Goal: Task Accomplishment & Management: Complete application form

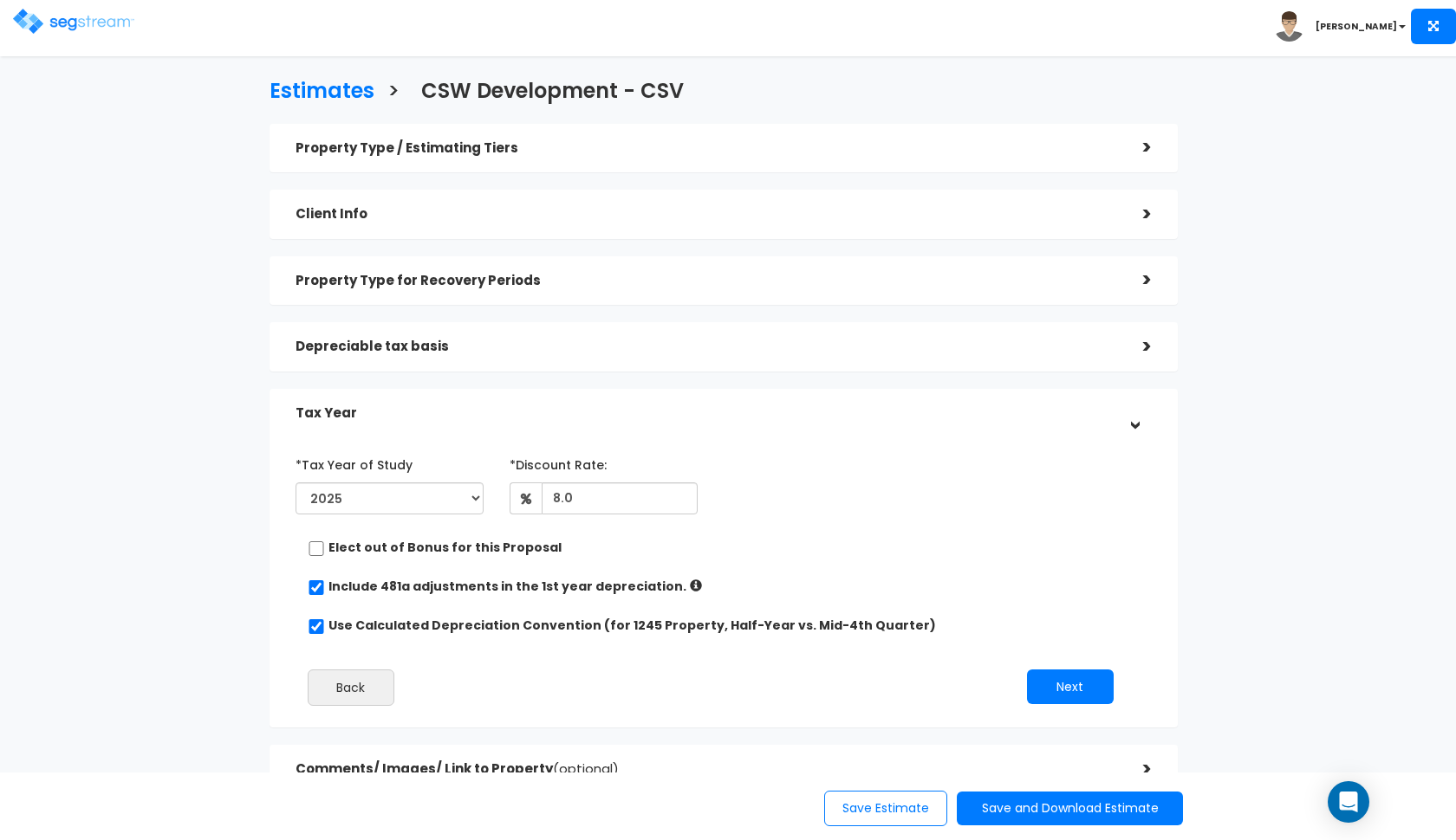
click at [32, 14] on img at bounding box center [73, 21] width 122 height 25
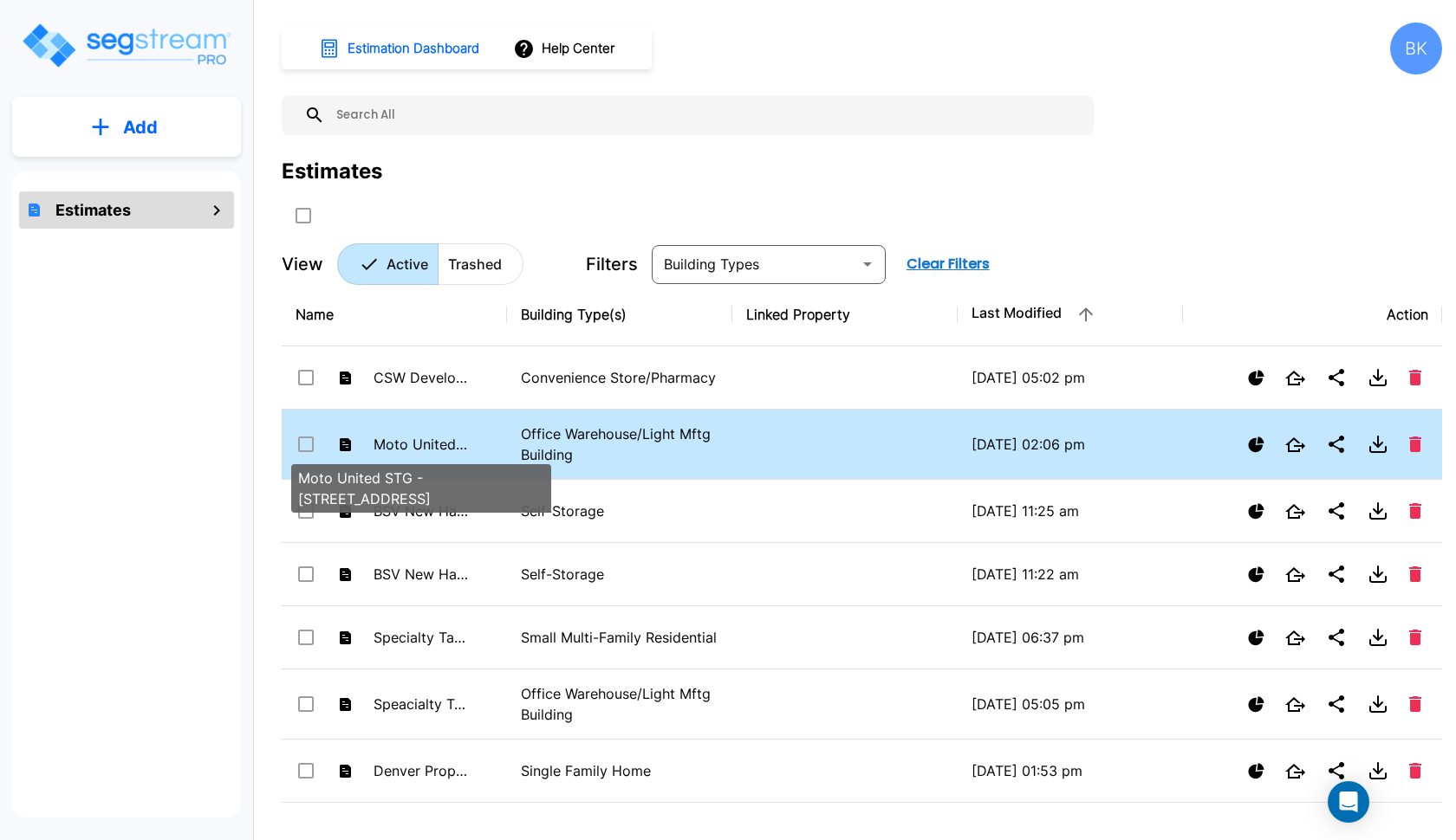
click at [455, 439] on p "Moto United STG - [STREET_ADDRESS]" at bounding box center [421, 445] width 96 height 21
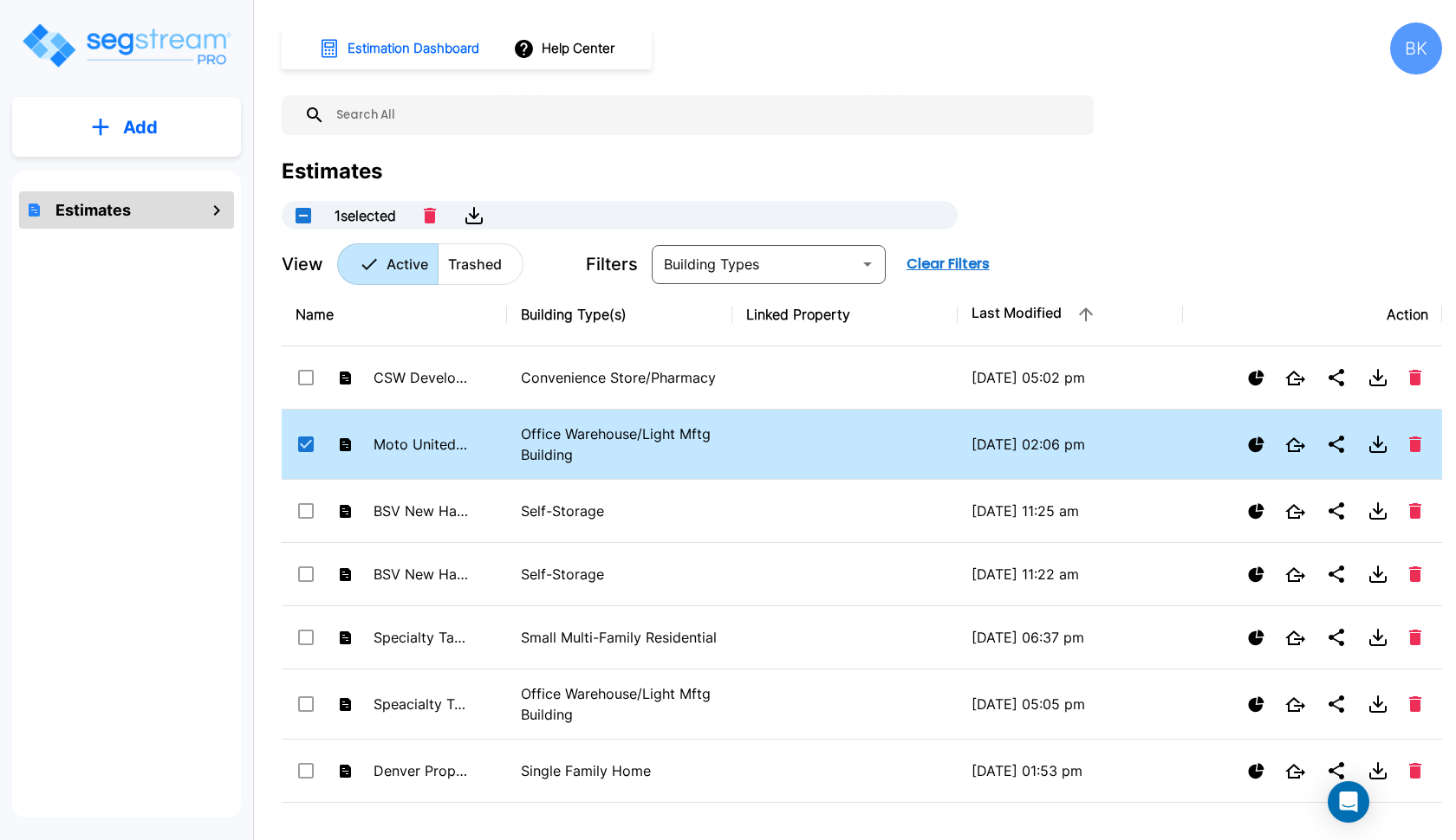
click at [480, 437] on td "Moto United STG - [STREET_ADDRESS]" at bounding box center [395, 445] width 226 height 70
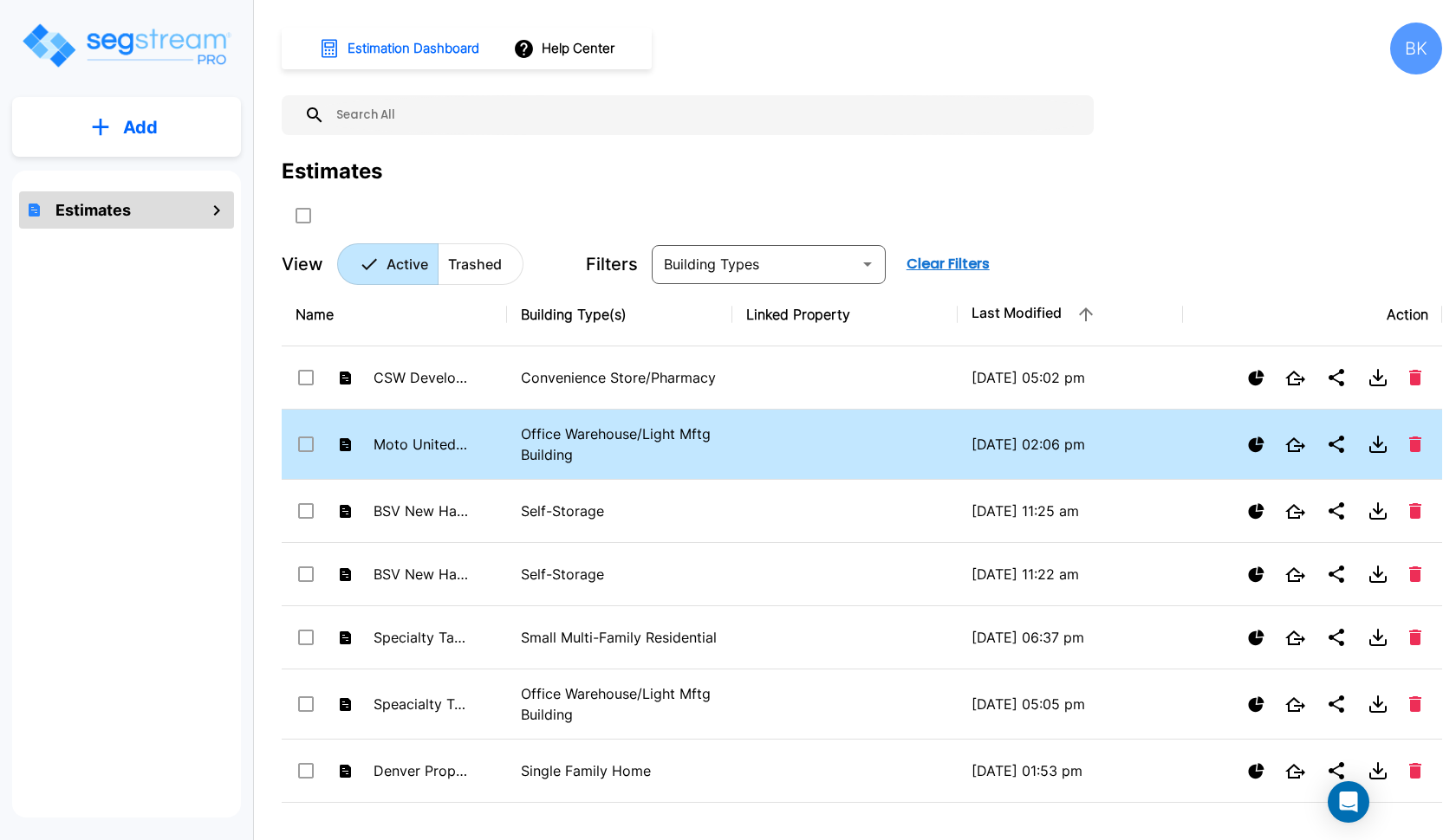
click at [480, 437] on td "Moto United STG - [STREET_ADDRESS]" at bounding box center [395, 445] width 226 height 70
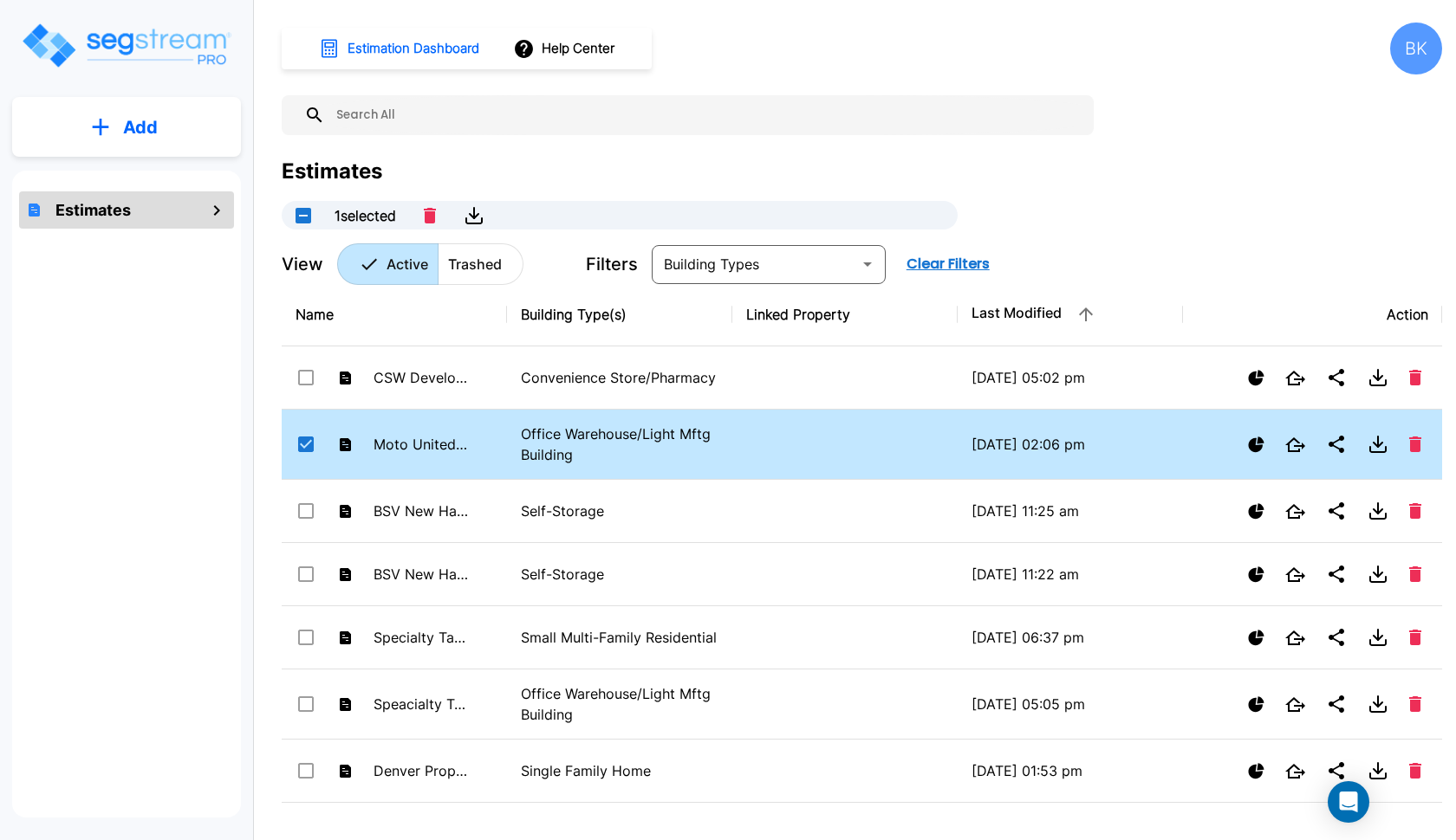
checkbox input "true"
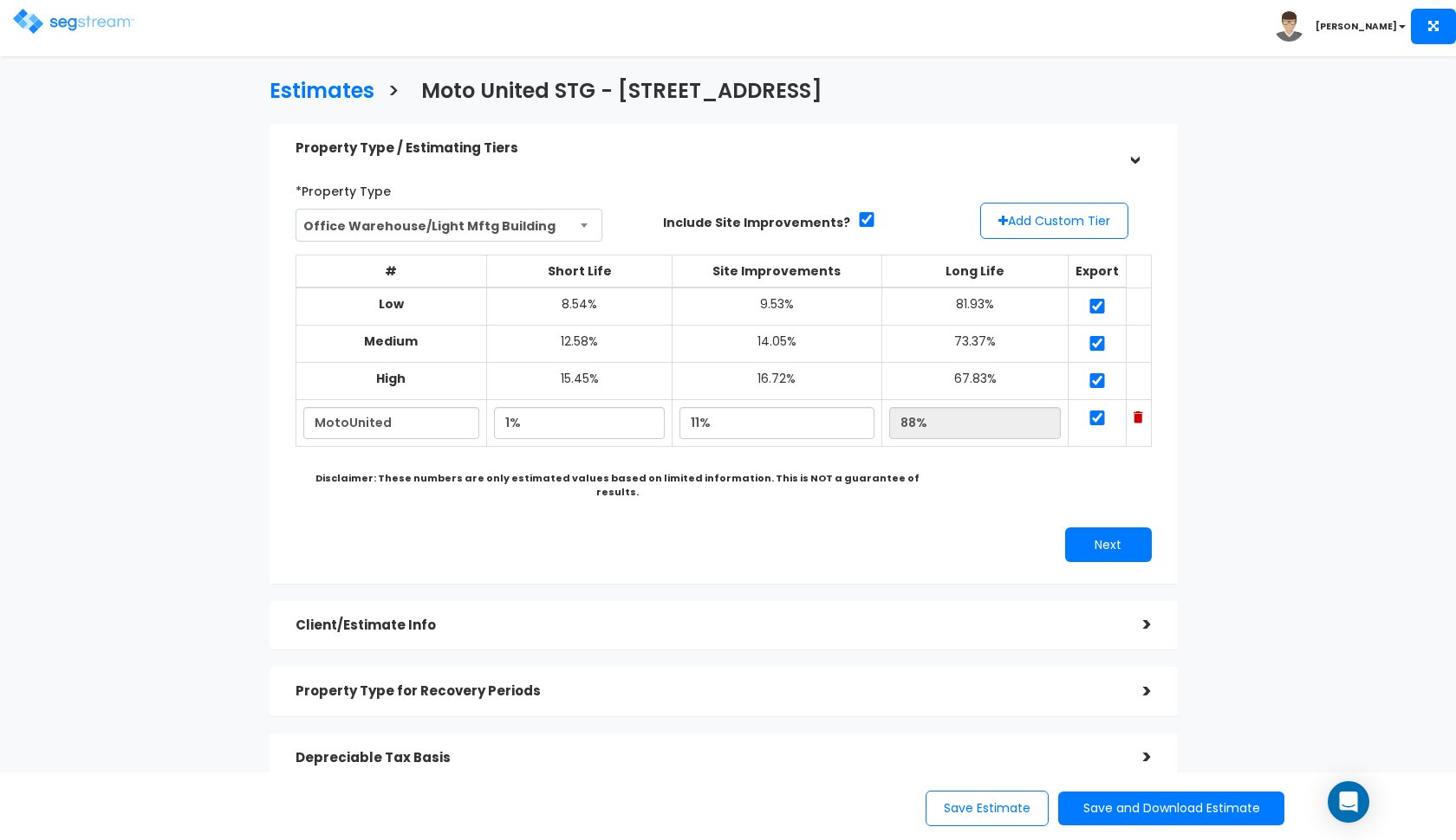
click at [73, 21] on img at bounding box center [73, 21] width 122 height 25
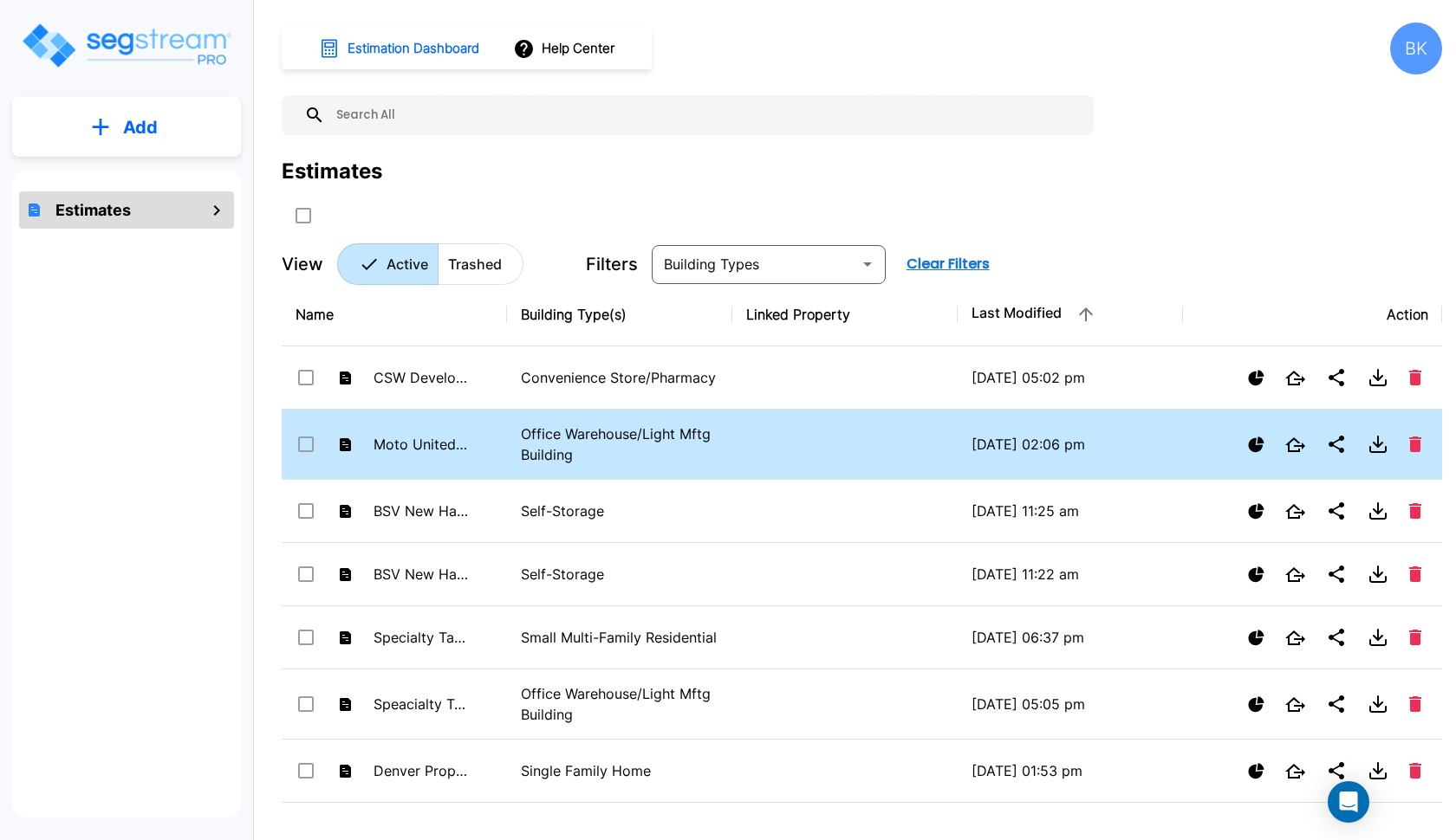
click at [310, 438] on input "select row Moto United STG - 4646 South Desert Color Parkway" at bounding box center [304, 441] width 17 height 14
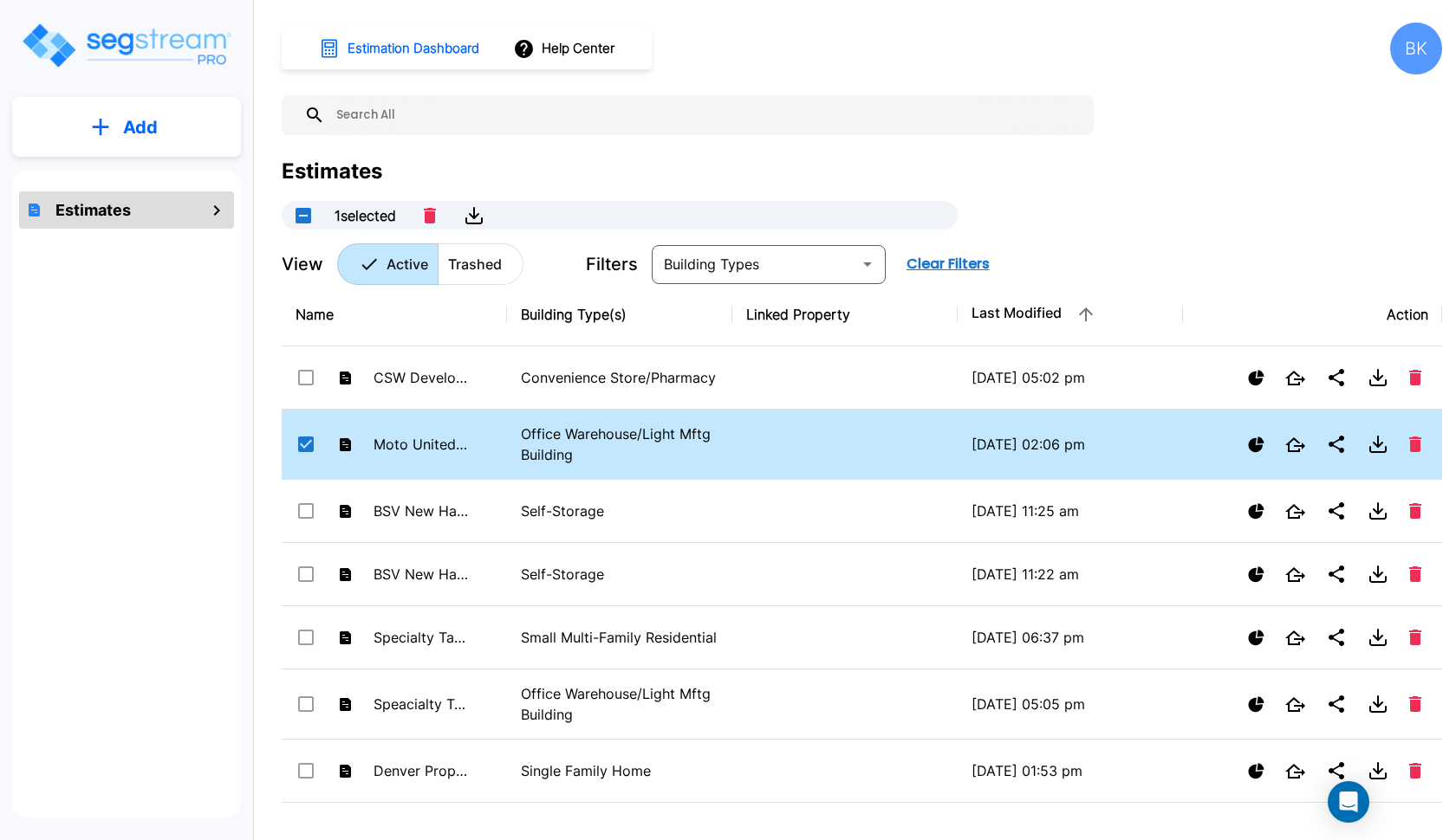
click at [303, 442] on input "select row Moto United STG - 4646 South Desert Color Parkway" at bounding box center [304, 441] width 17 height 14
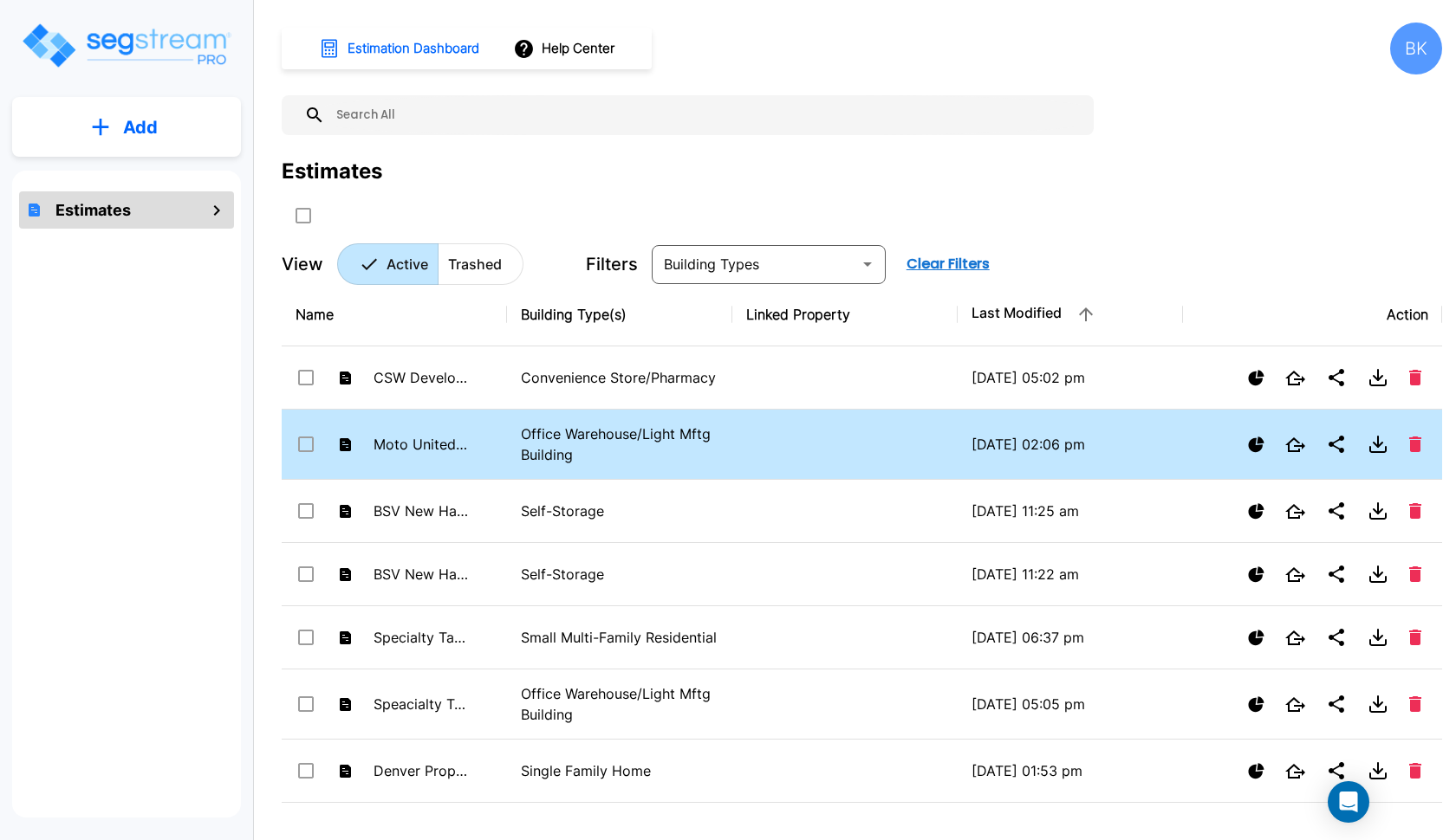
click at [536, 439] on p "Office Warehouse/Light Mftg Building" at bounding box center [619, 444] width 198 height 41
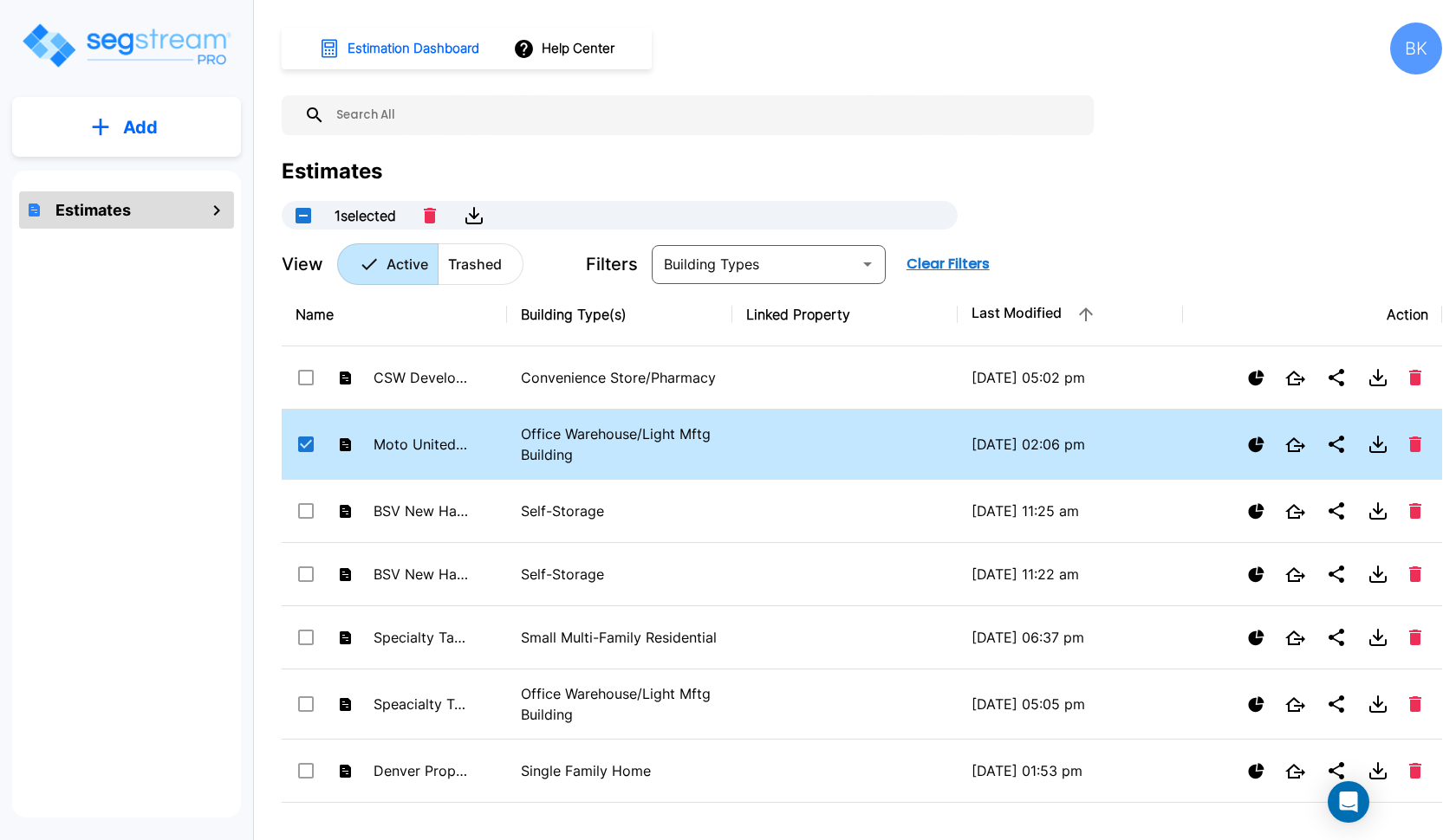
click at [536, 439] on p "Office Warehouse/Light Mftg Building" at bounding box center [619, 444] width 198 height 41
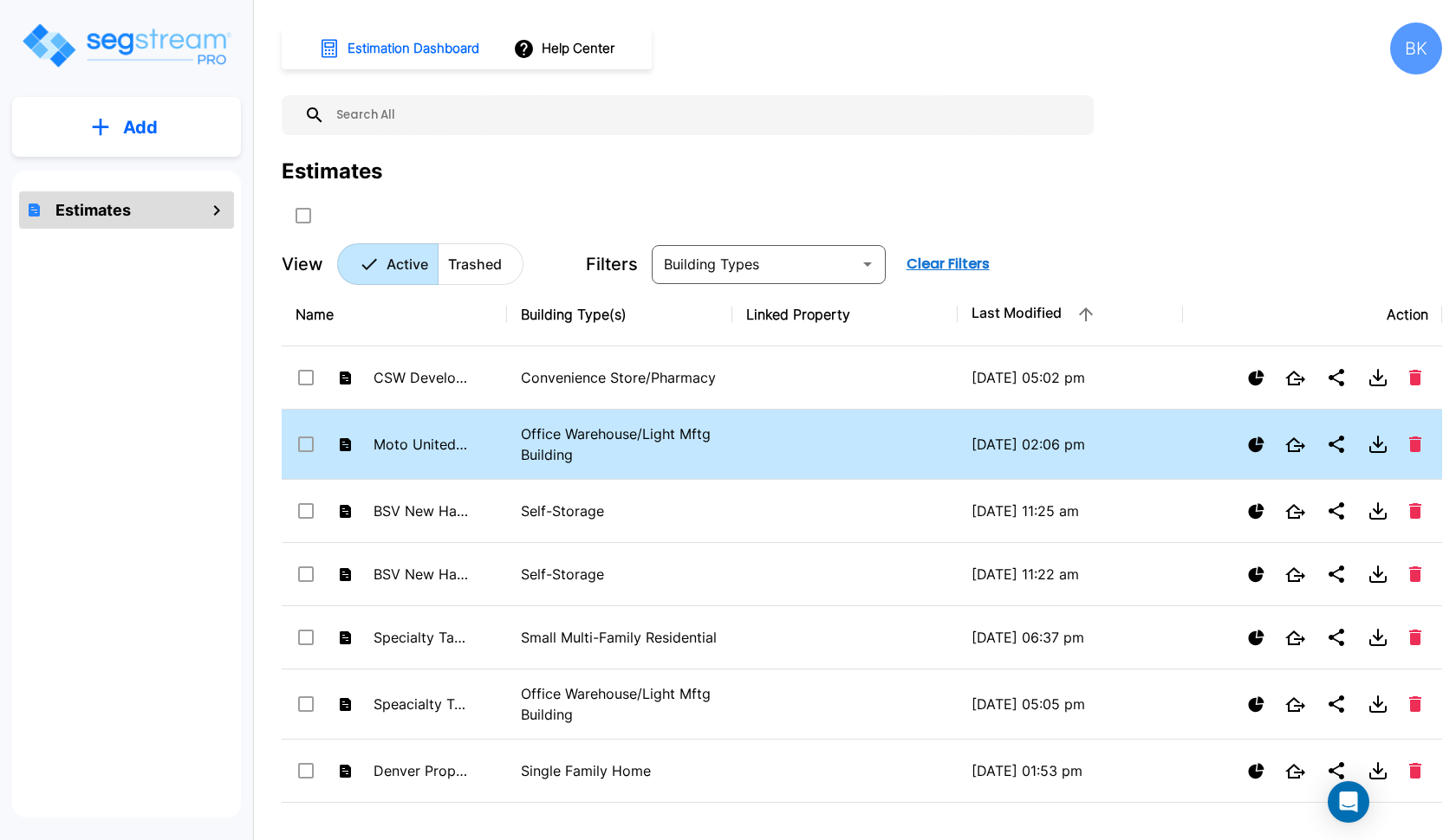
checkbox input "false"
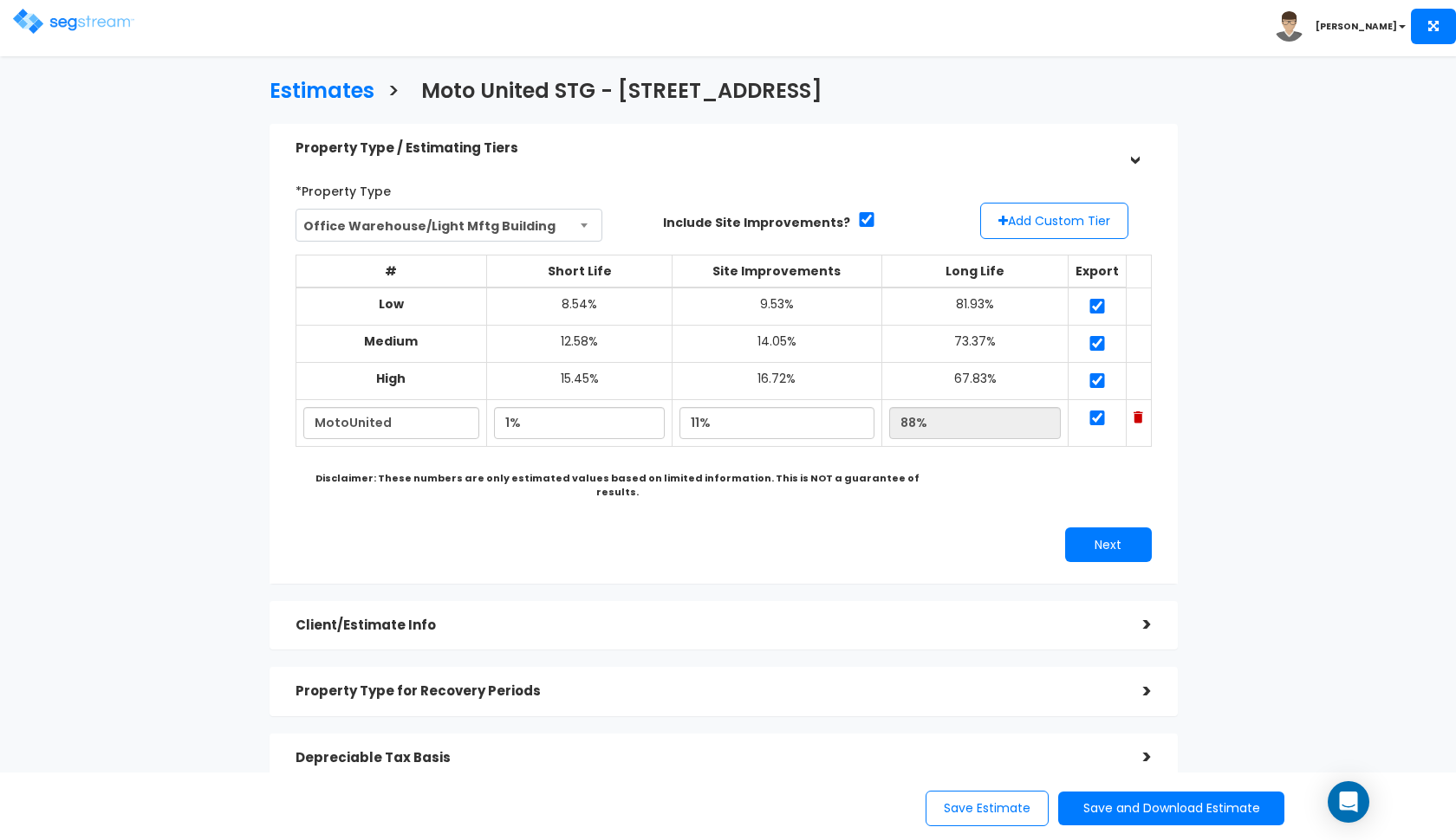
click at [660, 618] on h5 "Client/Estimate Info" at bounding box center [706, 625] width 822 height 14
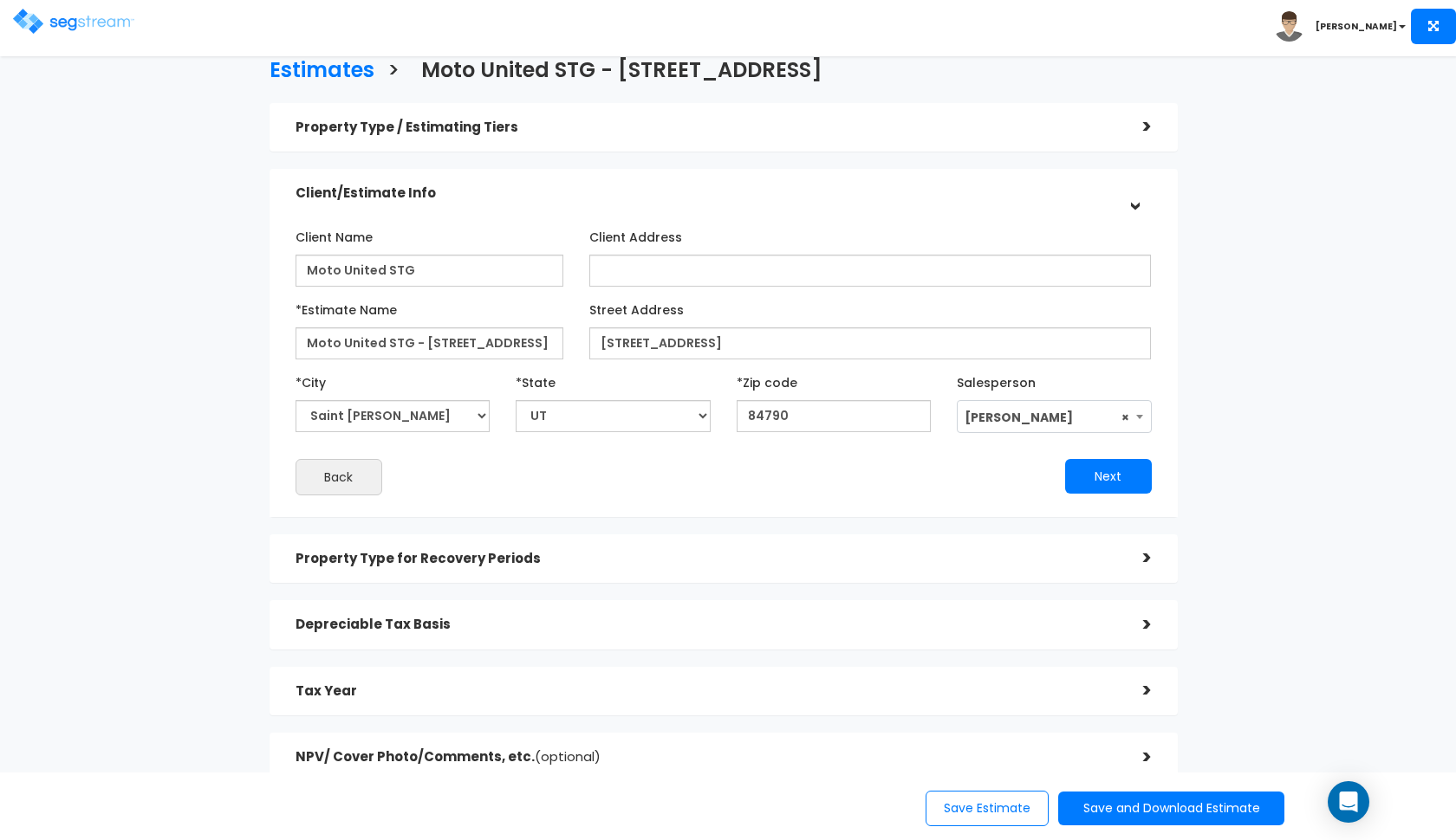
scroll to position [63, 0]
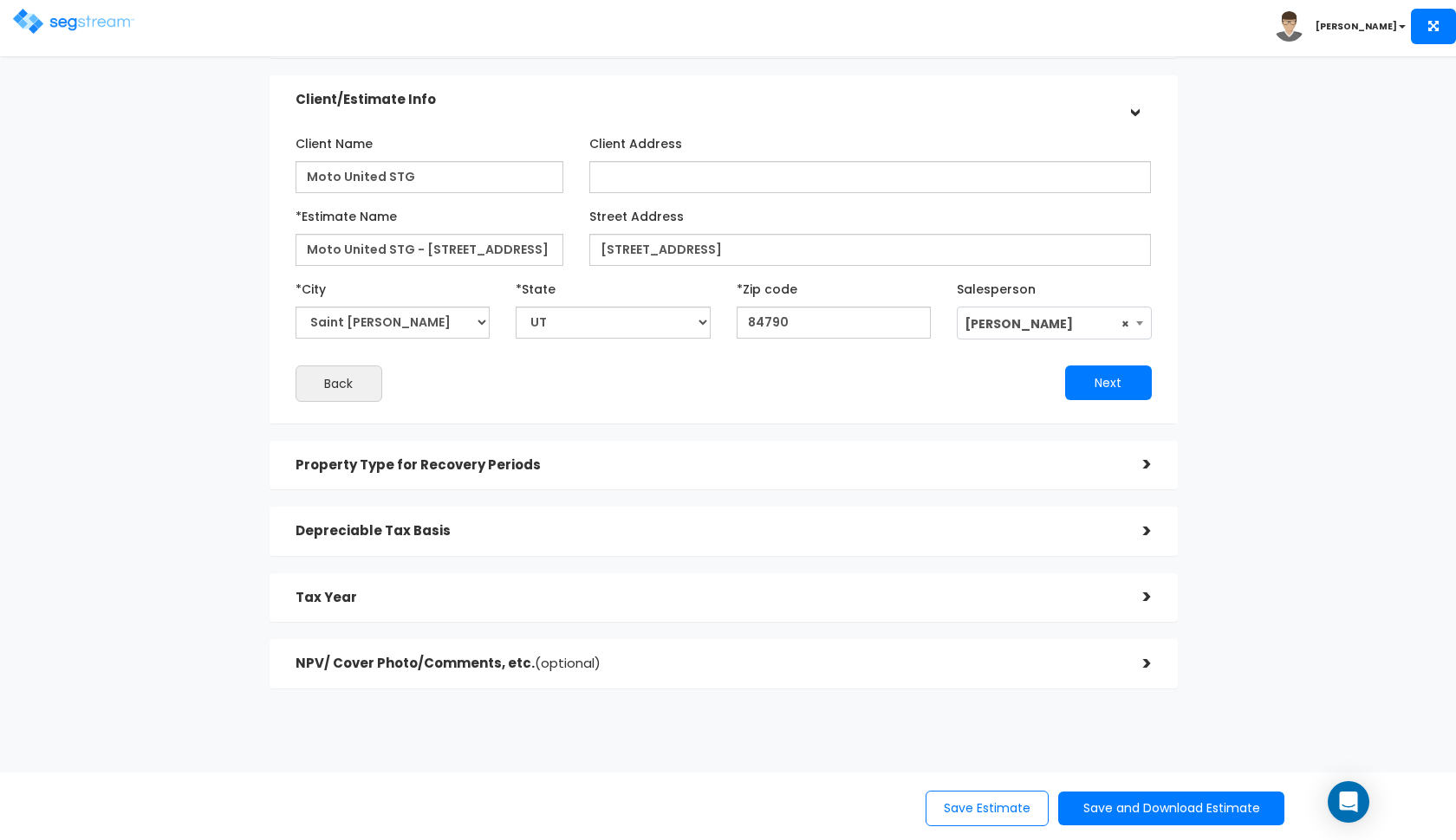
click at [638, 445] on div "Property Type for Recovery Periods >" at bounding box center [723, 465] width 908 height 49
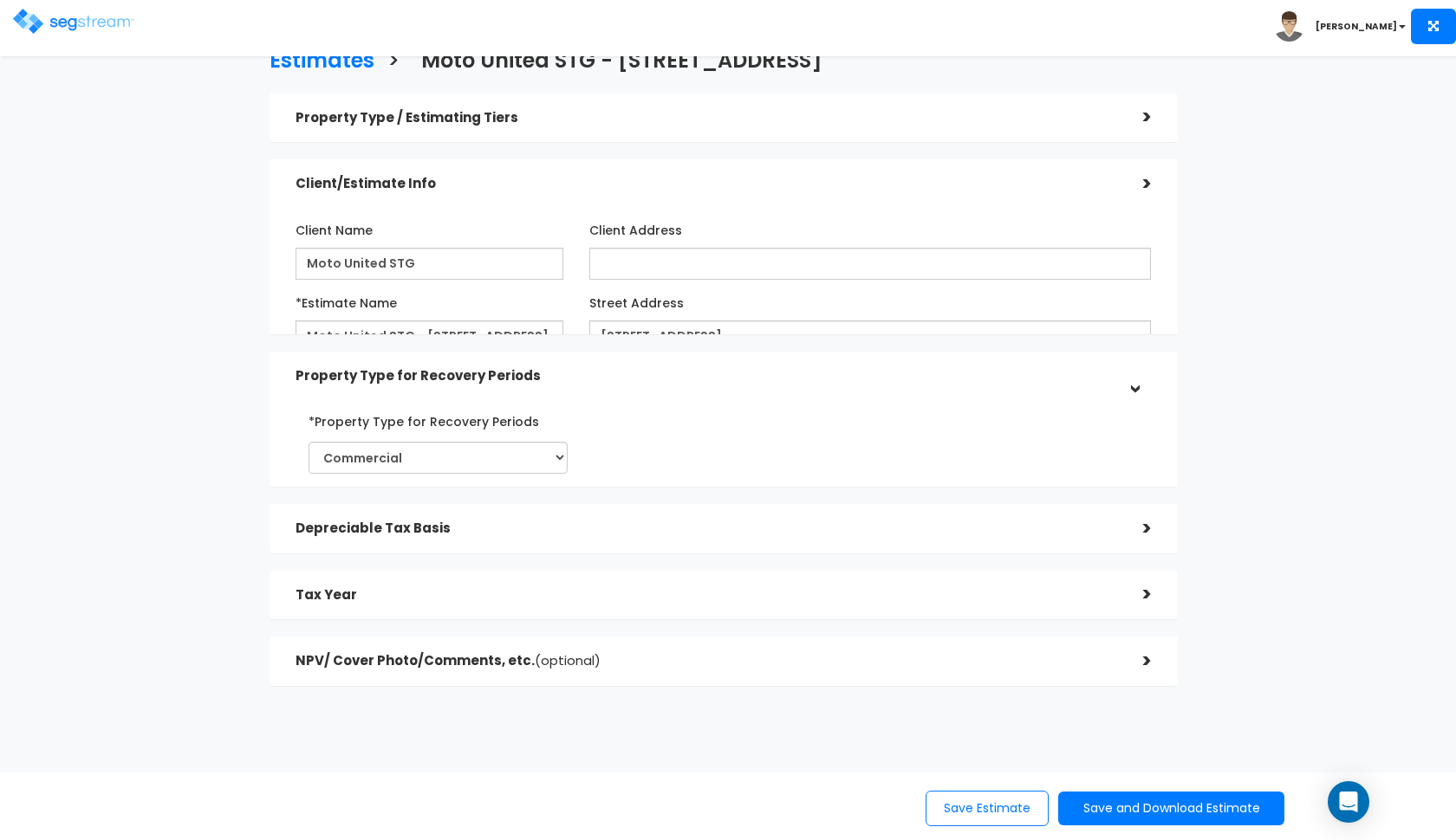
scroll to position [0, 0]
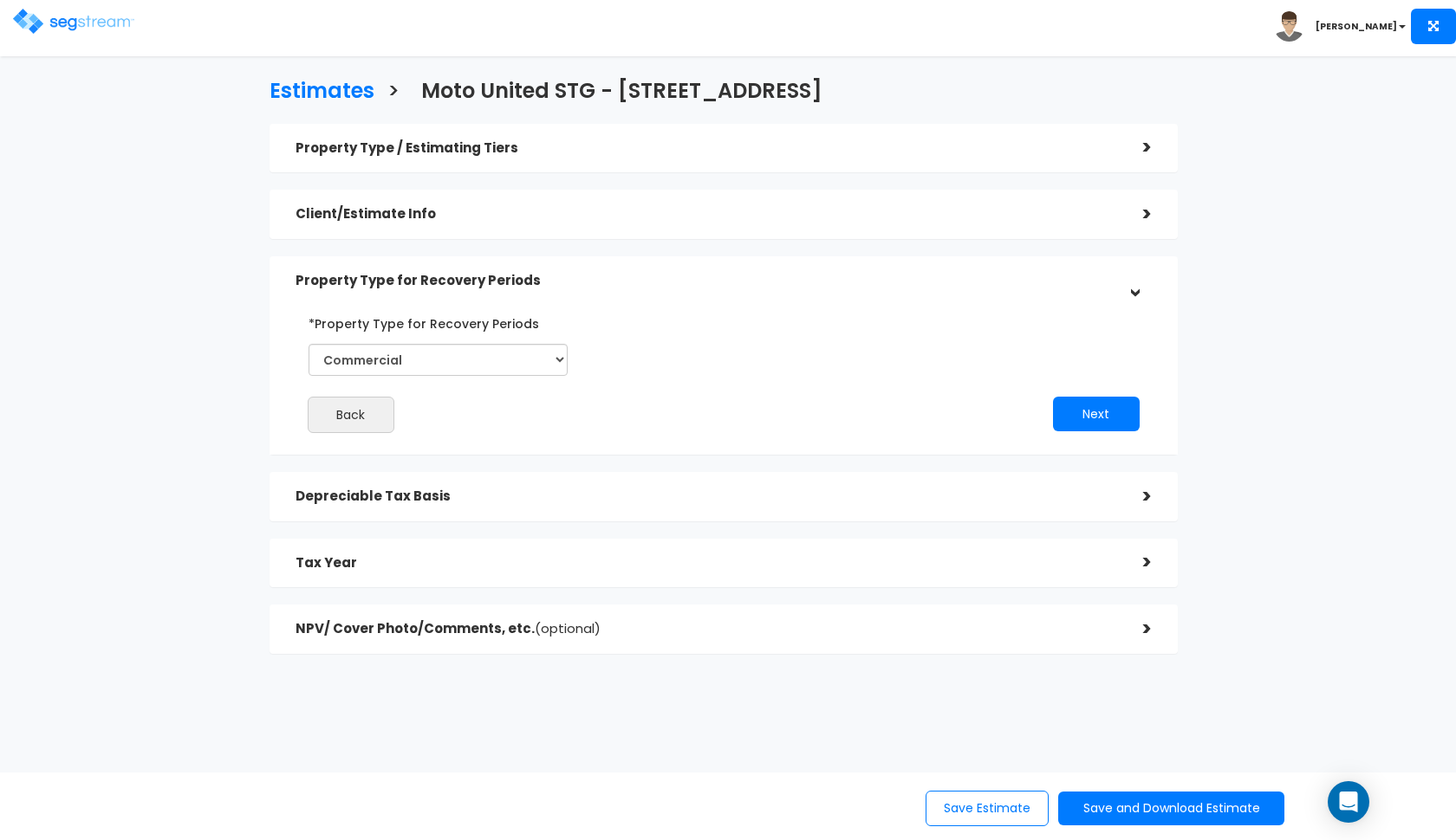
click at [622, 482] on div "Depreciable Tax Basis" at bounding box center [706, 497] width 822 height 32
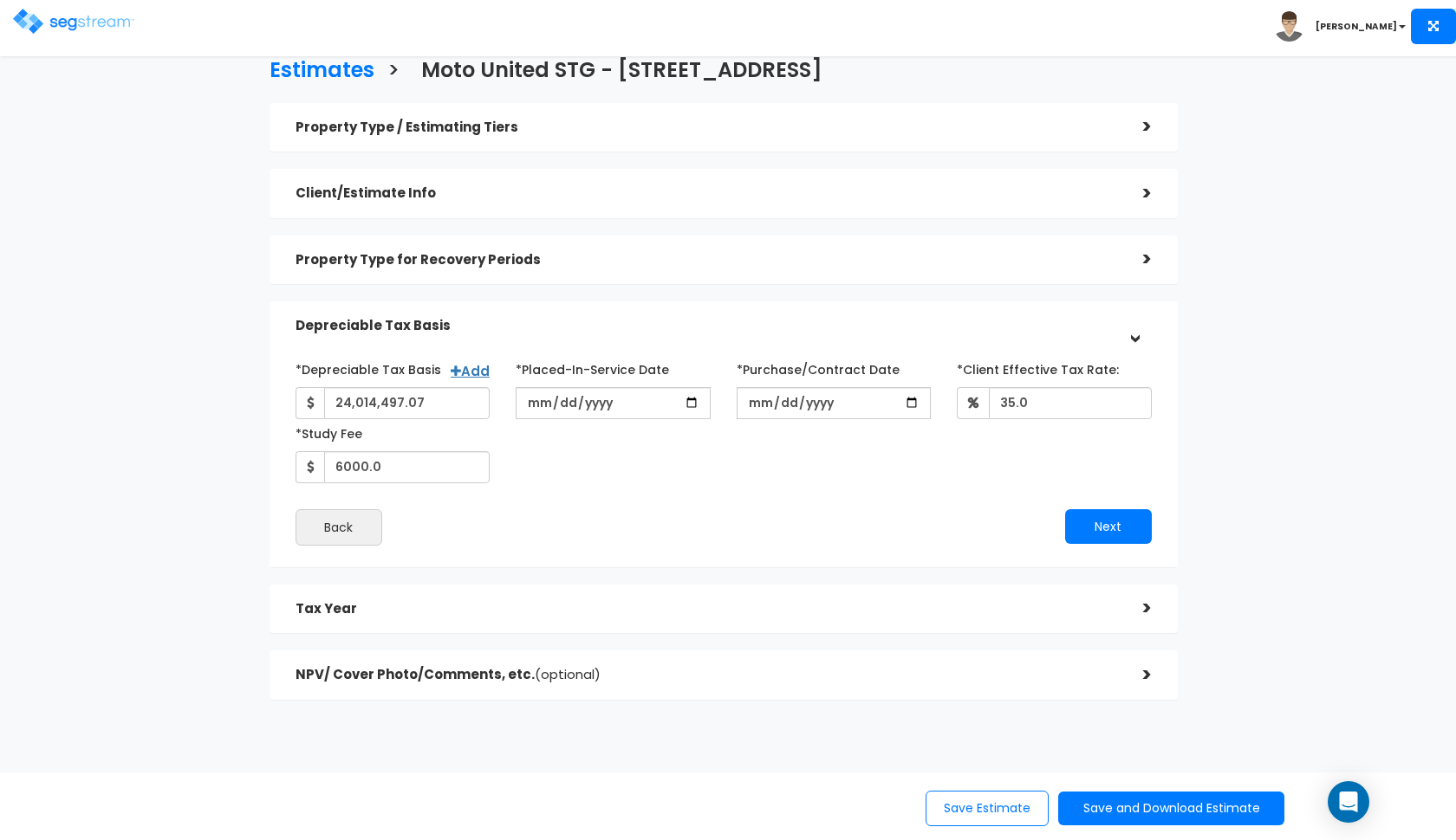
scroll to position [28, 0]
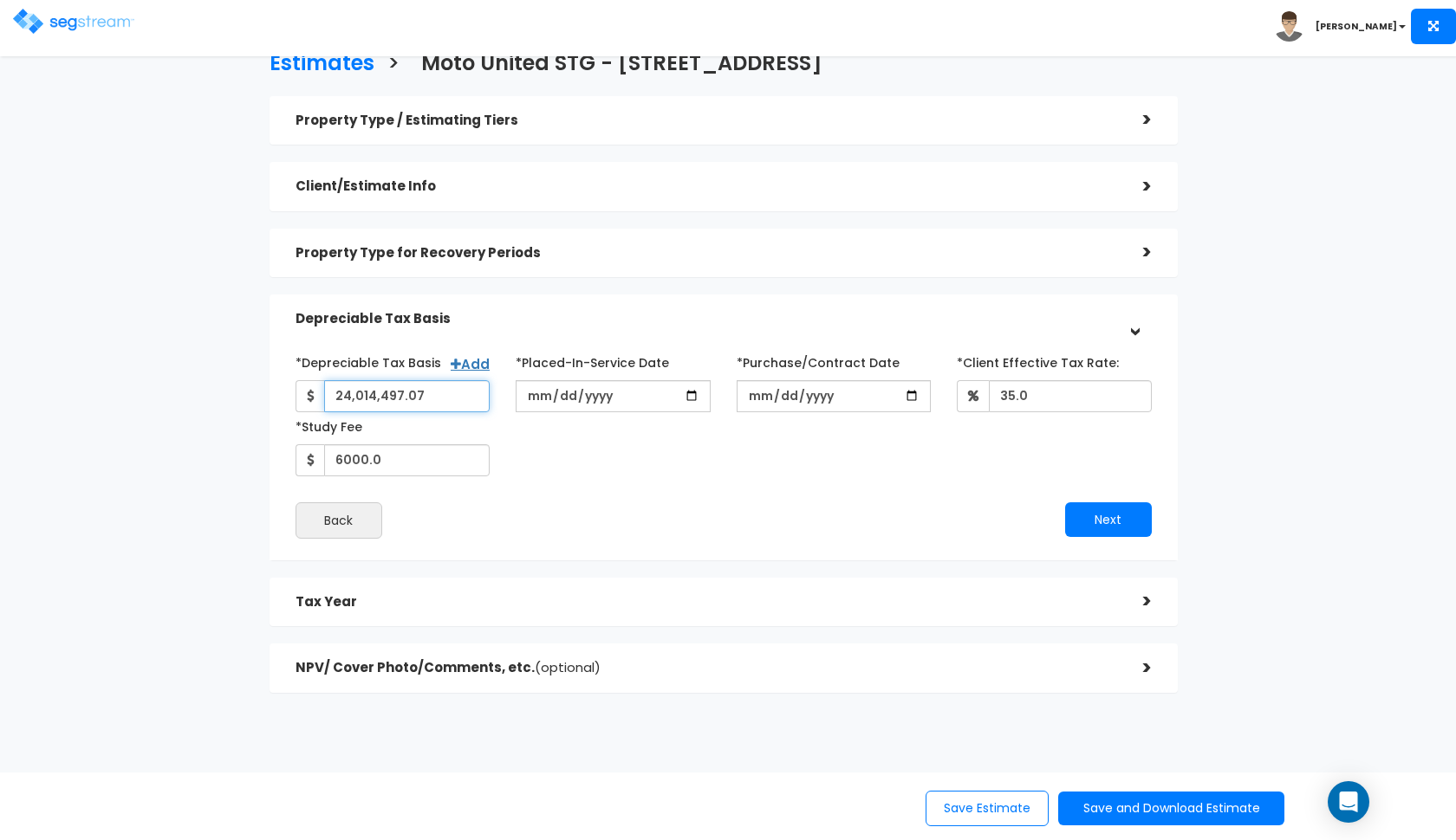
click at [433, 388] on input "24,014,497.07" at bounding box center [407, 395] width 166 height 32
type input "1"
type input "14,838,018"
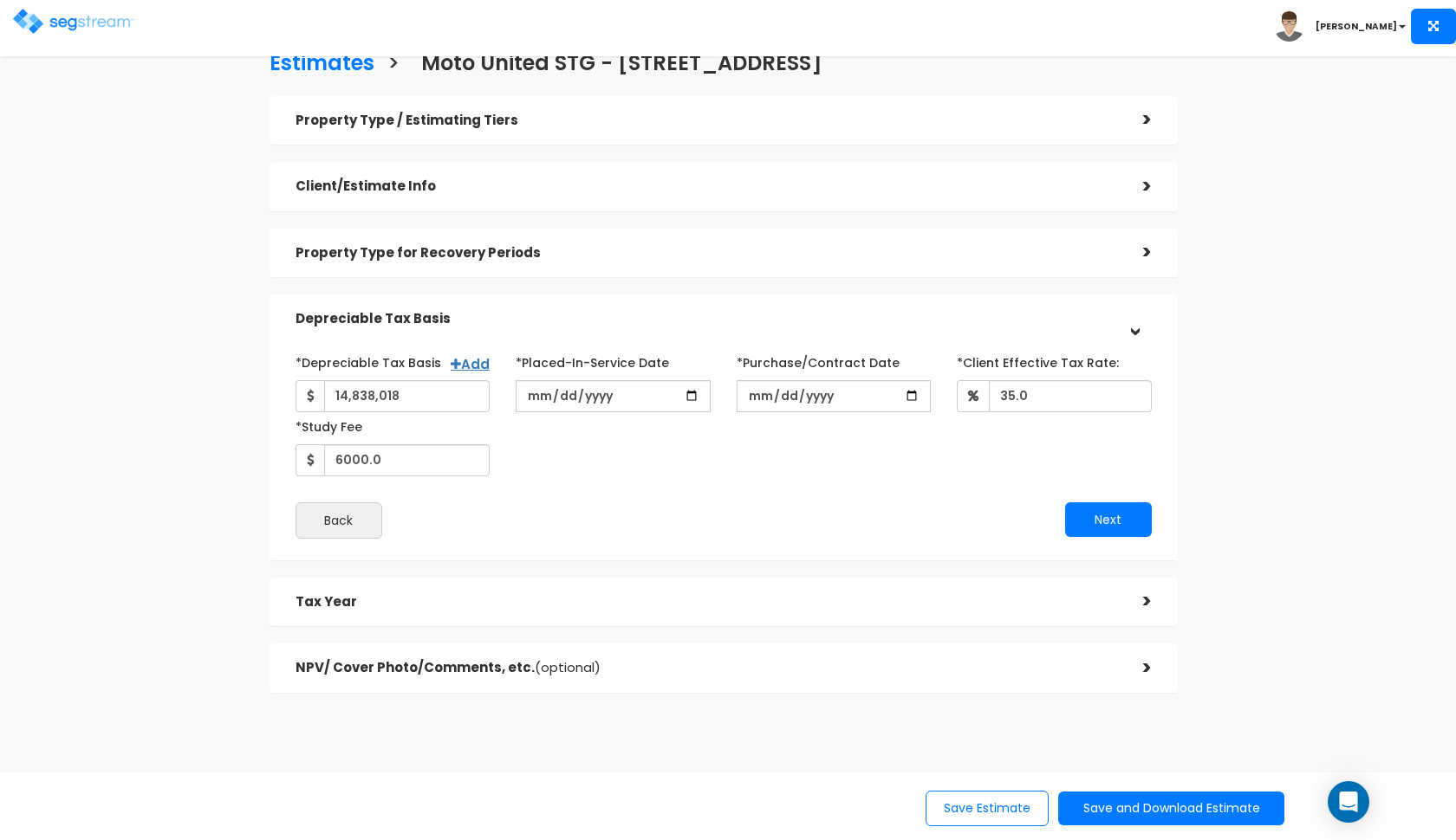
click at [718, 446] on div "*Depreciable Tax Basis Add 14,838,018 *Placed-In-Service Date 2025-07-31 *Purch…" at bounding box center [724, 412] width 882 height 128
click at [542, 398] on input "2025-07-31" at bounding box center [613, 395] width 195 height 32
type input "2025-01-31"
type input "0010-11-01"
type input "2024-11-01"
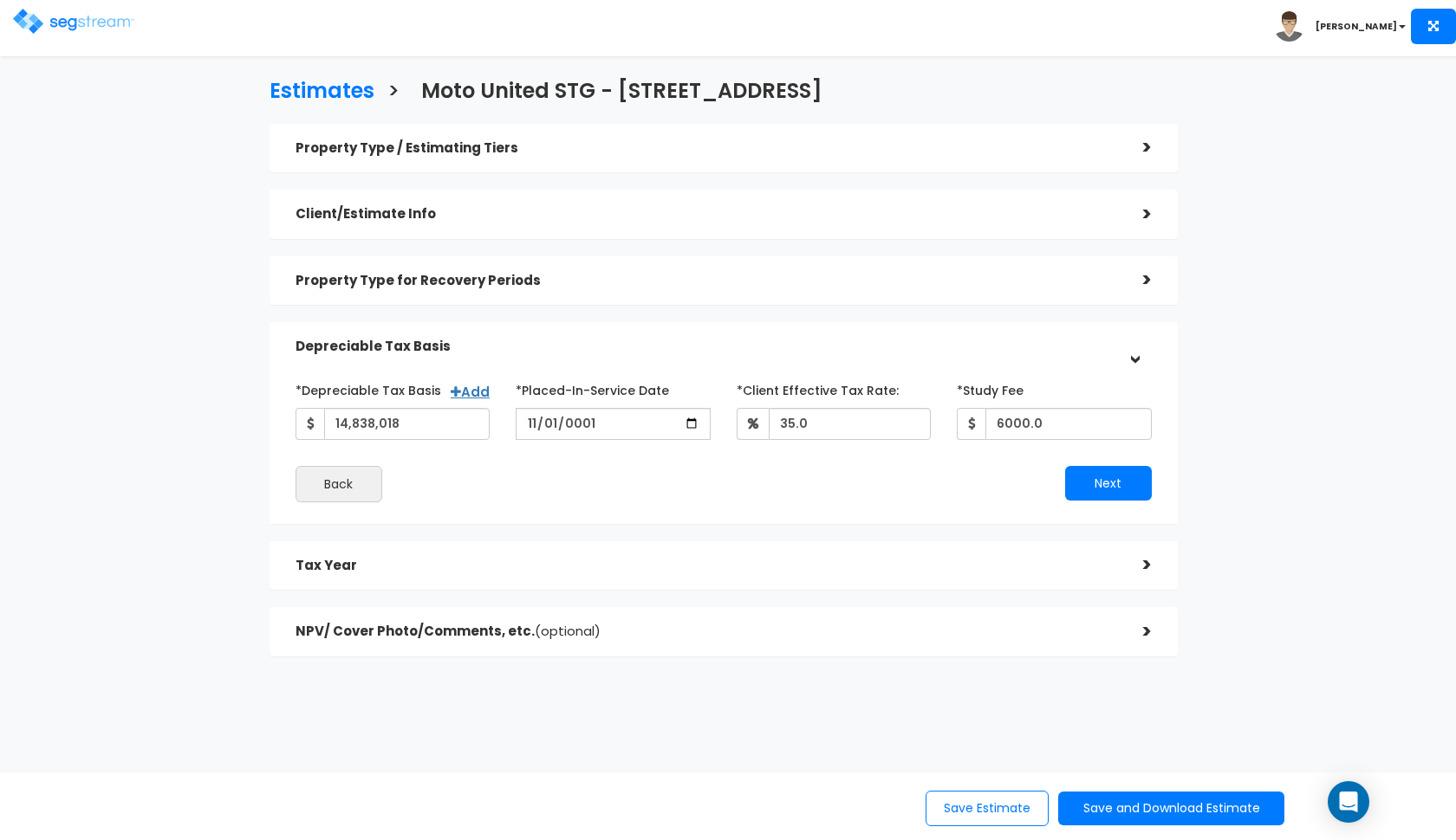
scroll to position [0, 0]
click at [686, 512] on div "*Depreciable Tax Basis Add 14,838,018 *Placed-In-Service Date 2024-11-01 35.0 *…" at bounding box center [723, 439] width 908 height 170
click at [814, 425] on input "35.0" at bounding box center [850, 423] width 163 height 32
type input "35"
click at [783, 470] on div "Next" at bounding box center [944, 483] width 441 height 35
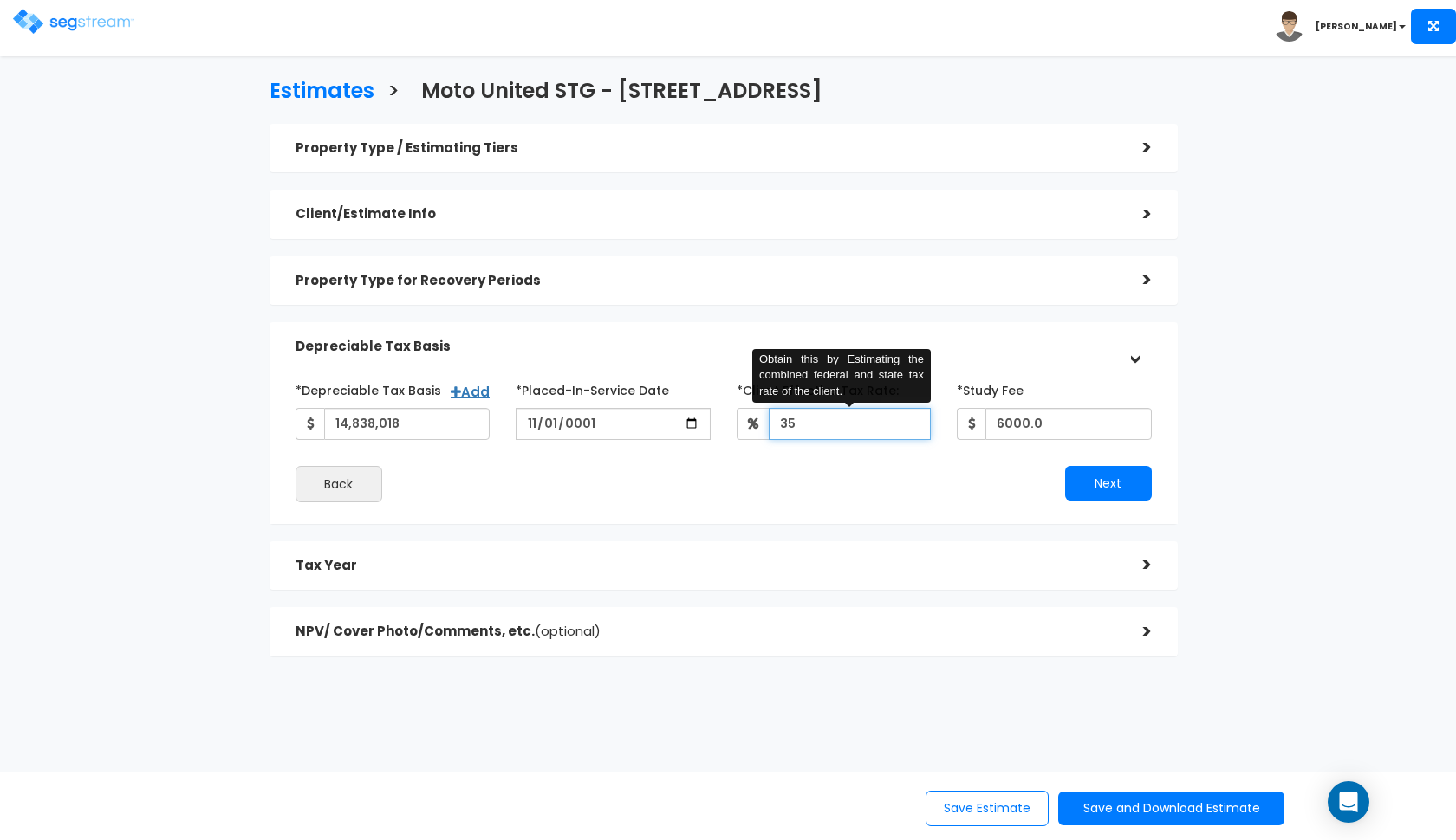
click at [805, 418] on input "35" at bounding box center [850, 423] width 163 height 32
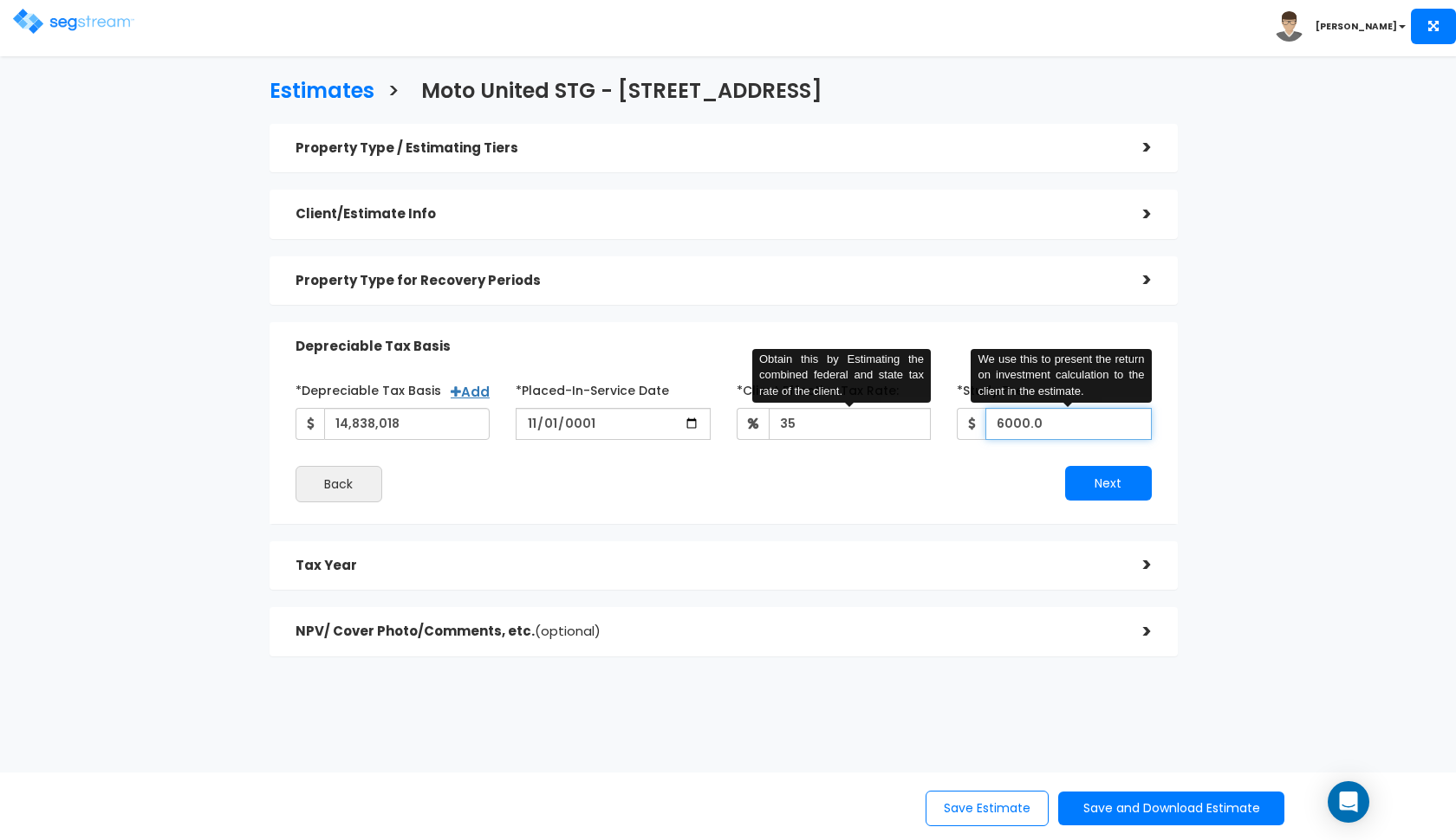
click at [1004, 420] on input "6000.0" at bounding box center [1068, 423] width 166 height 32
click at [1013, 422] on input "6000.0" at bounding box center [1068, 423] width 166 height 32
type input "6"
type input "3,500"
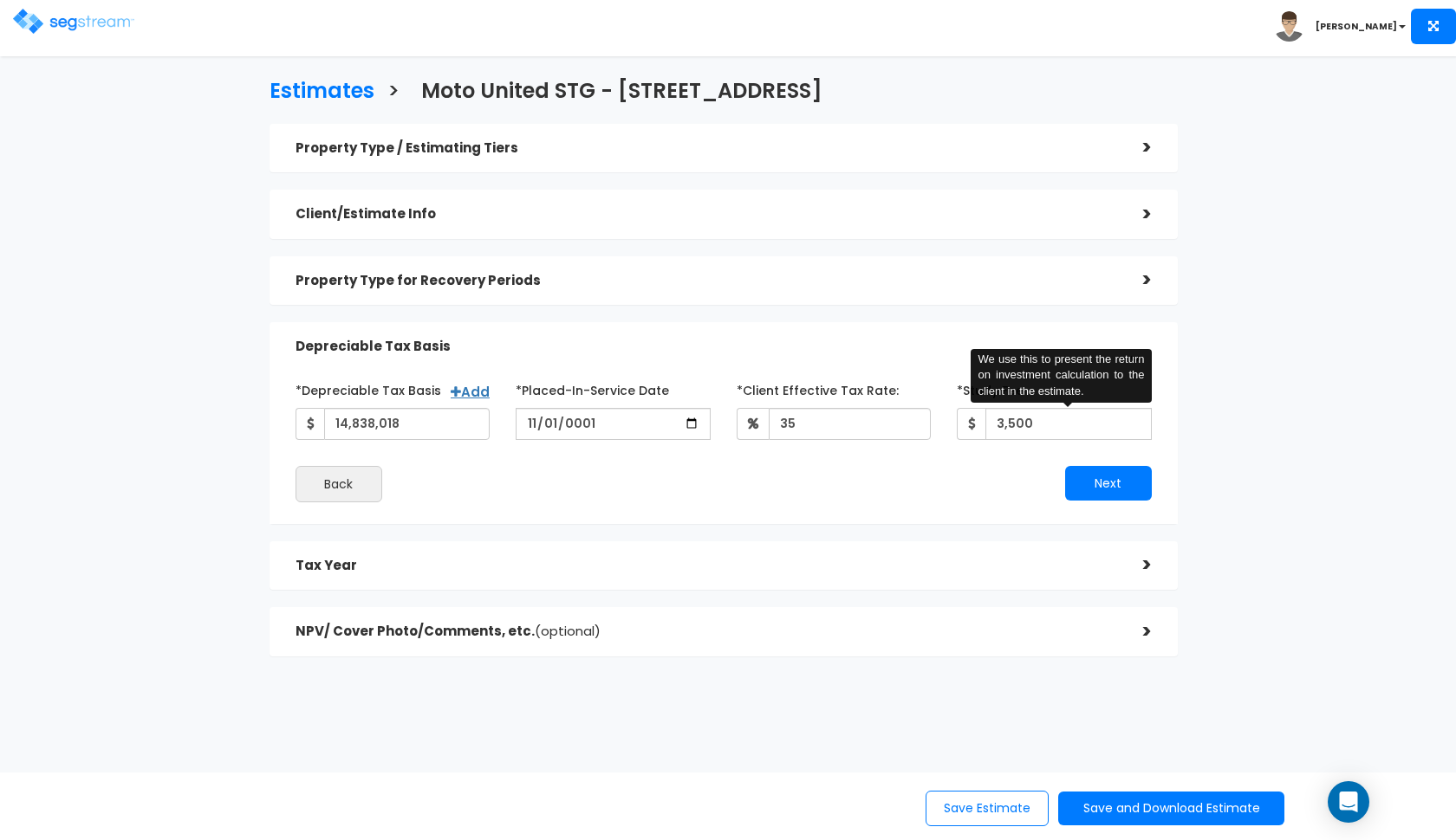
click at [945, 489] on div "Next" at bounding box center [944, 483] width 441 height 35
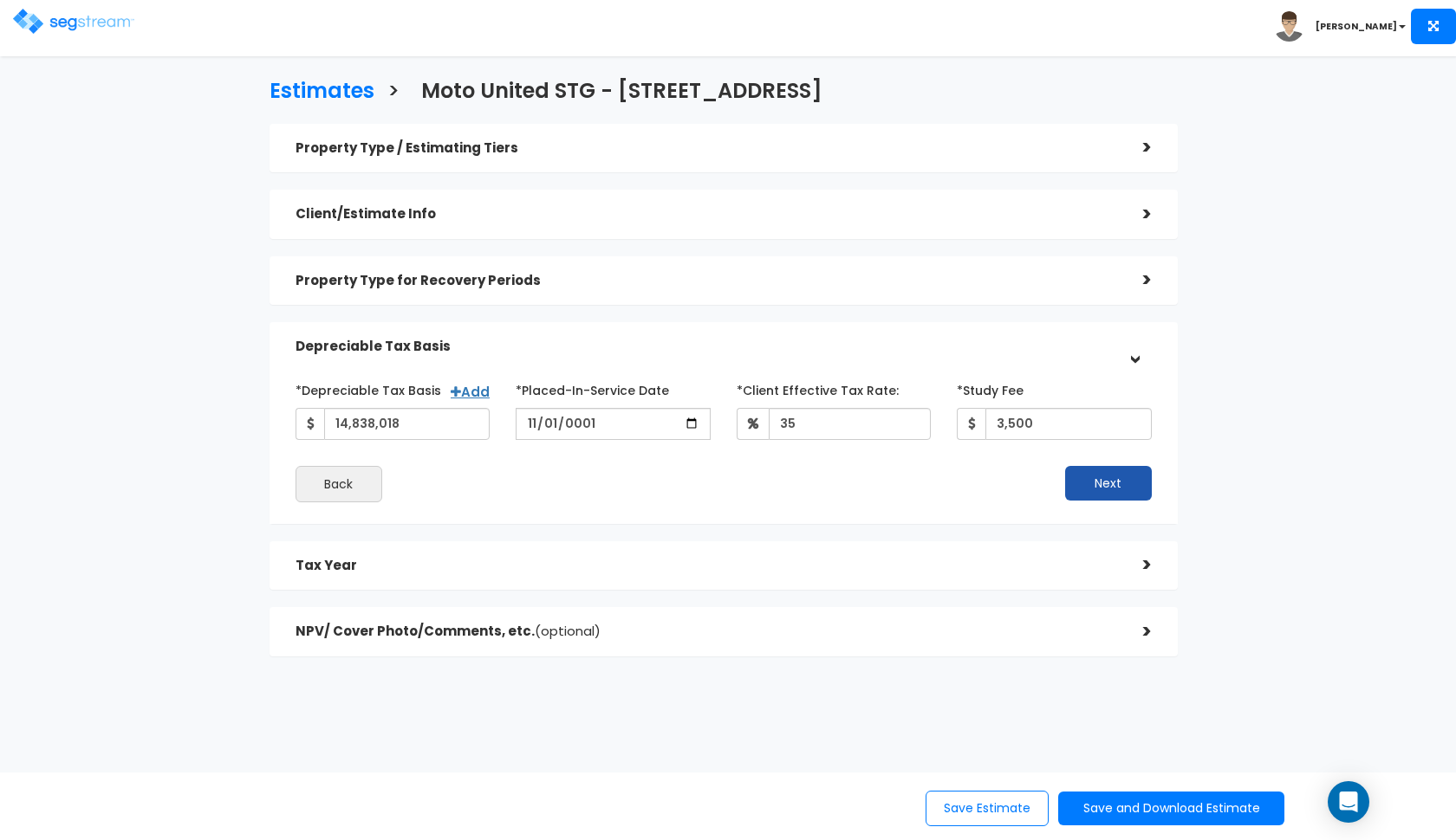
click at [1096, 485] on button "Next" at bounding box center [1109, 483] width 87 height 35
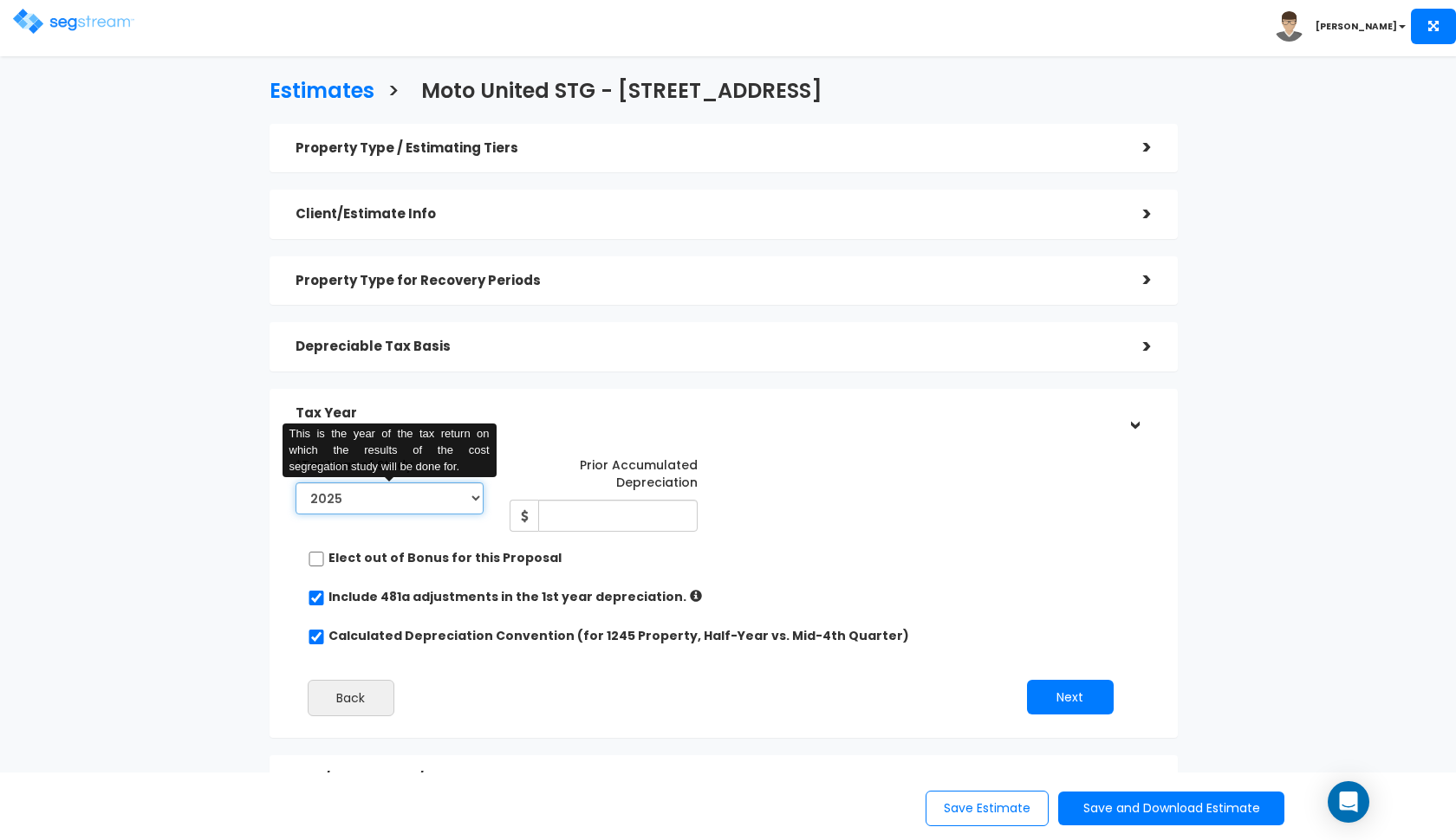
select select "2024"
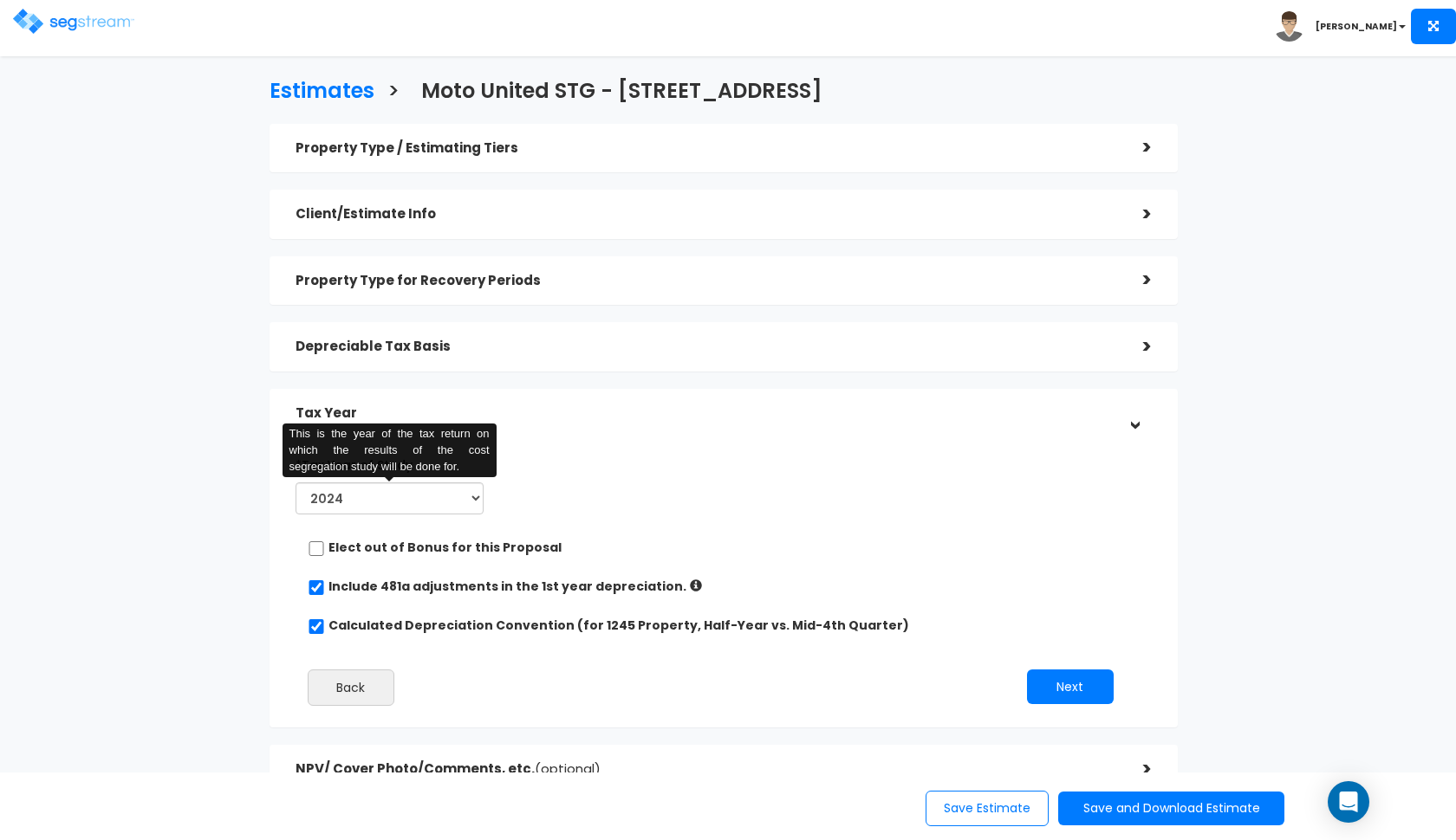
click at [736, 403] on div "Tax Year" at bounding box center [706, 413] width 822 height 32
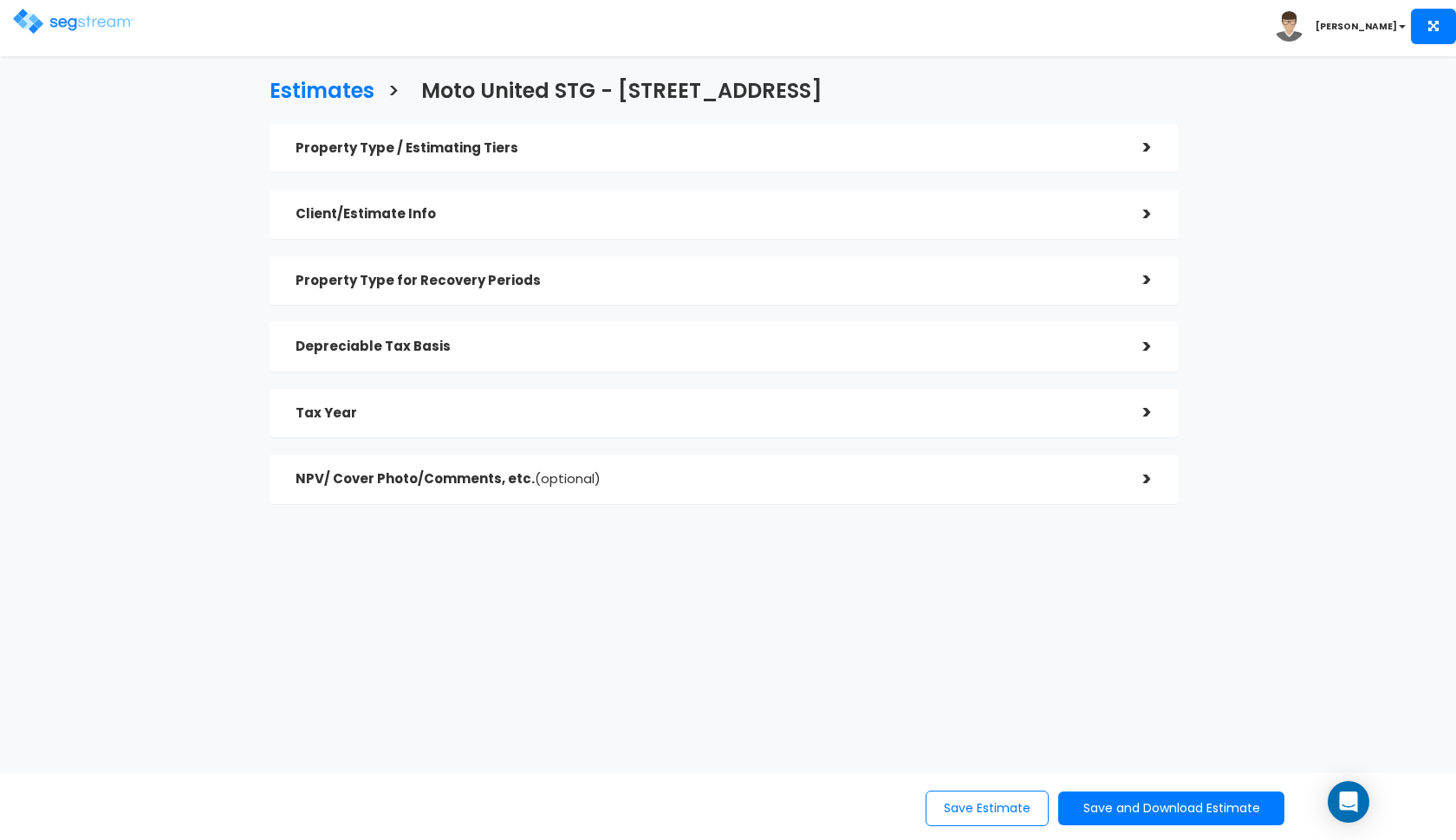
click at [733, 402] on div "Tax Year" at bounding box center [706, 413] width 822 height 32
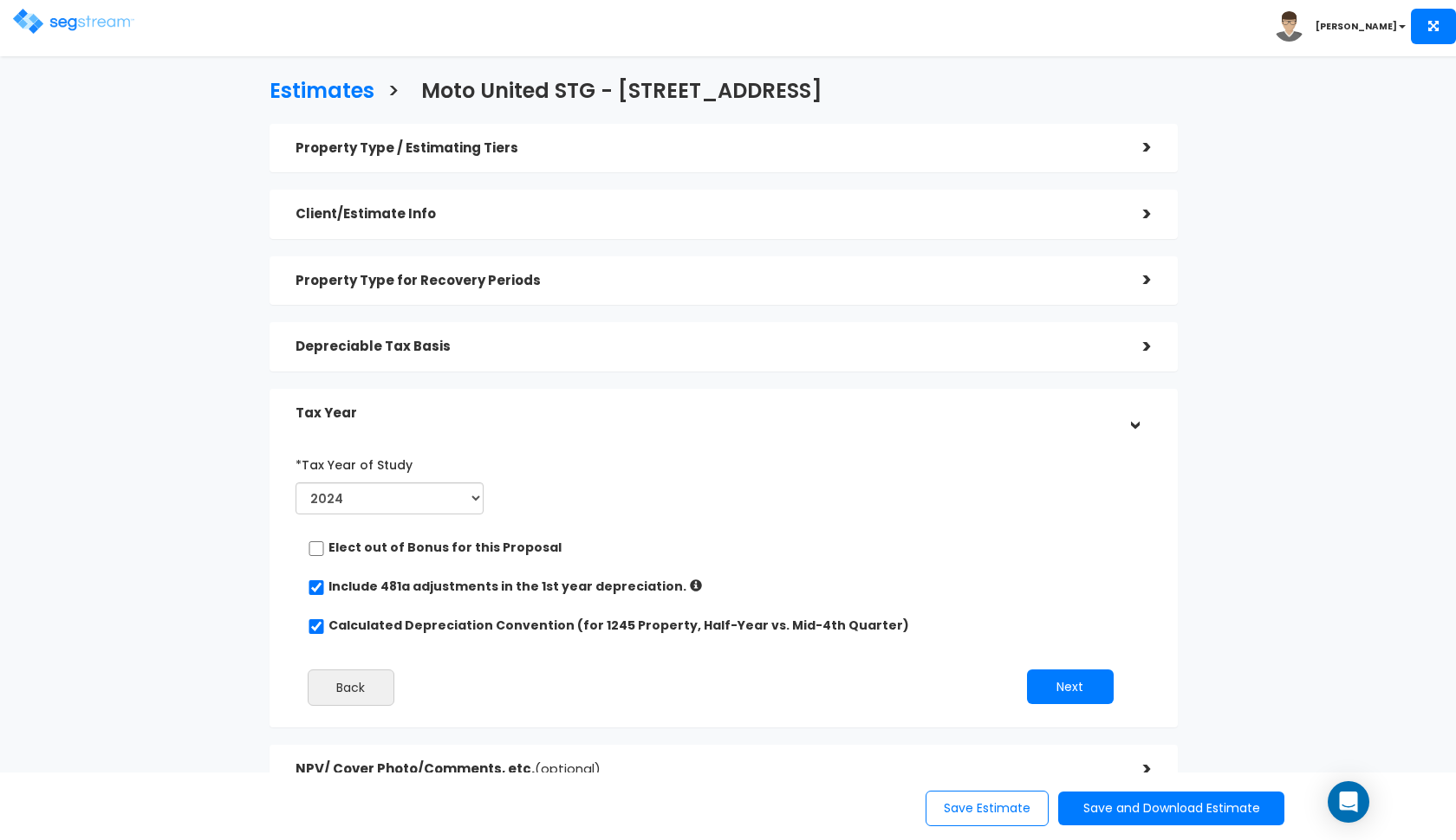
click at [751, 393] on div "Tax Year >" at bounding box center [723, 413] width 908 height 49
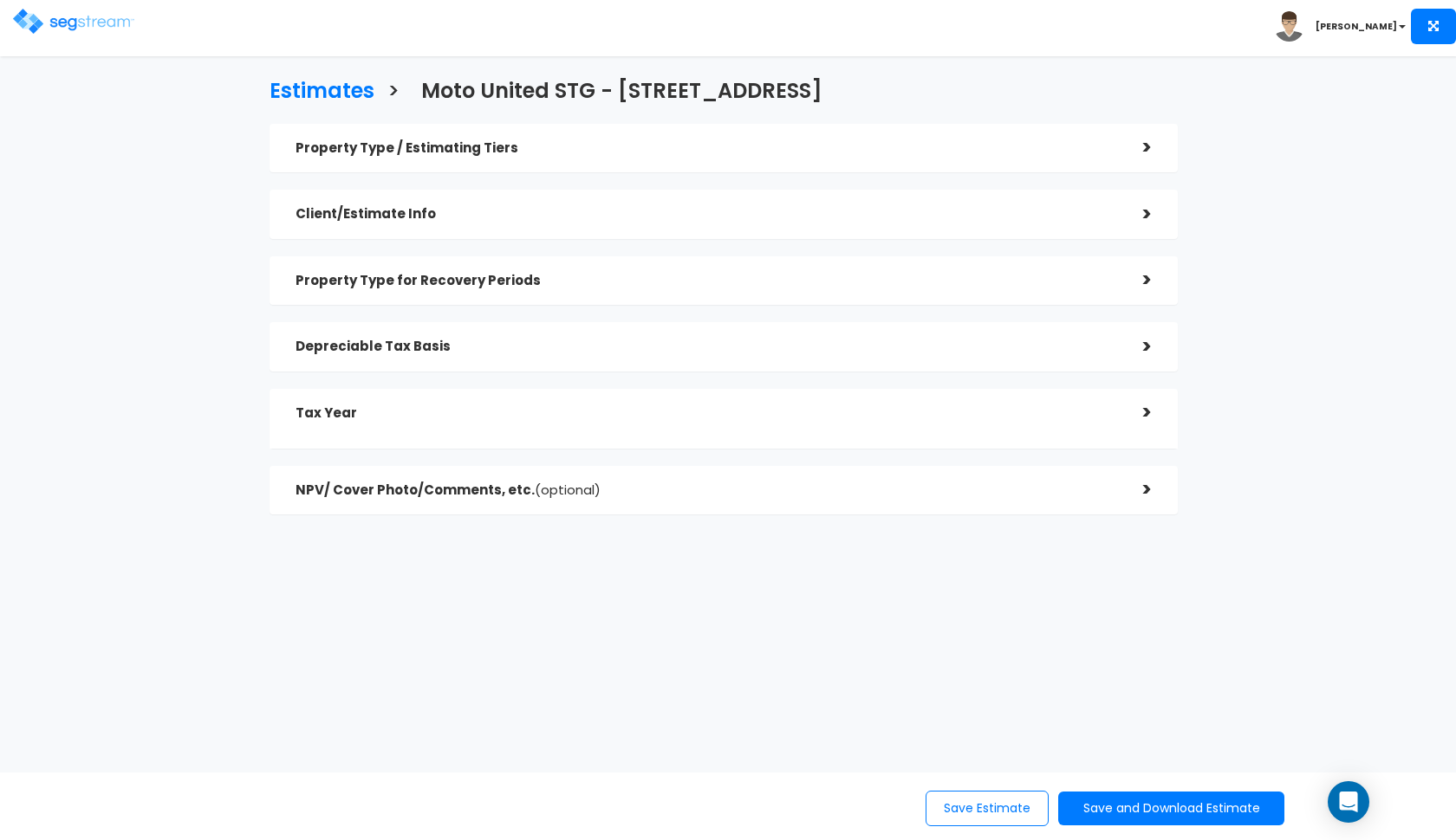
click at [785, 358] on div "Depreciable Tax Basis" at bounding box center [706, 346] width 822 height 32
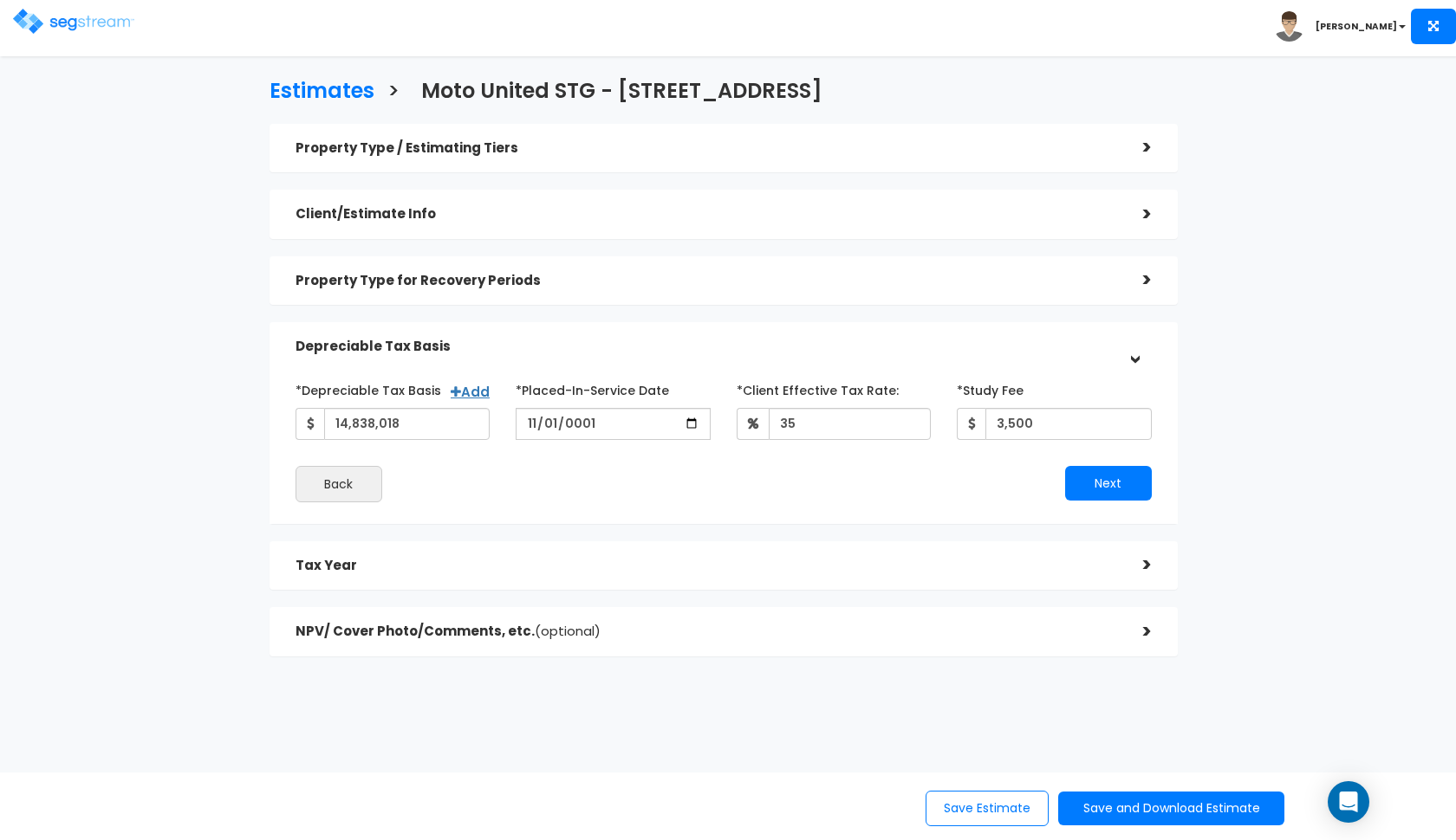
click at [789, 350] on h5 "Depreciable Tax Basis" at bounding box center [706, 346] width 822 height 14
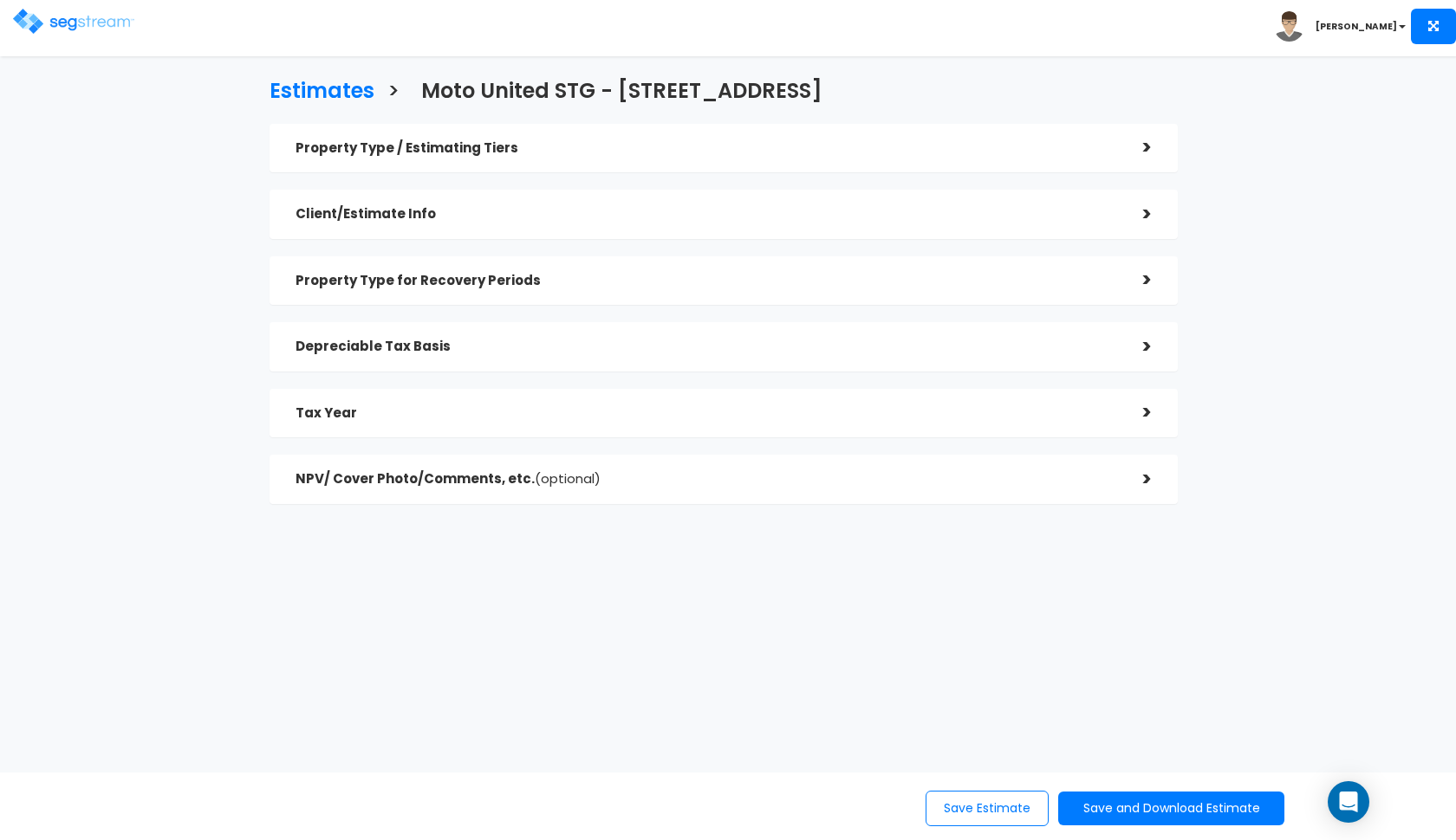
click at [495, 343] on h5 "Depreciable Tax Basis" at bounding box center [706, 346] width 822 height 14
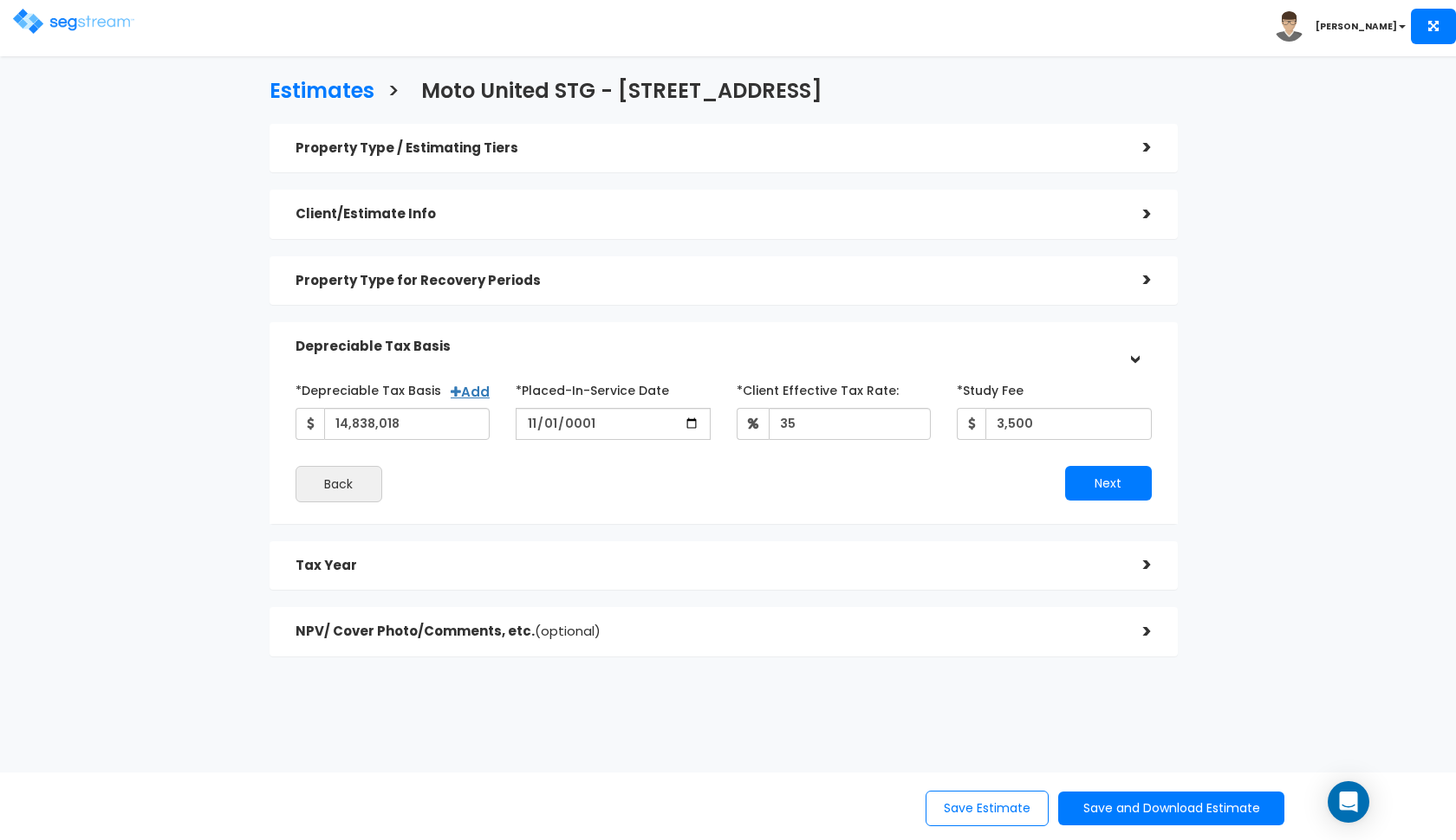
click at [495, 343] on h5 "Depreciable Tax Basis" at bounding box center [706, 346] width 822 height 14
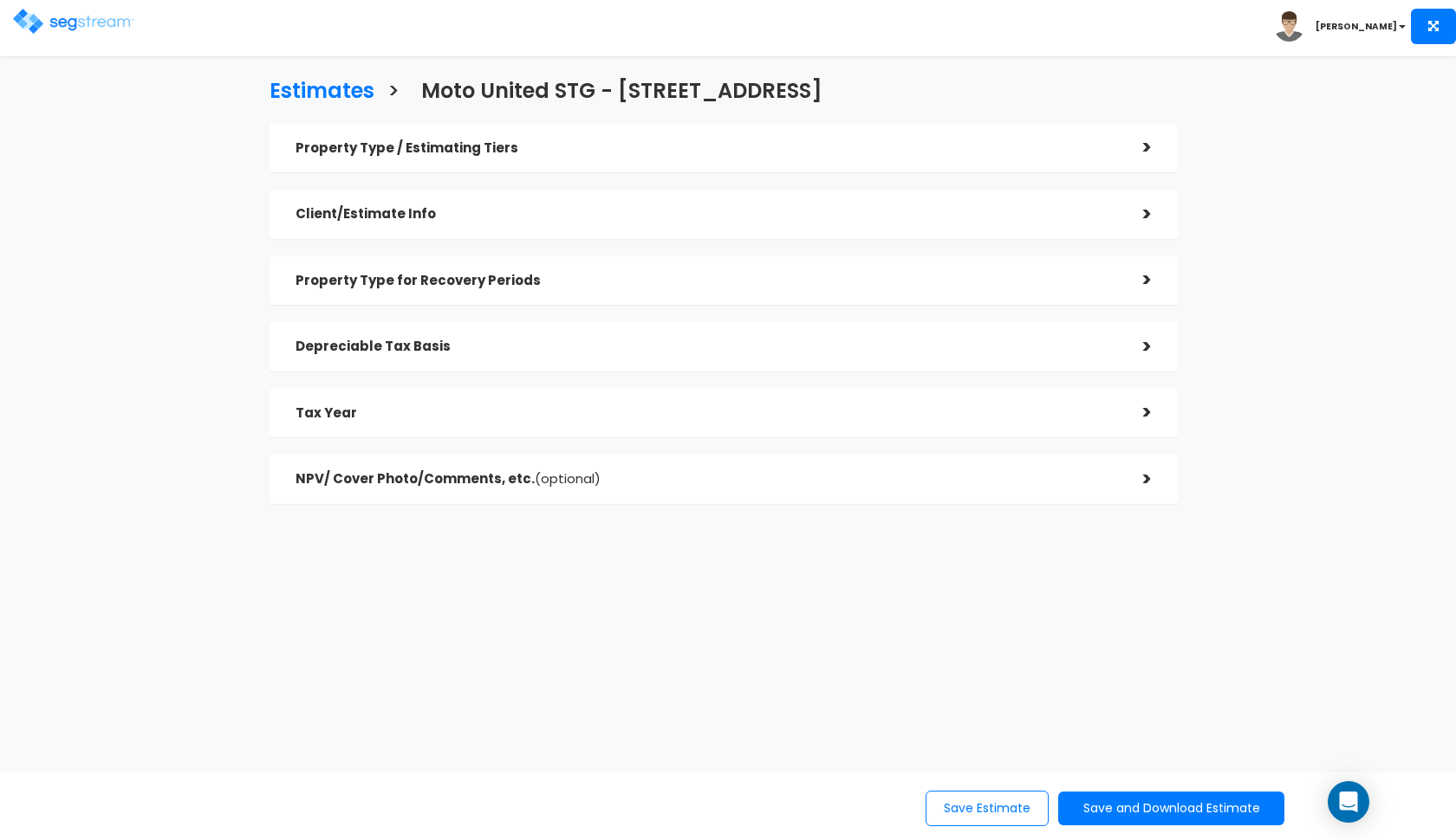
click at [489, 416] on h5 "Tax Year" at bounding box center [706, 413] width 822 height 14
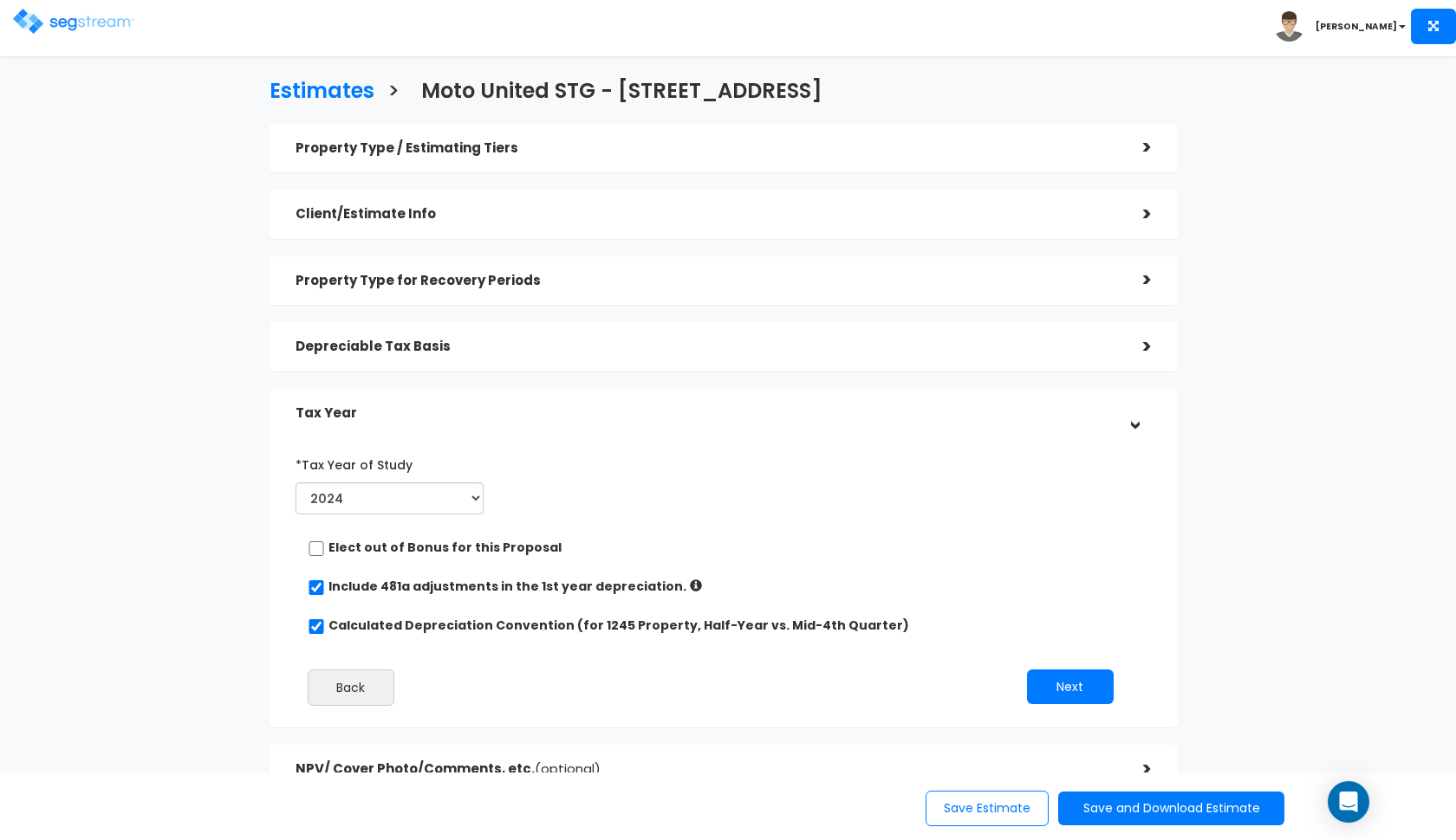
click at [489, 416] on h5 "Tax Year" at bounding box center [706, 413] width 822 height 14
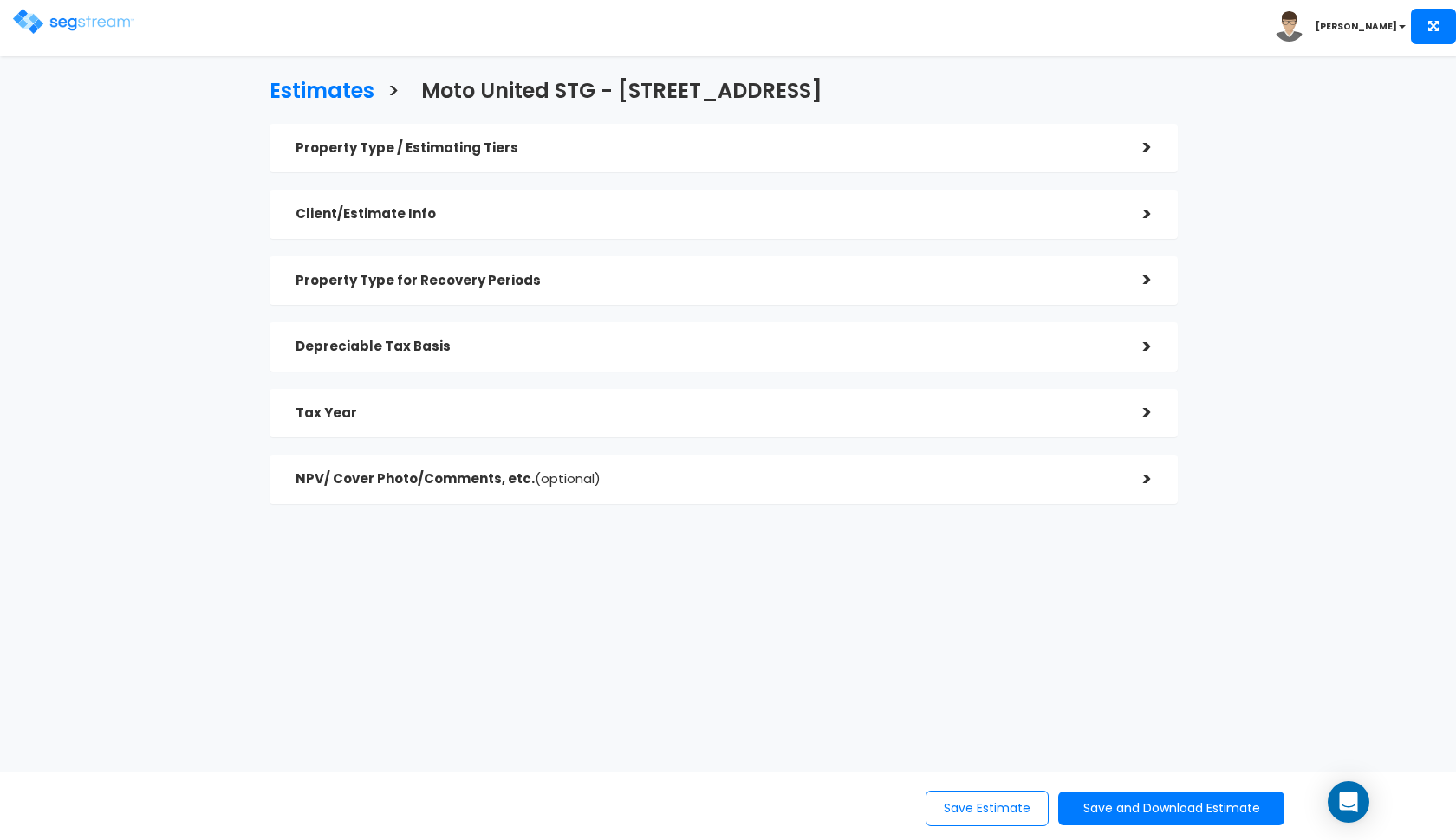
click at [641, 468] on div "NPV/ Cover Photo/Comments, etc. (optional)" at bounding box center [706, 479] width 822 height 32
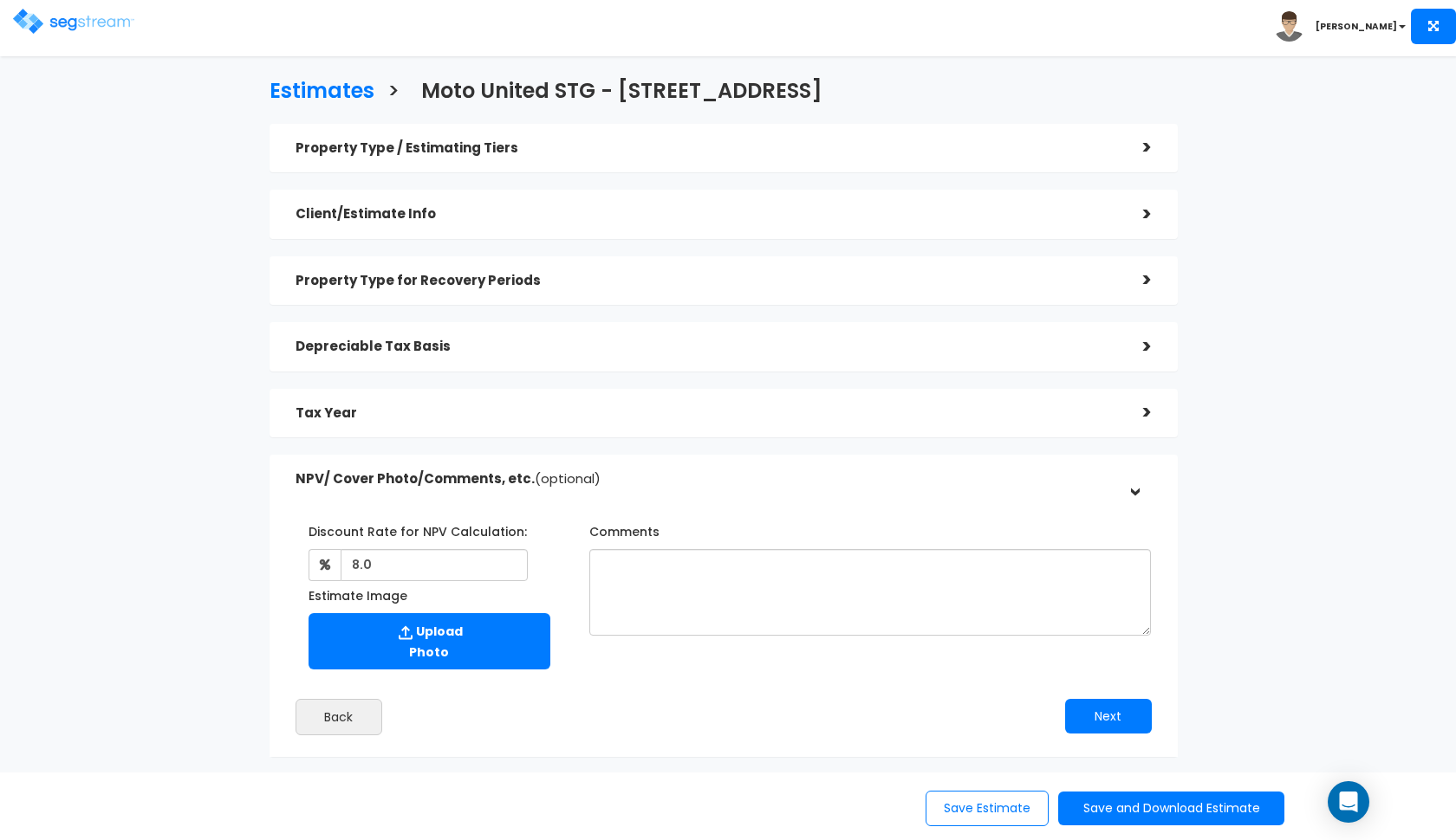
click at [643, 473] on h5 "NPV/ Cover Photo/Comments, etc. (optional)" at bounding box center [706, 479] width 822 height 14
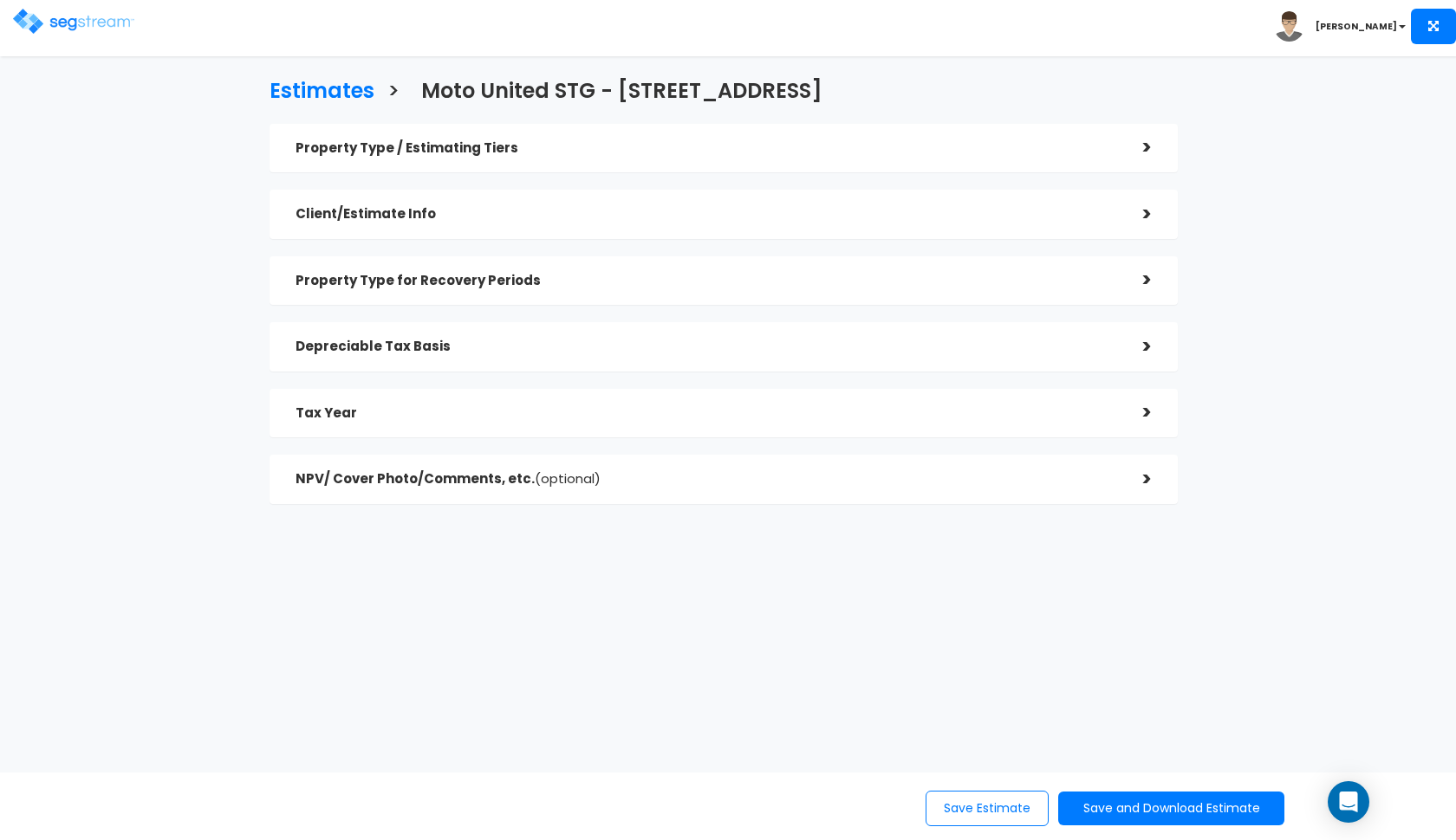
click at [643, 473] on h5 "NPV/ Cover Photo/Comments, etc. (optional)" at bounding box center [706, 479] width 822 height 14
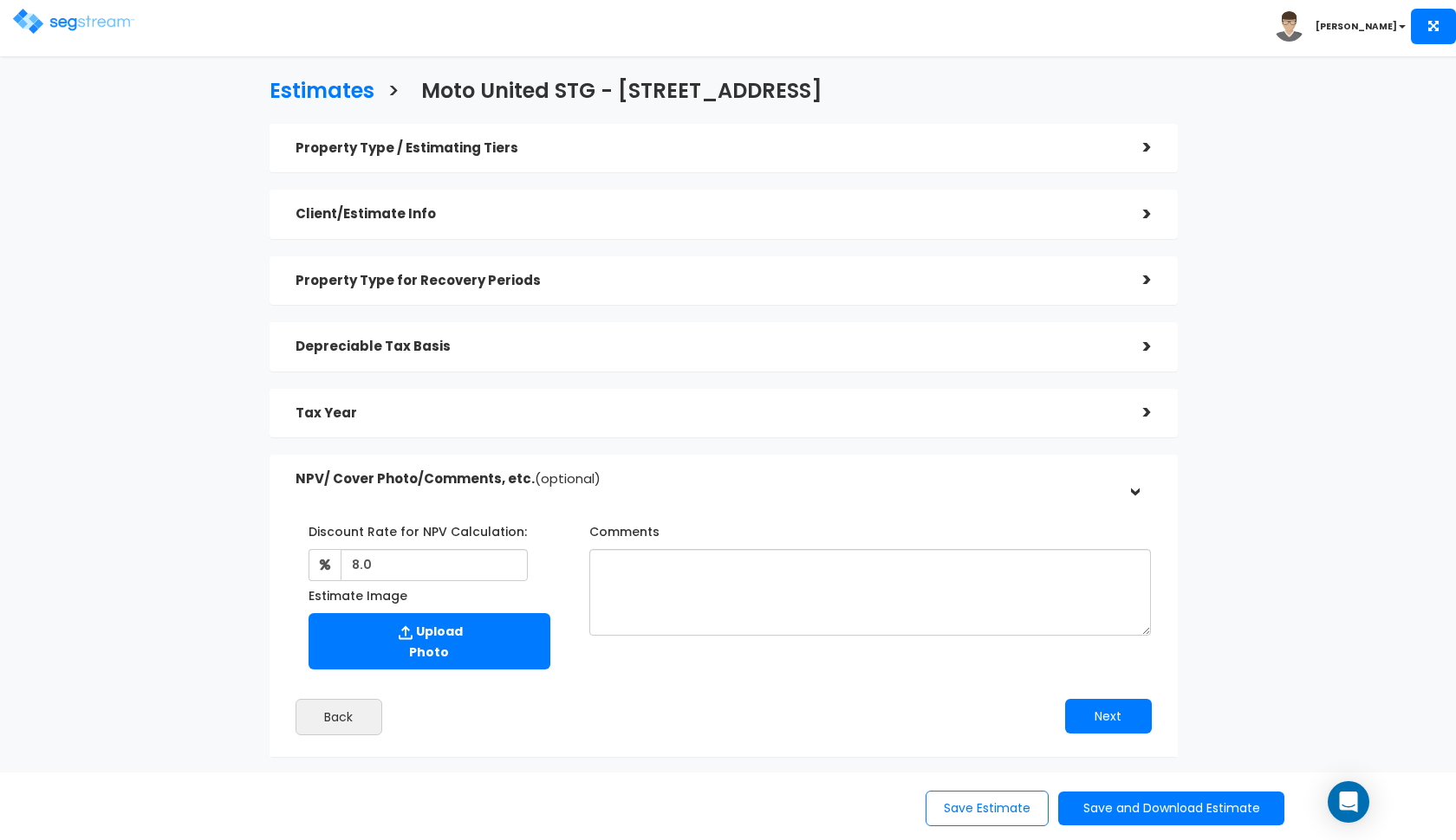
click at [643, 473] on h5 "NPV/ Cover Photo/Comments, etc. (optional)" at bounding box center [706, 479] width 822 height 14
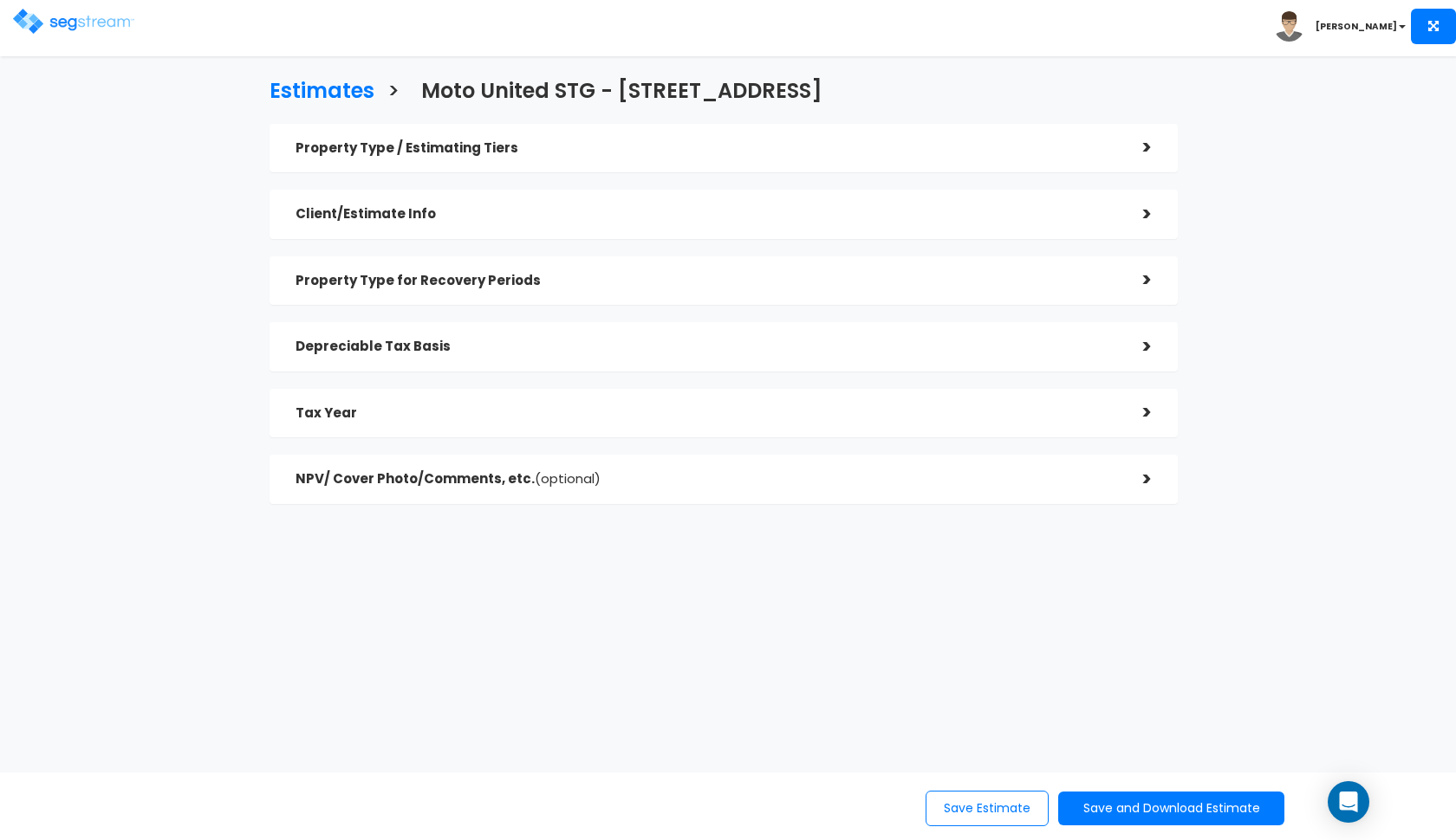
click at [661, 416] on h5 "Tax Year" at bounding box center [706, 413] width 822 height 14
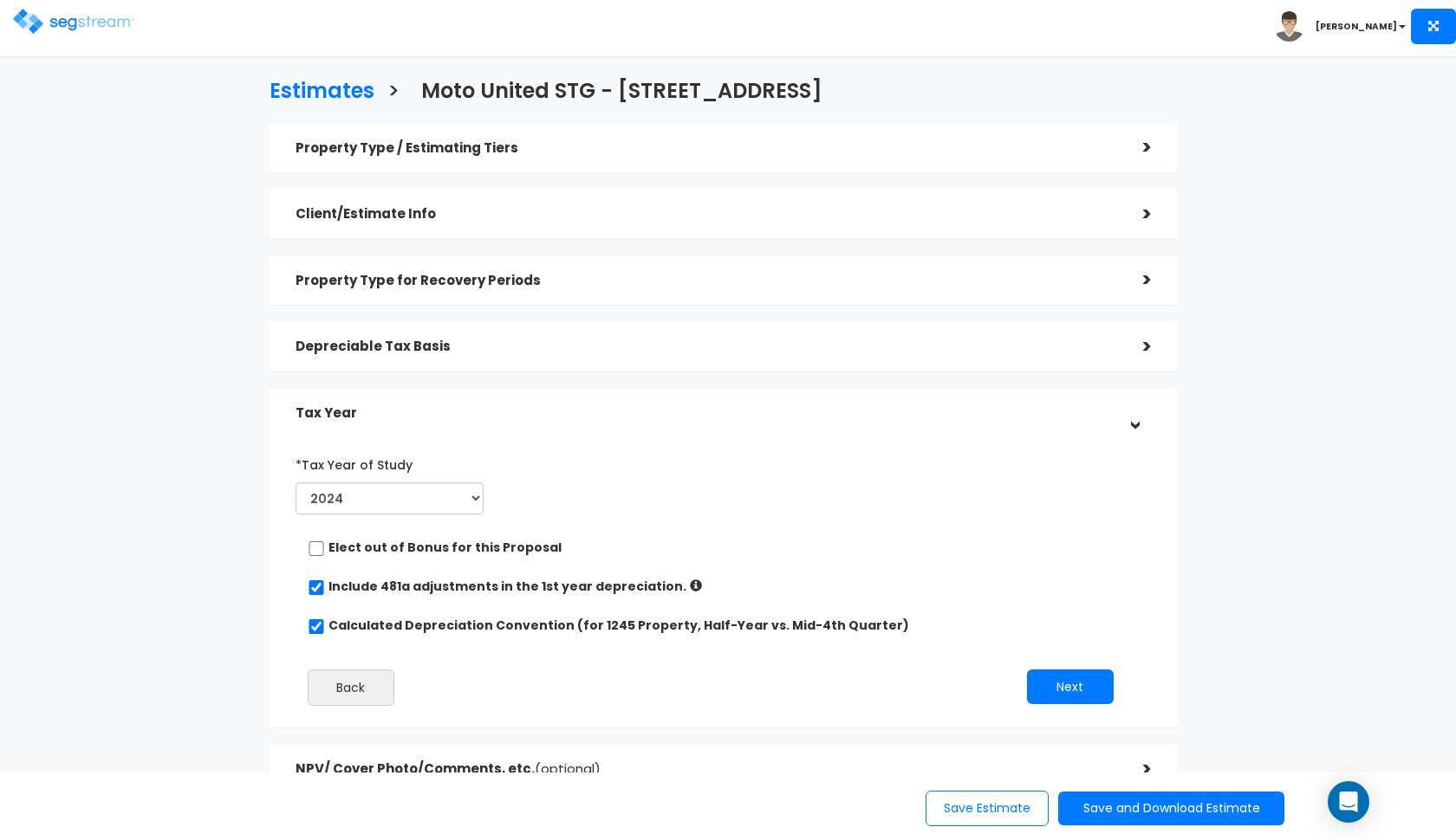
click at [661, 416] on h5 "Tax Year" at bounding box center [706, 413] width 822 height 14
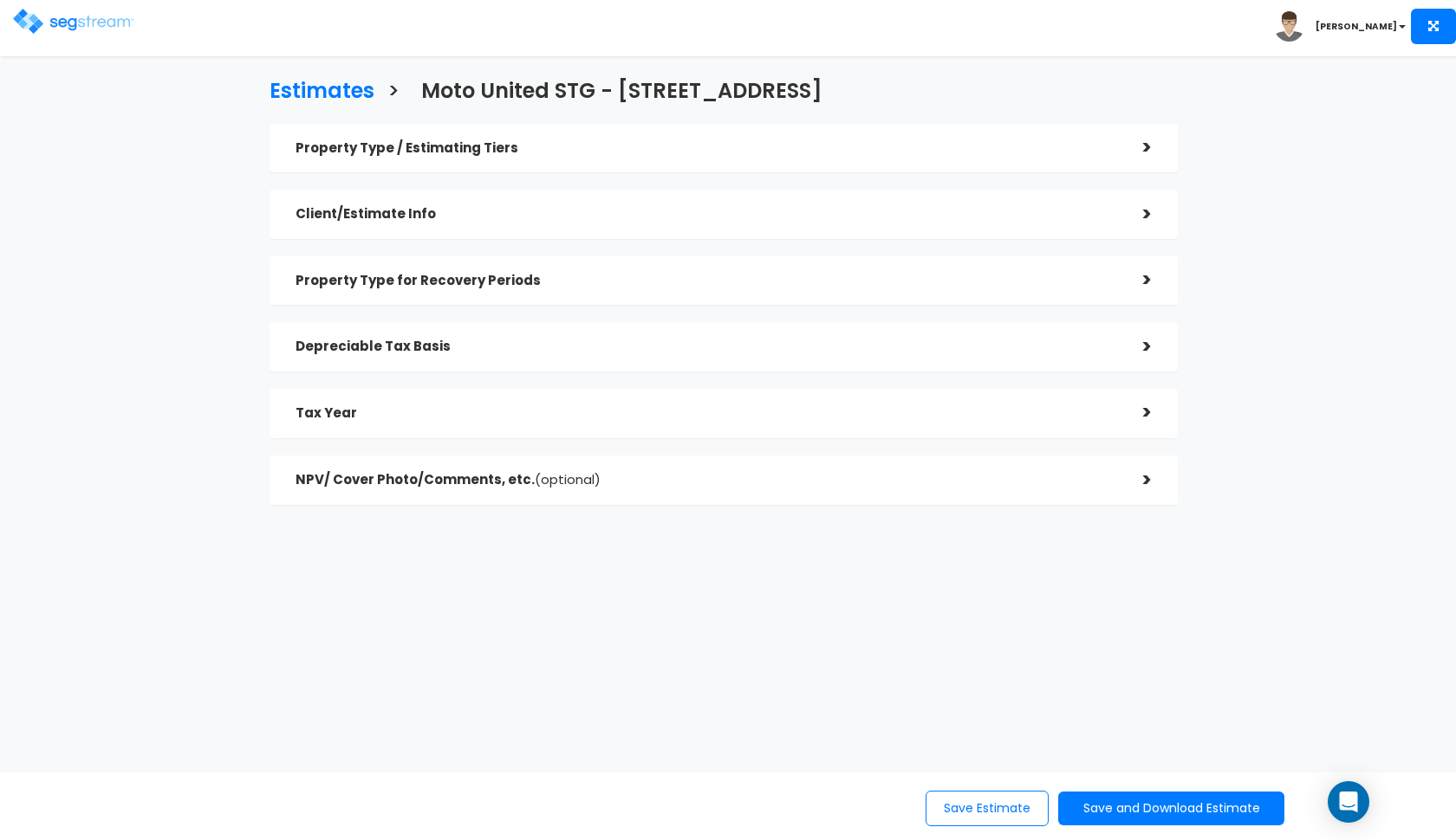
click at [699, 347] on h5 "Depreciable Tax Basis" at bounding box center [706, 346] width 822 height 14
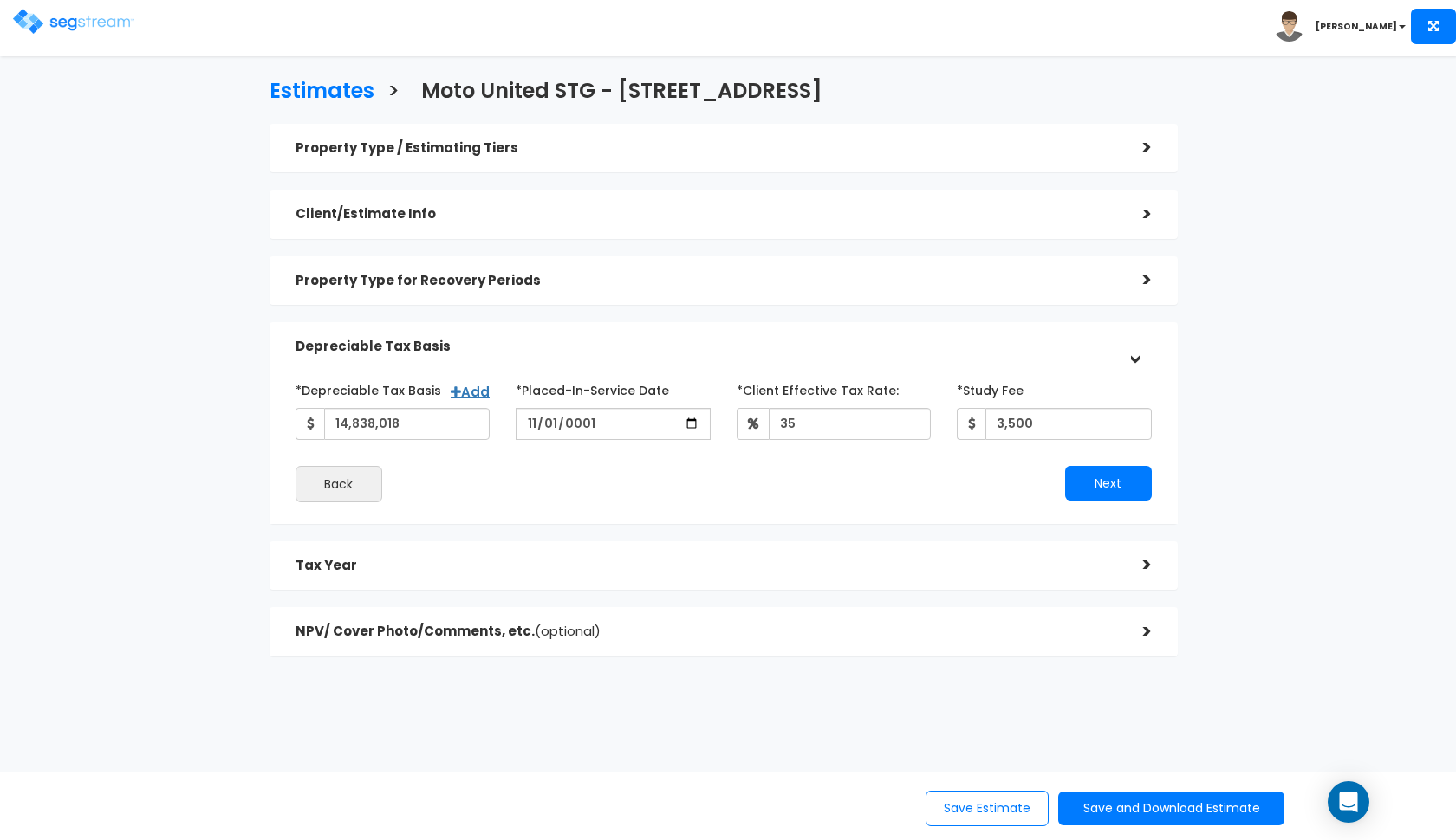
click at [699, 347] on h5 "Depreciable Tax Basis" at bounding box center [706, 346] width 822 height 14
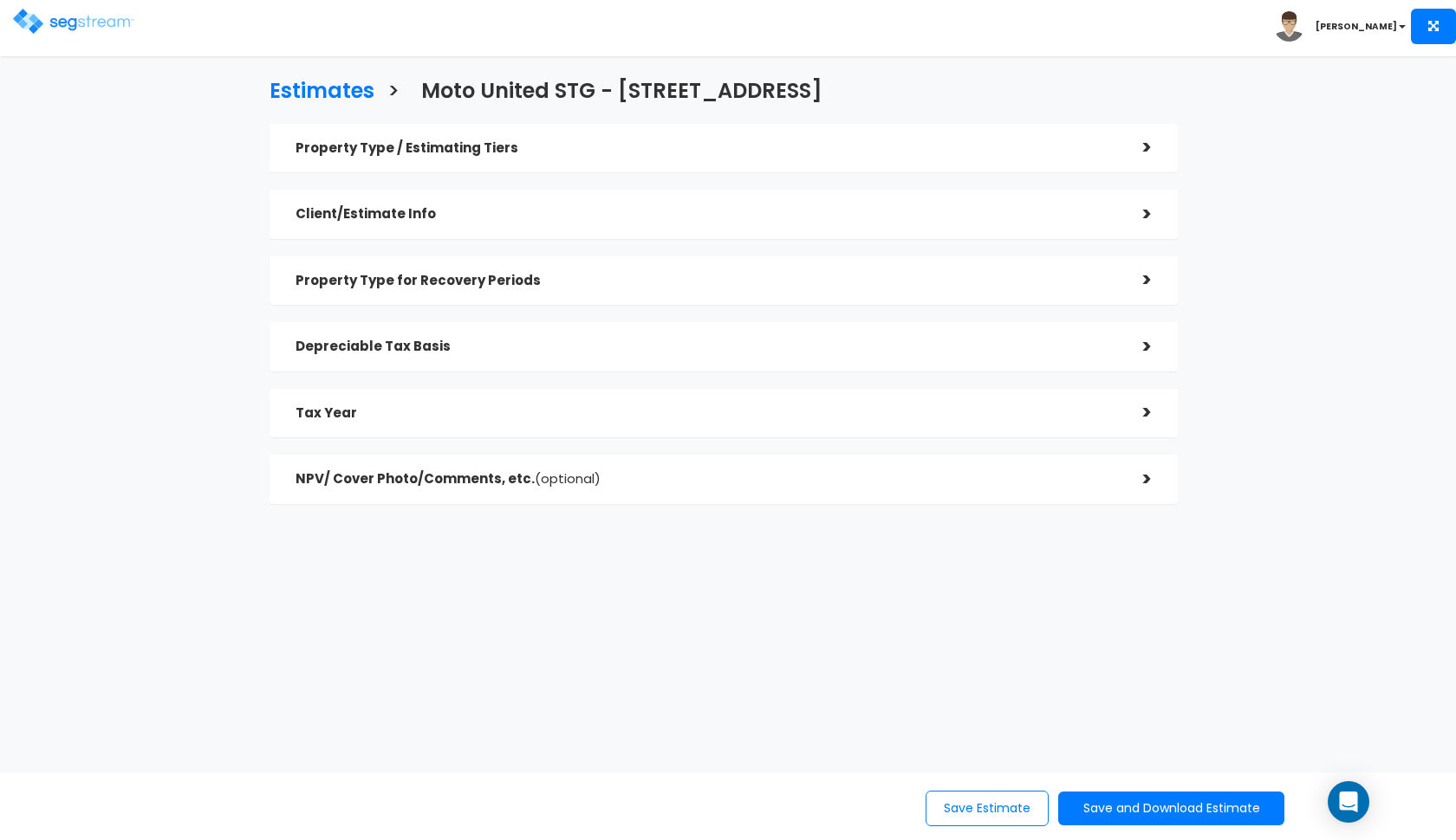
click at [719, 289] on div "Property Type for Recovery Periods" at bounding box center [706, 281] width 822 height 32
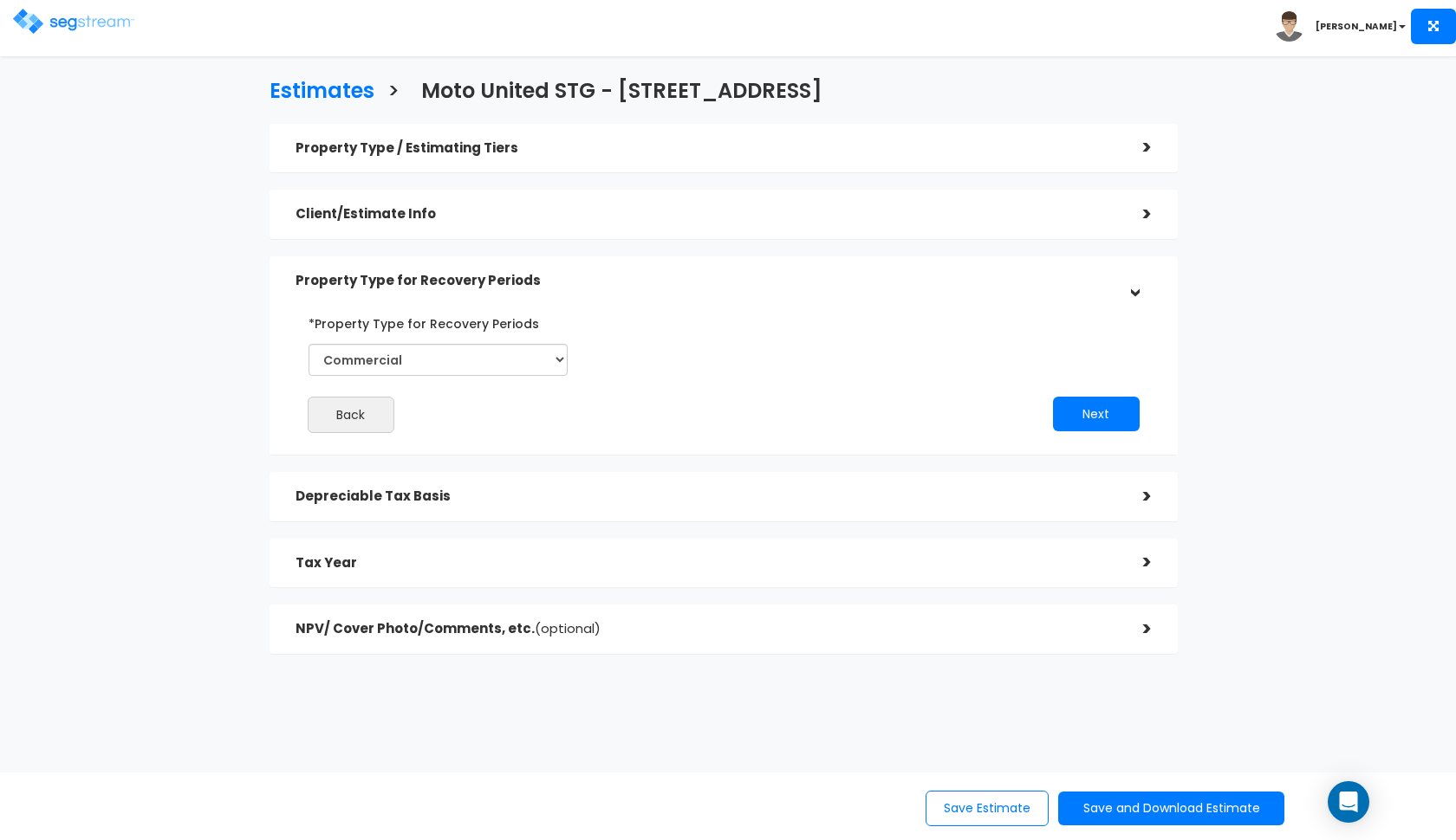
click at [719, 289] on div "Property Type for Recovery Periods" at bounding box center [706, 281] width 822 height 32
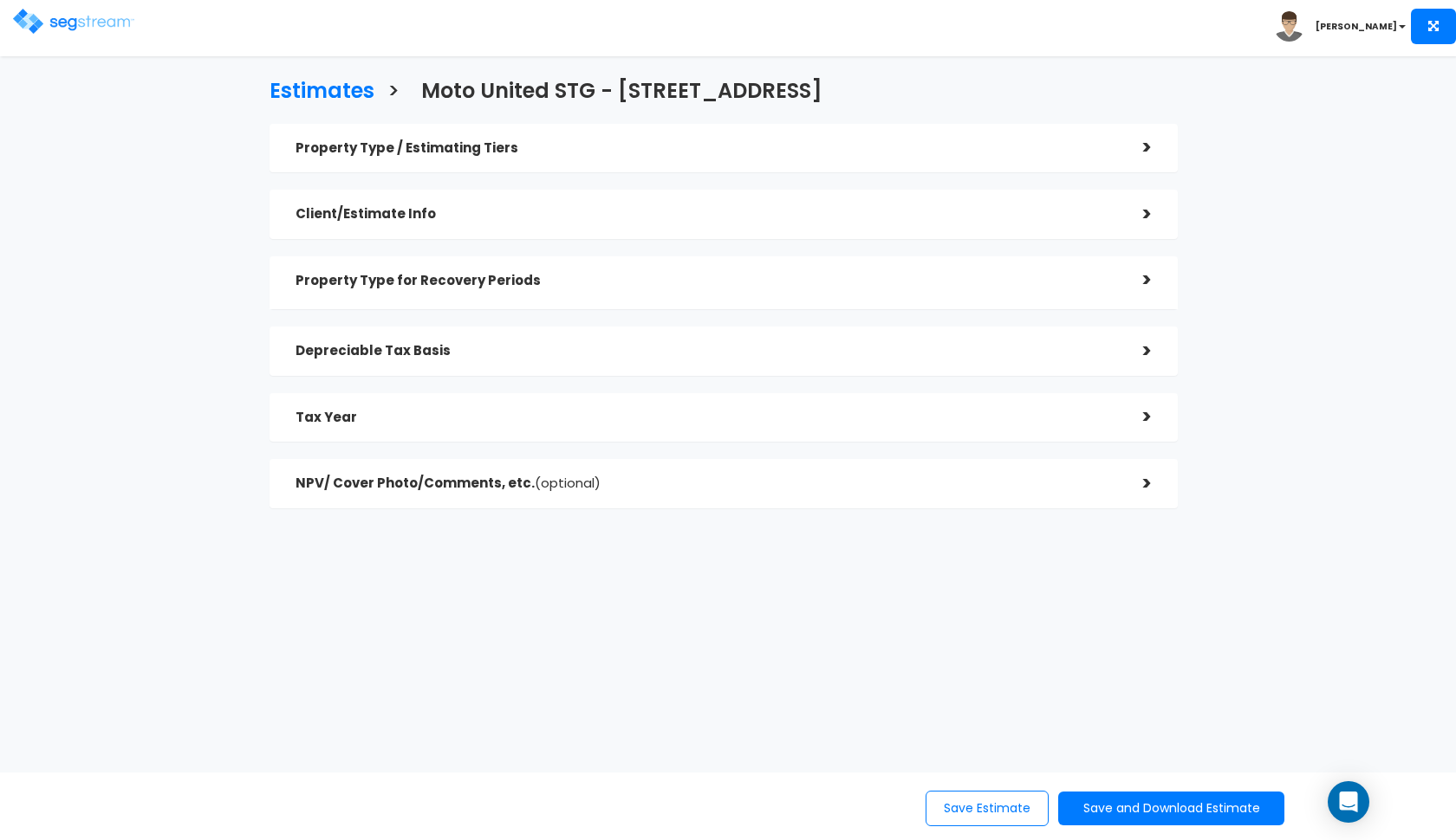
click at [721, 218] on h5 "Client/Estimate Info" at bounding box center [706, 214] width 822 height 14
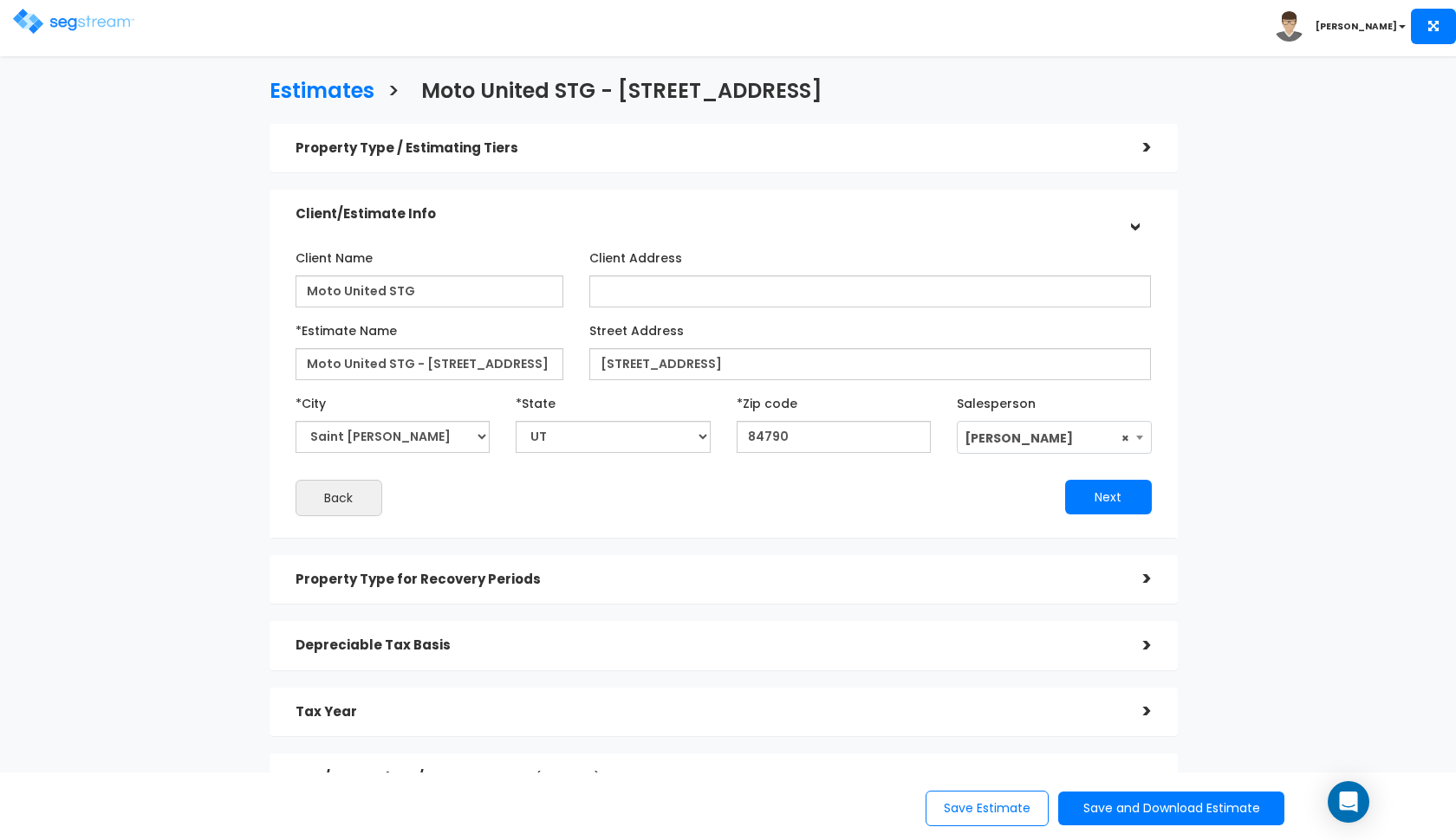
click at [721, 218] on h5 "Client/Estimate Info" at bounding box center [706, 214] width 822 height 14
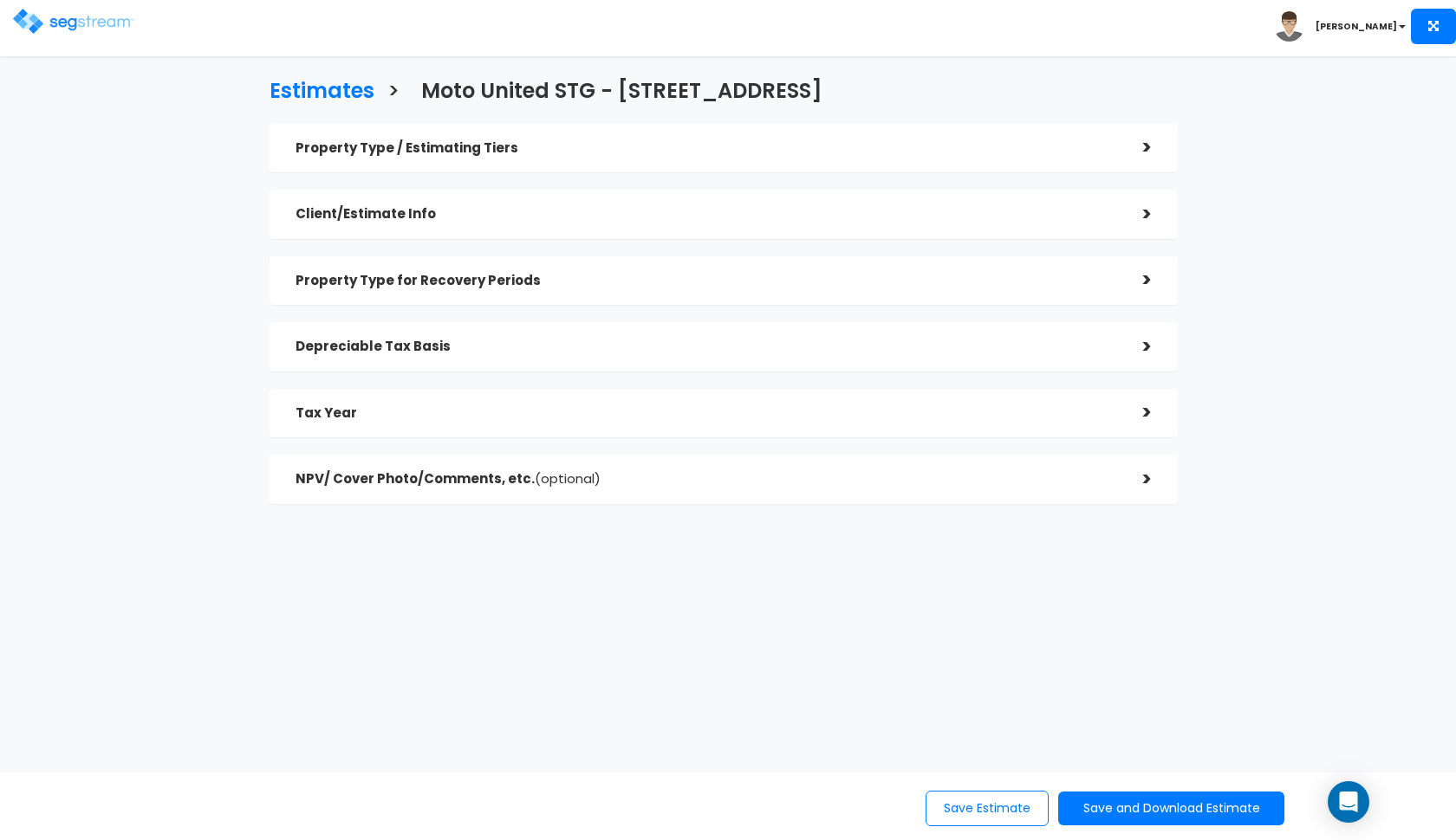
click at [747, 157] on div "Property Type / Estimating Tiers" at bounding box center [706, 148] width 822 height 32
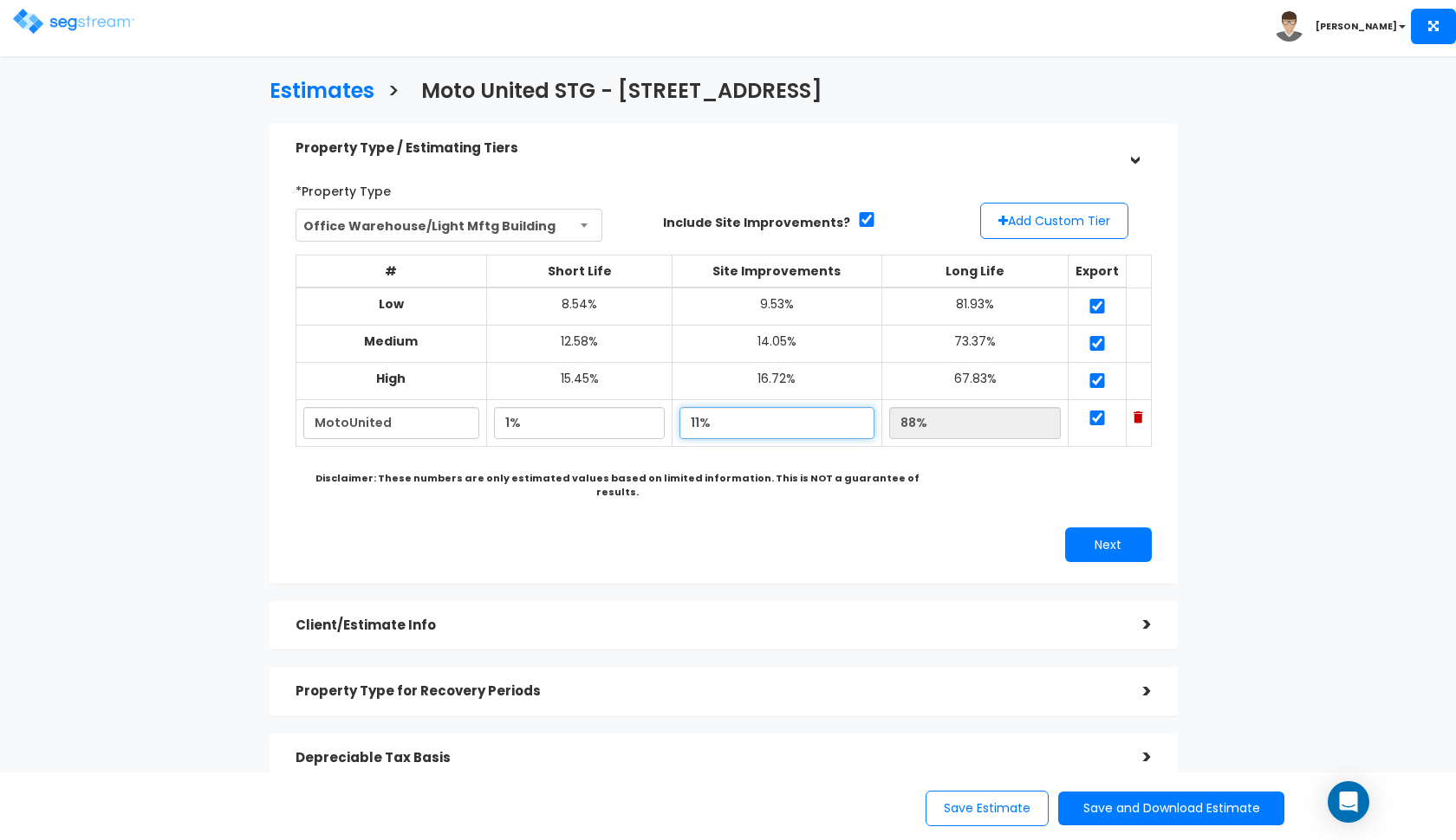
click at [711, 417] on input "11%" at bounding box center [777, 422] width 195 height 32
type input "12.00%"
type input "87.00%"
click at [941, 543] on div "*Property Type Office Warehouse/Light Mftg Building Assisted/Senior Living Auto…" at bounding box center [724, 368] width 882 height 402
click at [1122, 528] on button "Next" at bounding box center [1109, 545] width 87 height 35
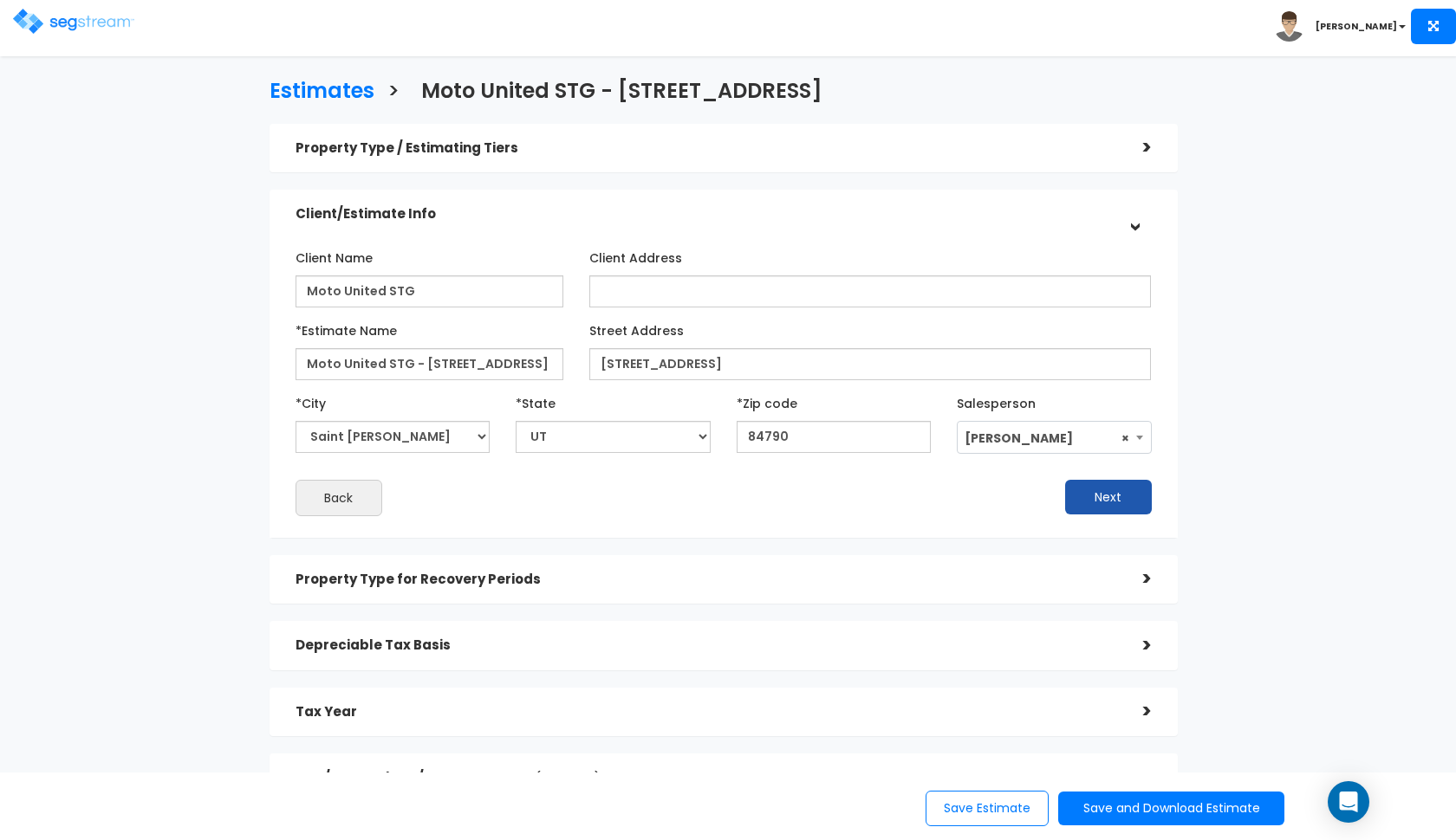
click at [1122, 506] on button "Next" at bounding box center [1109, 498] width 87 height 35
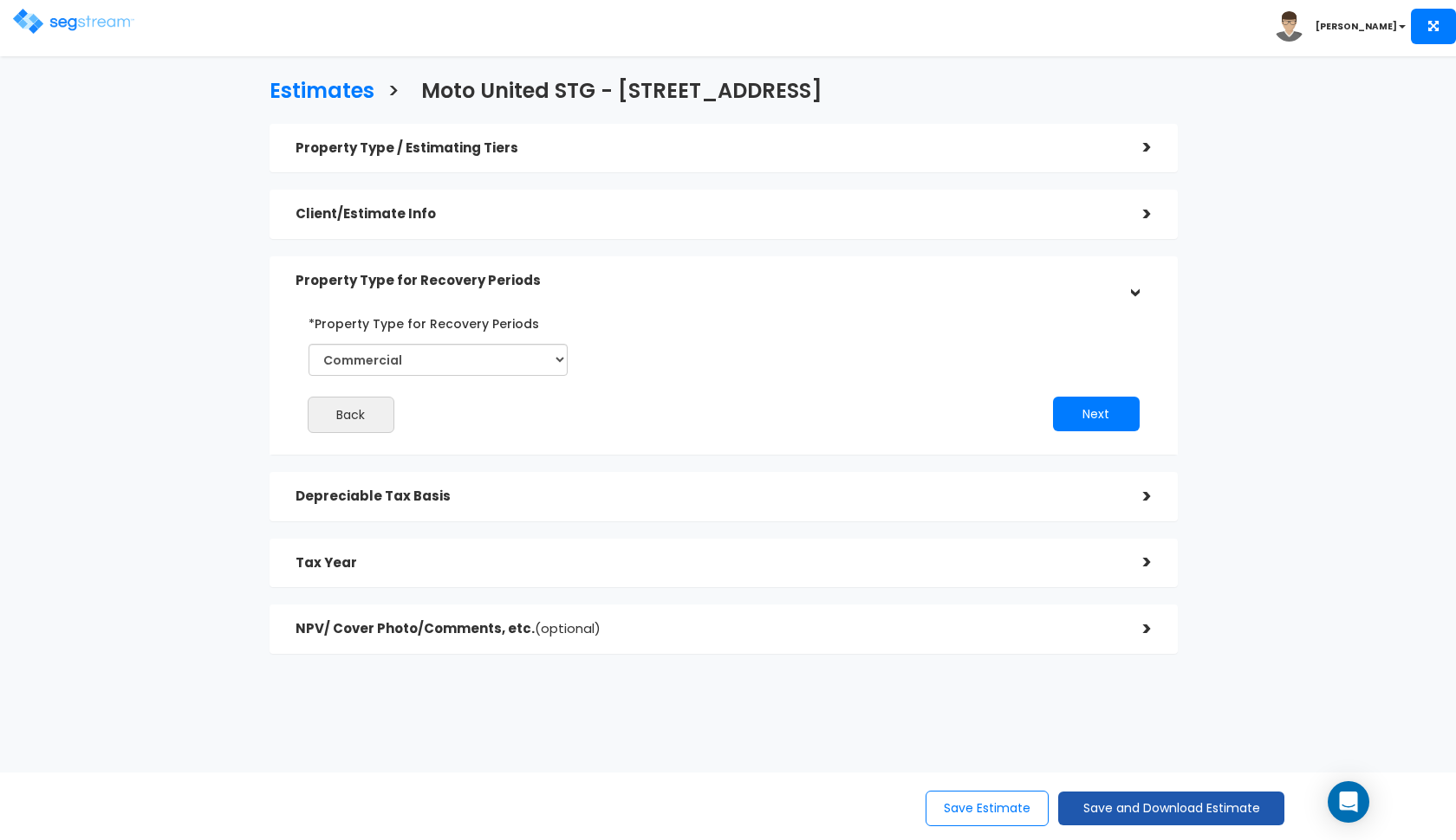
click at [1107, 796] on button "Save and Download Estimate" at bounding box center [1171, 808] width 226 height 34
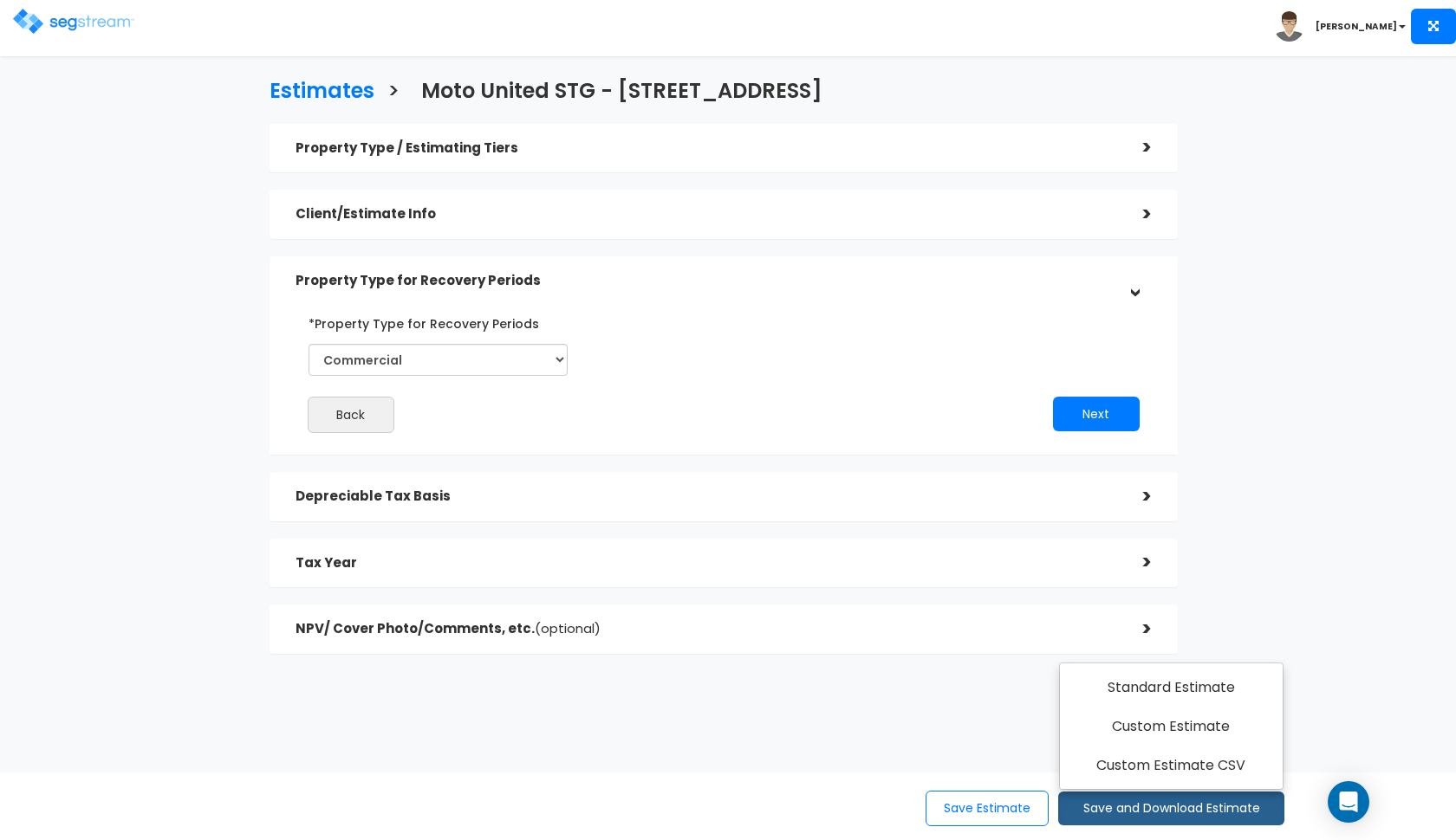
click at [905, 697] on div "Estimates > Moto United STG - 4646 South Desert Color Parkway Property Type / E…" at bounding box center [723, 370] width 1192 height 875
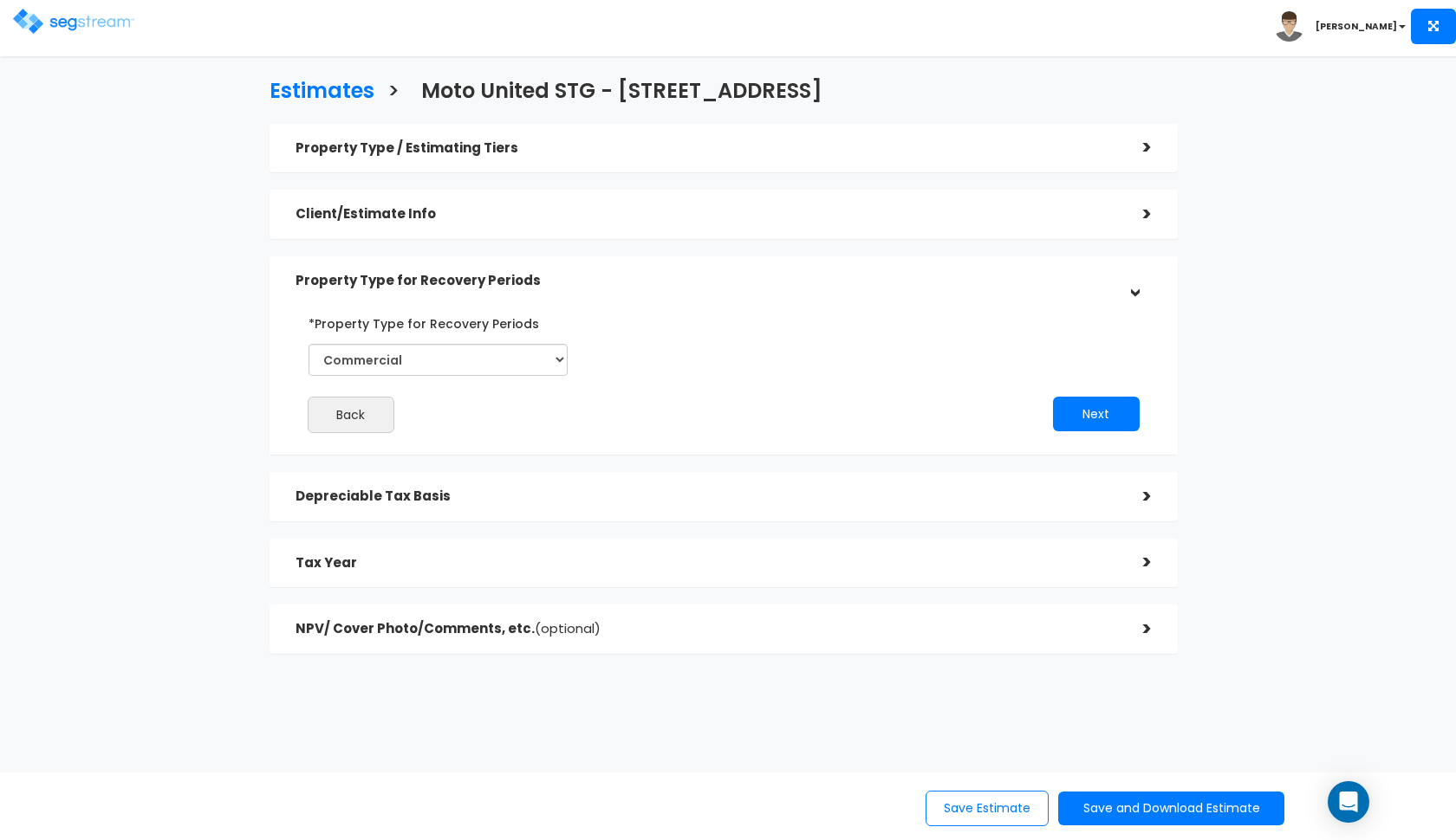
click at [1094, 576] on div "Tax Year" at bounding box center [706, 563] width 822 height 32
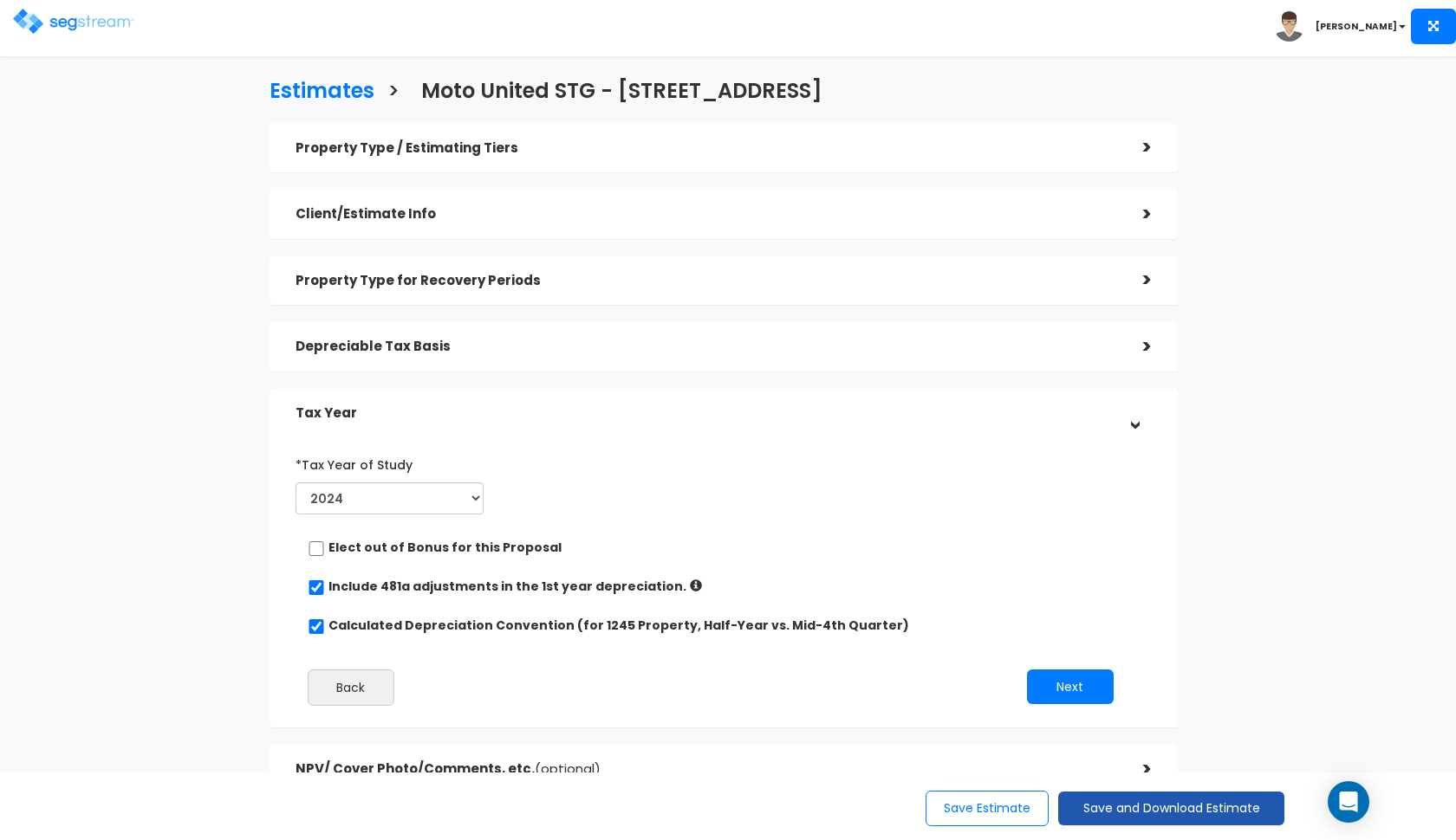
click at [1109, 816] on button "Save and Download Estimate" at bounding box center [1171, 808] width 226 height 34
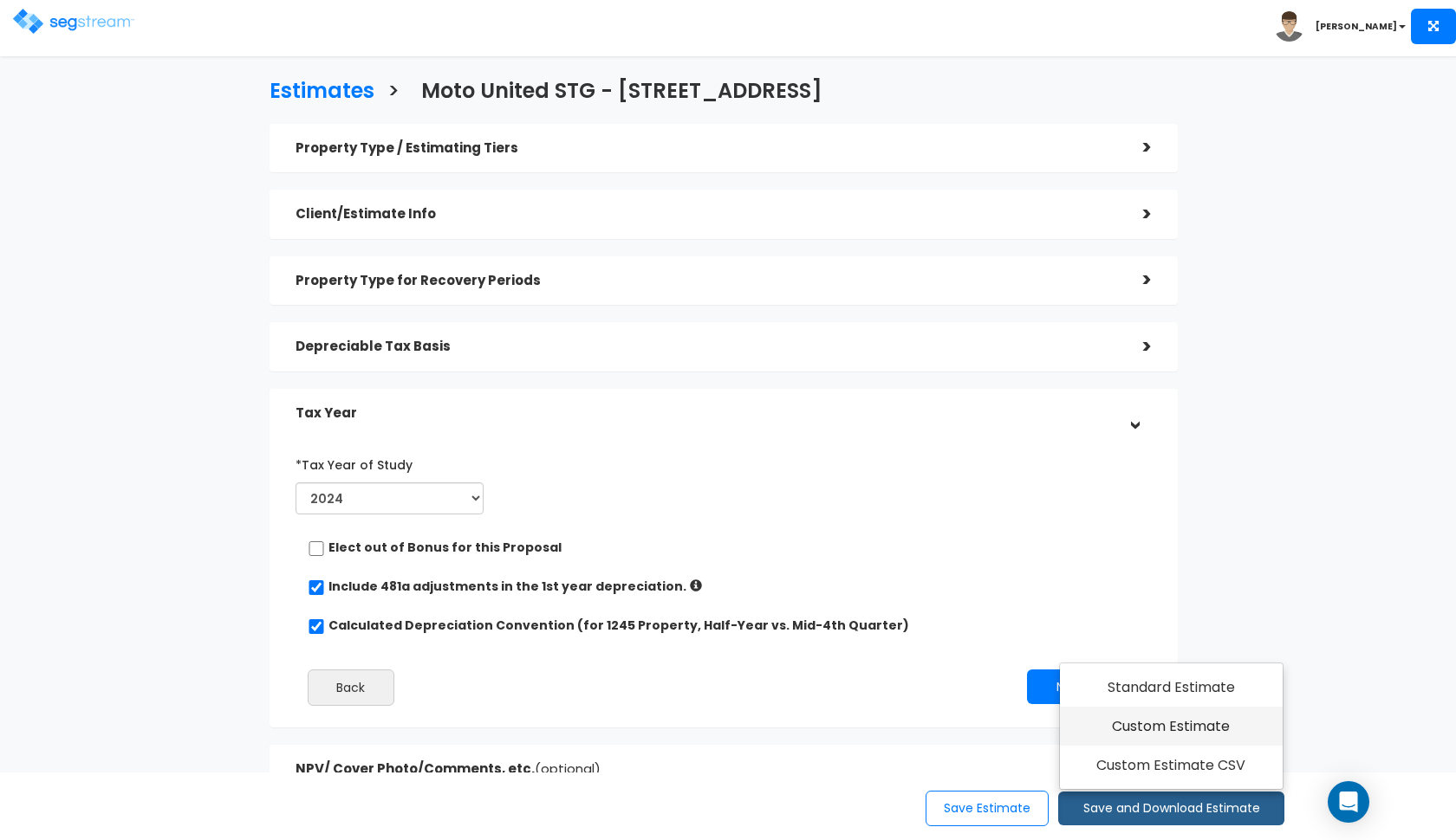
click at [1155, 735] on link "Custom Estimate" at bounding box center [1171, 726] width 223 height 40
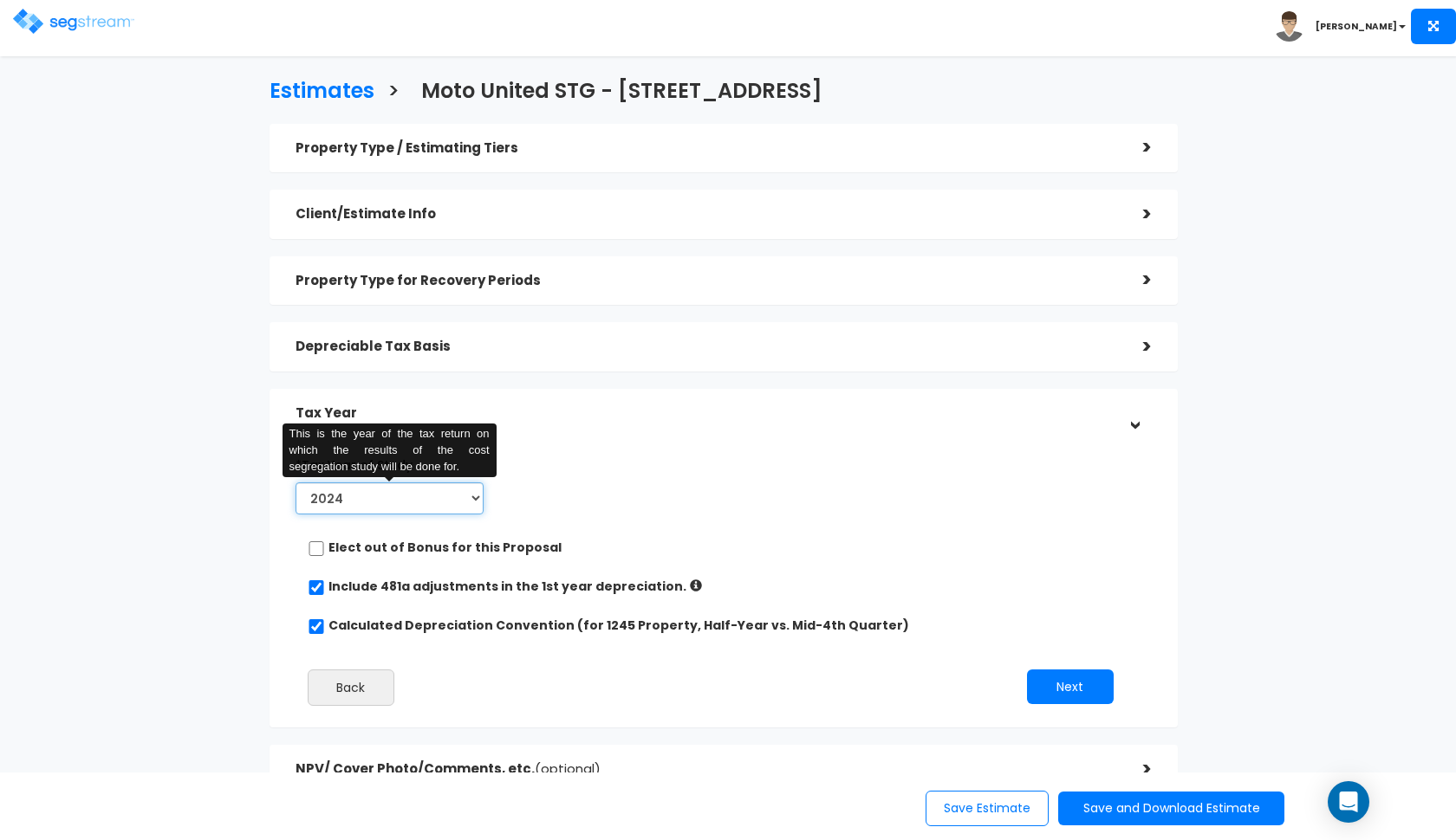
select select "2025"
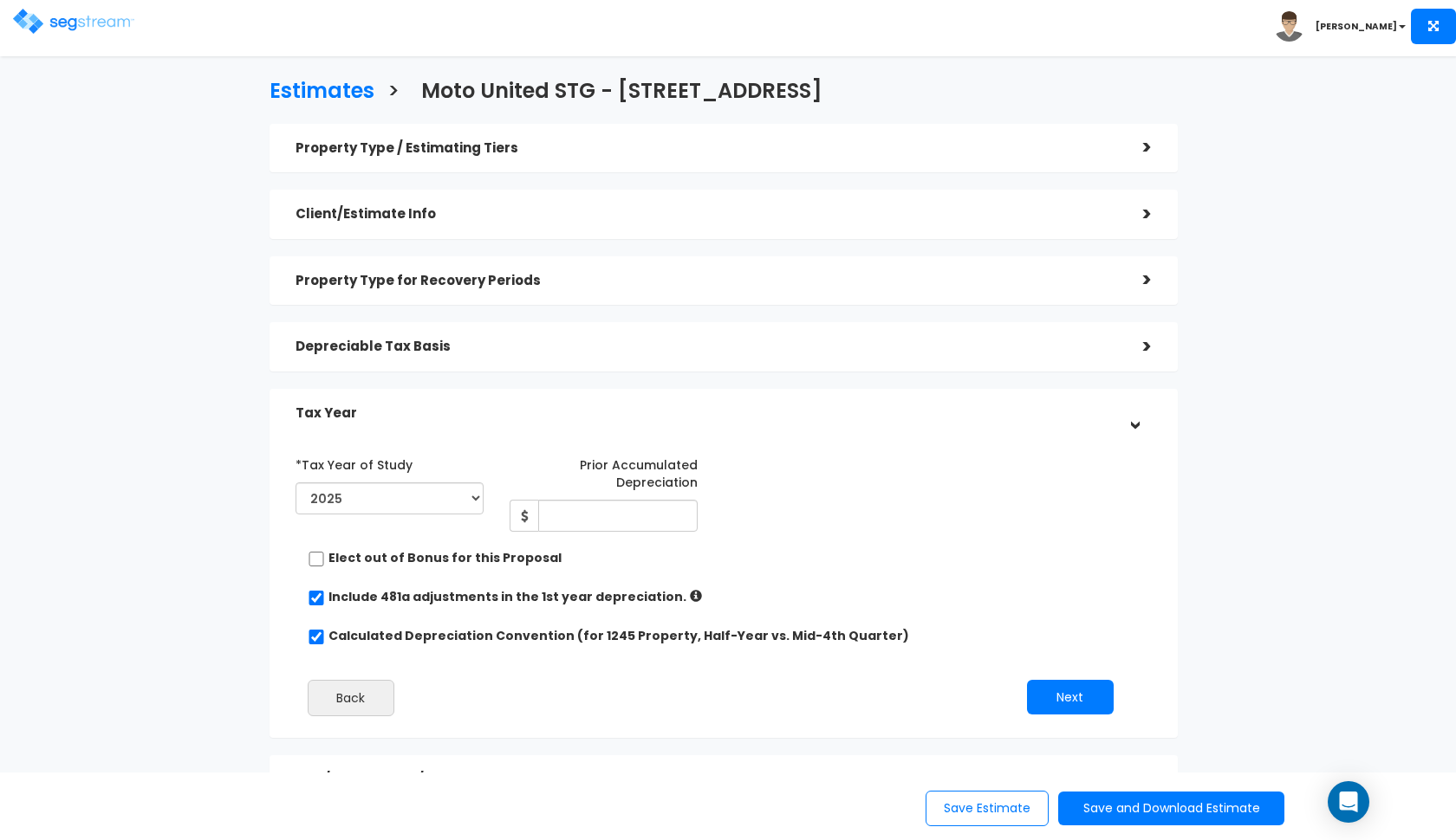
click at [615, 341] on h5 "Depreciable Tax Basis" at bounding box center [706, 346] width 822 height 14
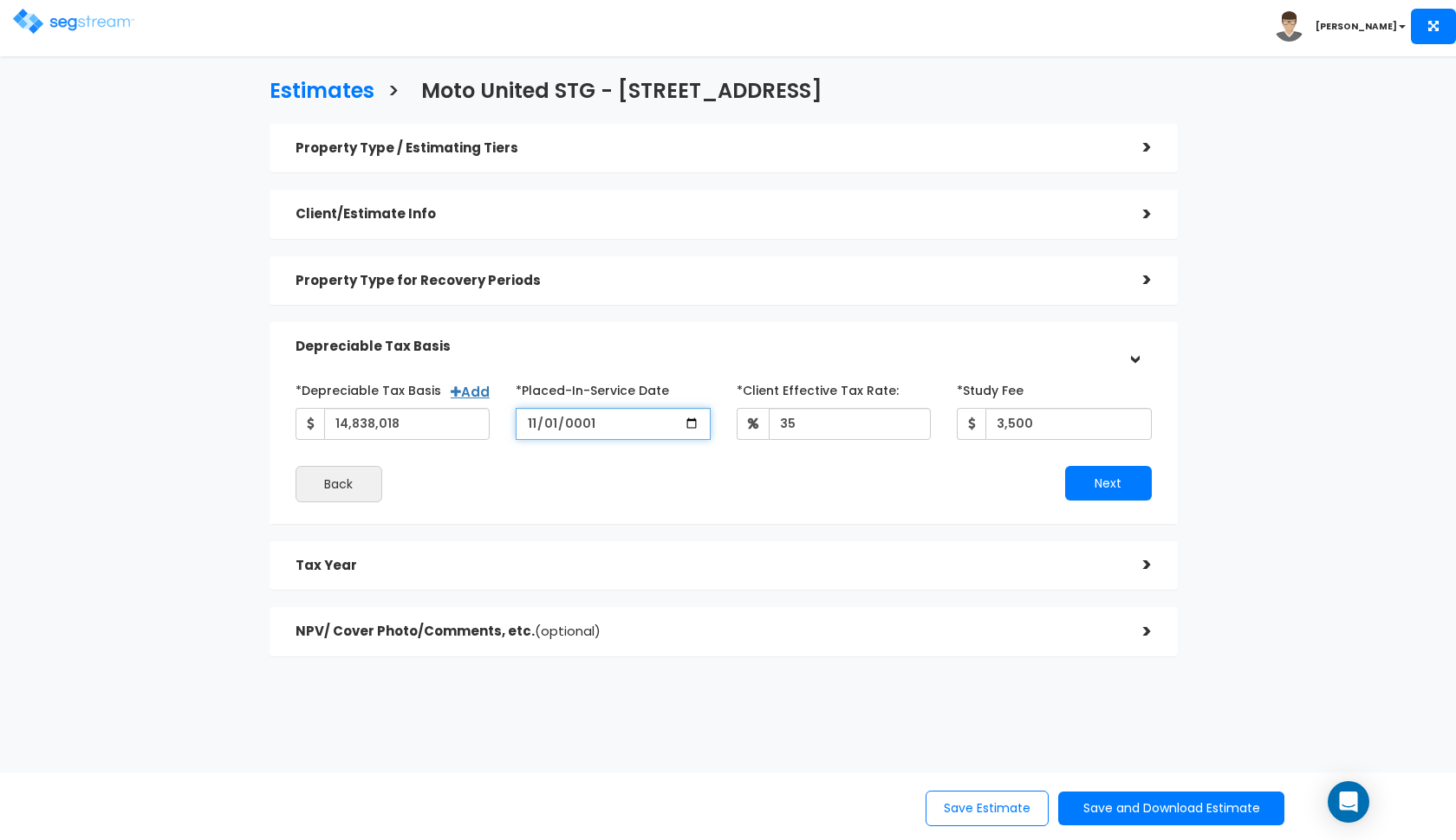
click at [536, 422] on input "2024-11-01" at bounding box center [613, 423] width 195 height 32
type input "2025-05-01"
click at [731, 494] on div "*Depreciable Tax Basis Add 14,838,018 *Placed-In-Service Date 35 3,500" at bounding box center [723, 439] width 856 height 126
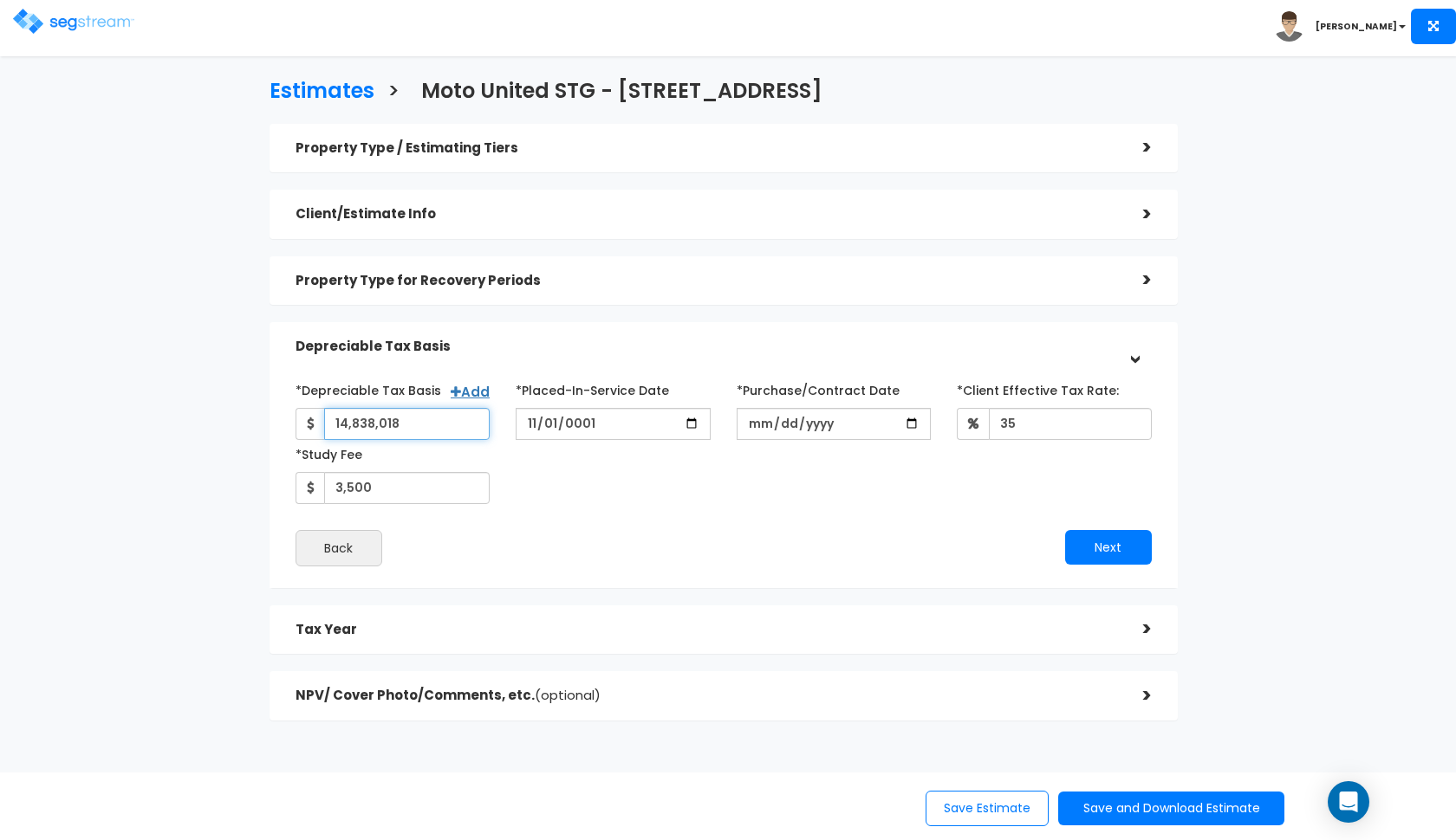
click at [432, 420] on input "14,838,018" at bounding box center [407, 423] width 166 height 32
type input "7,643,827.65"
click at [745, 424] on input "*Purchase/Contract Date" at bounding box center [835, 423] width 195 height 32
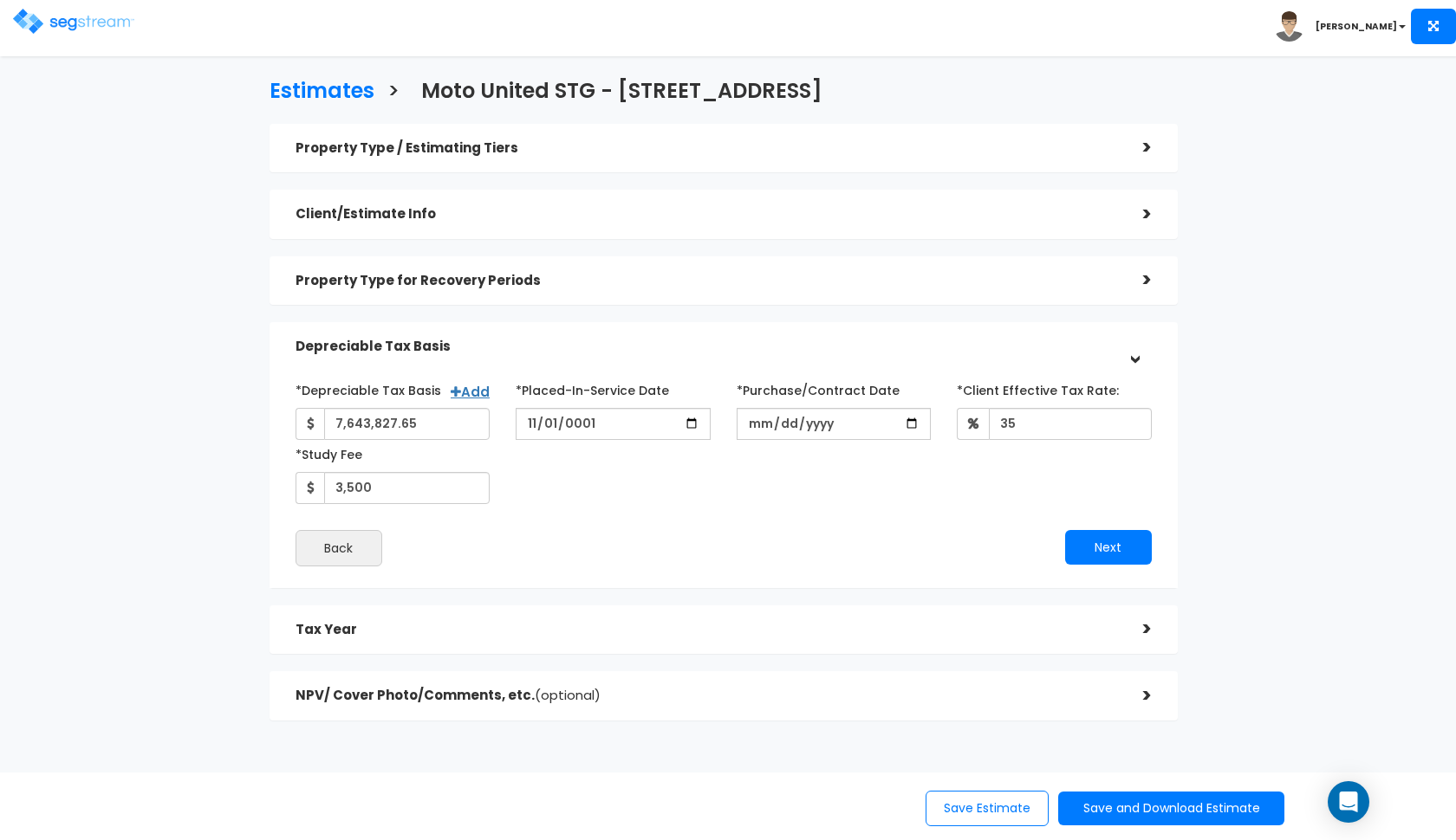
type input "2024-11-01"
click at [980, 515] on div "*Depreciable Tax Basis Add 7,643,827.65 *Placed-In-Service Date 35 Back" at bounding box center [723, 472] width 856 height 191
click at [1129, 549] on button "Next" at bounding box center [1109, 548] width 87 height 35
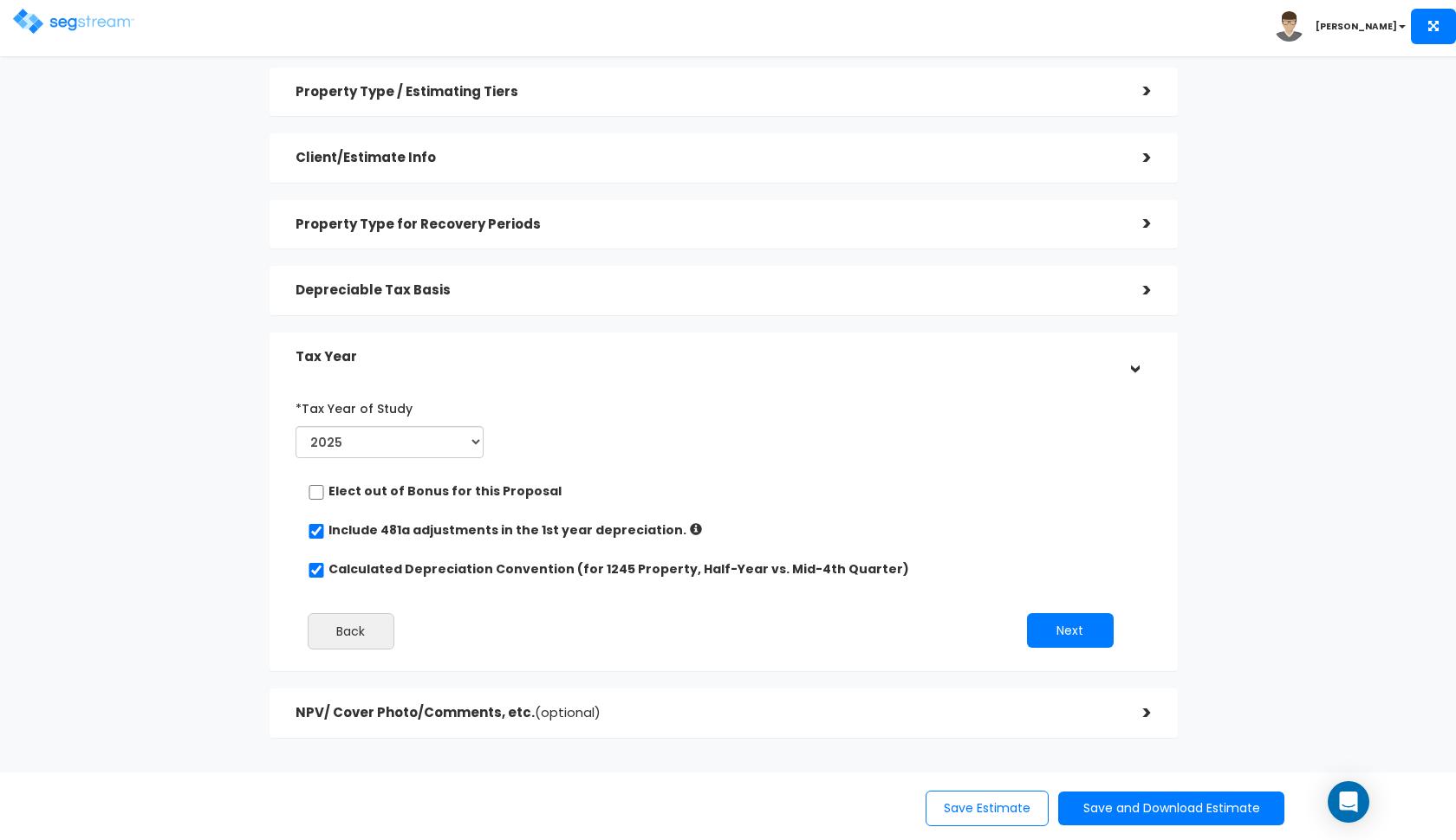
scroll to position [67, 0]
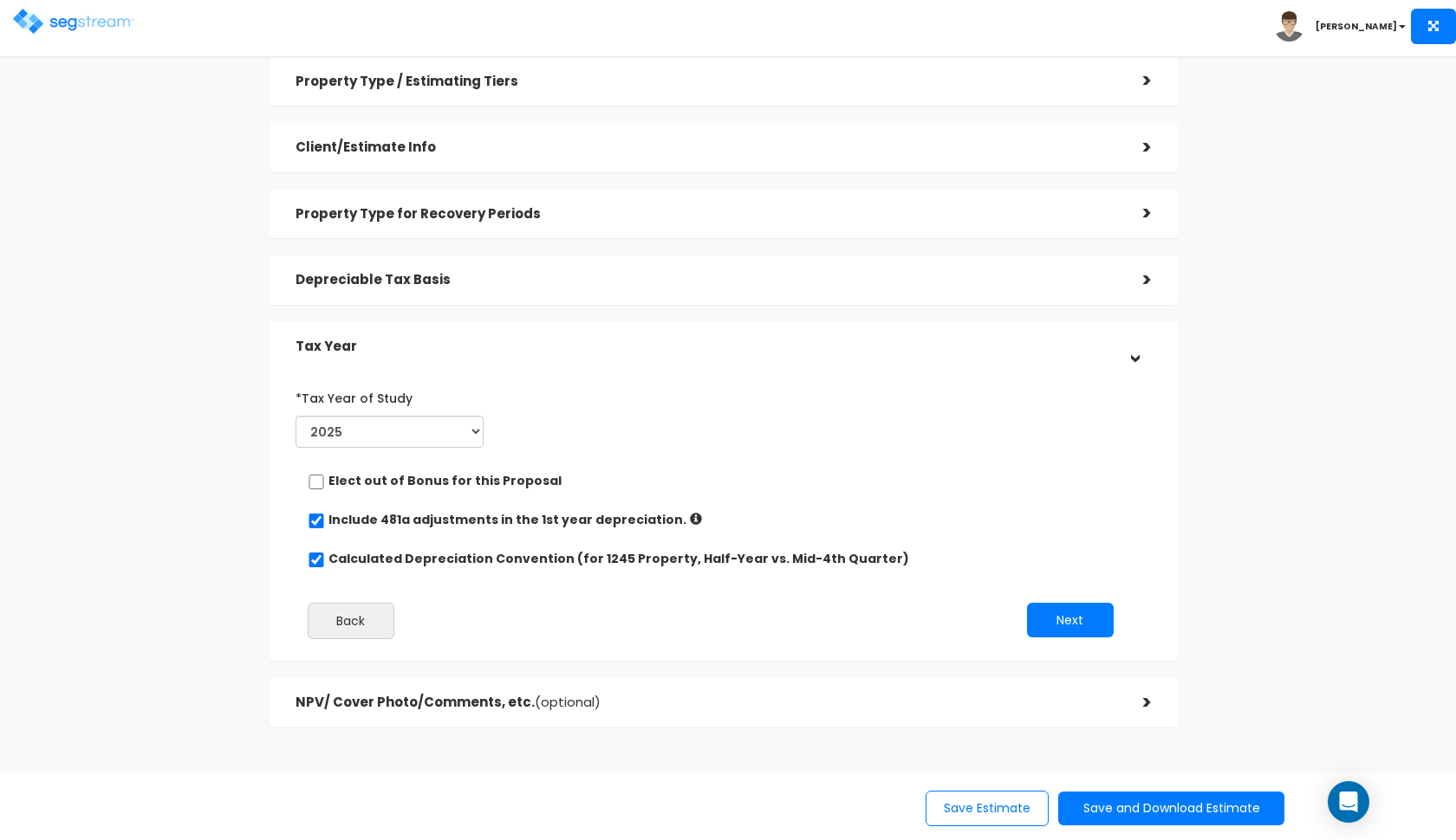
click at [1101, 702] on h5 "NPV/ Cover Photo/Comments, etc. (optional)" at bounding box center [706, 702] width 822 height 14
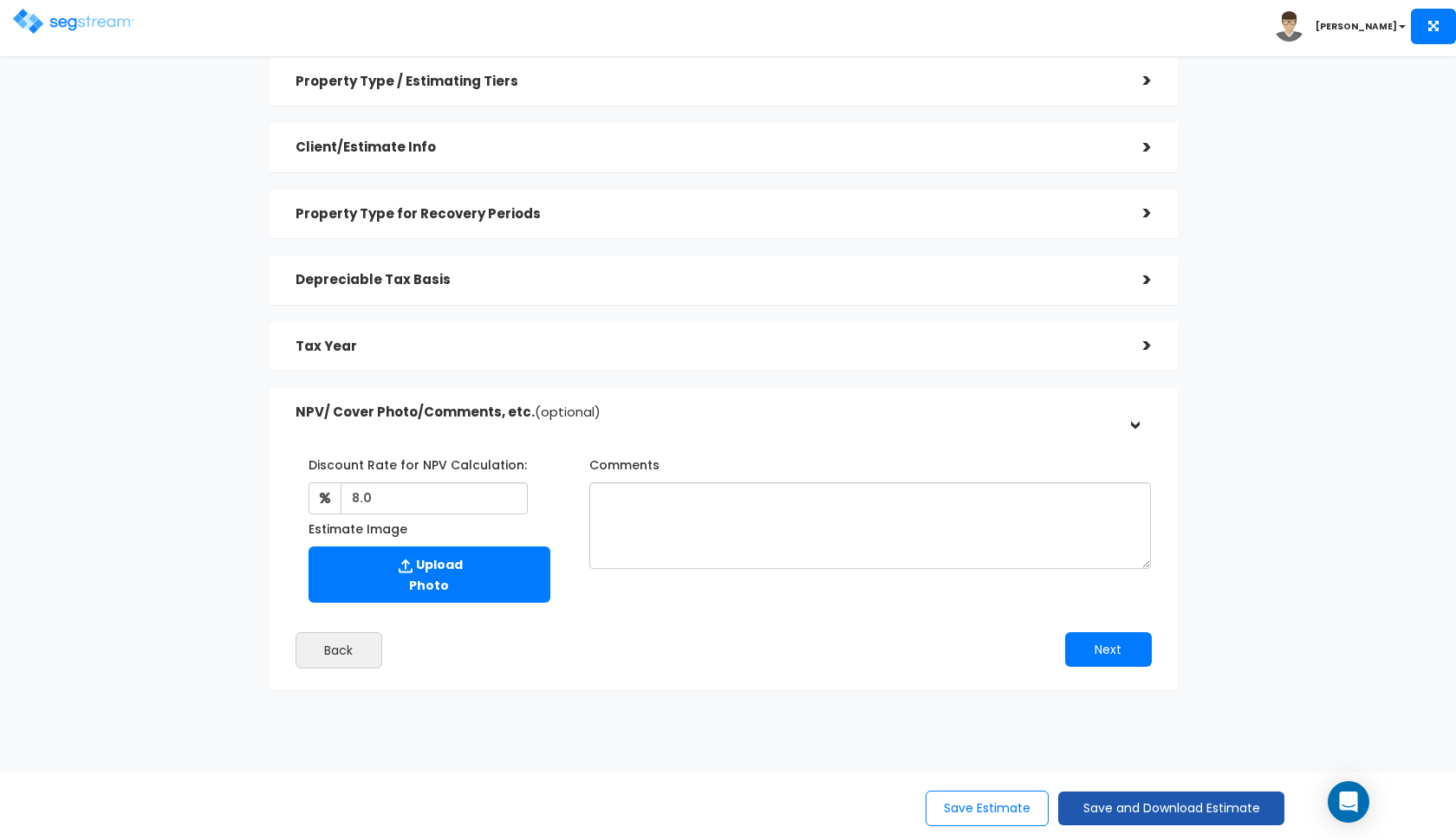
click at [1109, 814] on button "Save and Download Estimate" at bounding box center [1171, 808] width 226 height 34
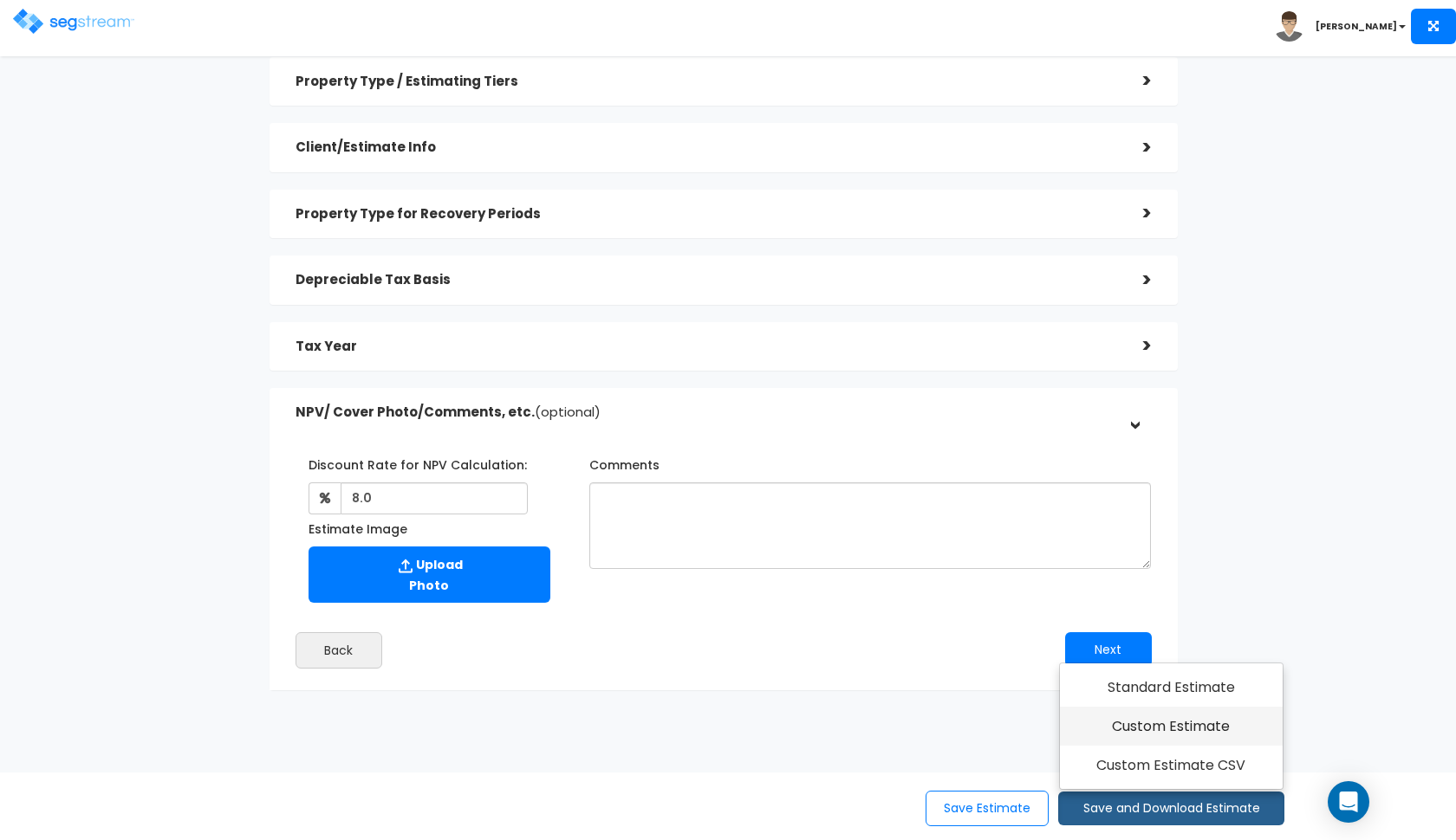
click at [1151, 730] on link "Custom Estimate" at bounding box center [1171, 726] width 223 height 40
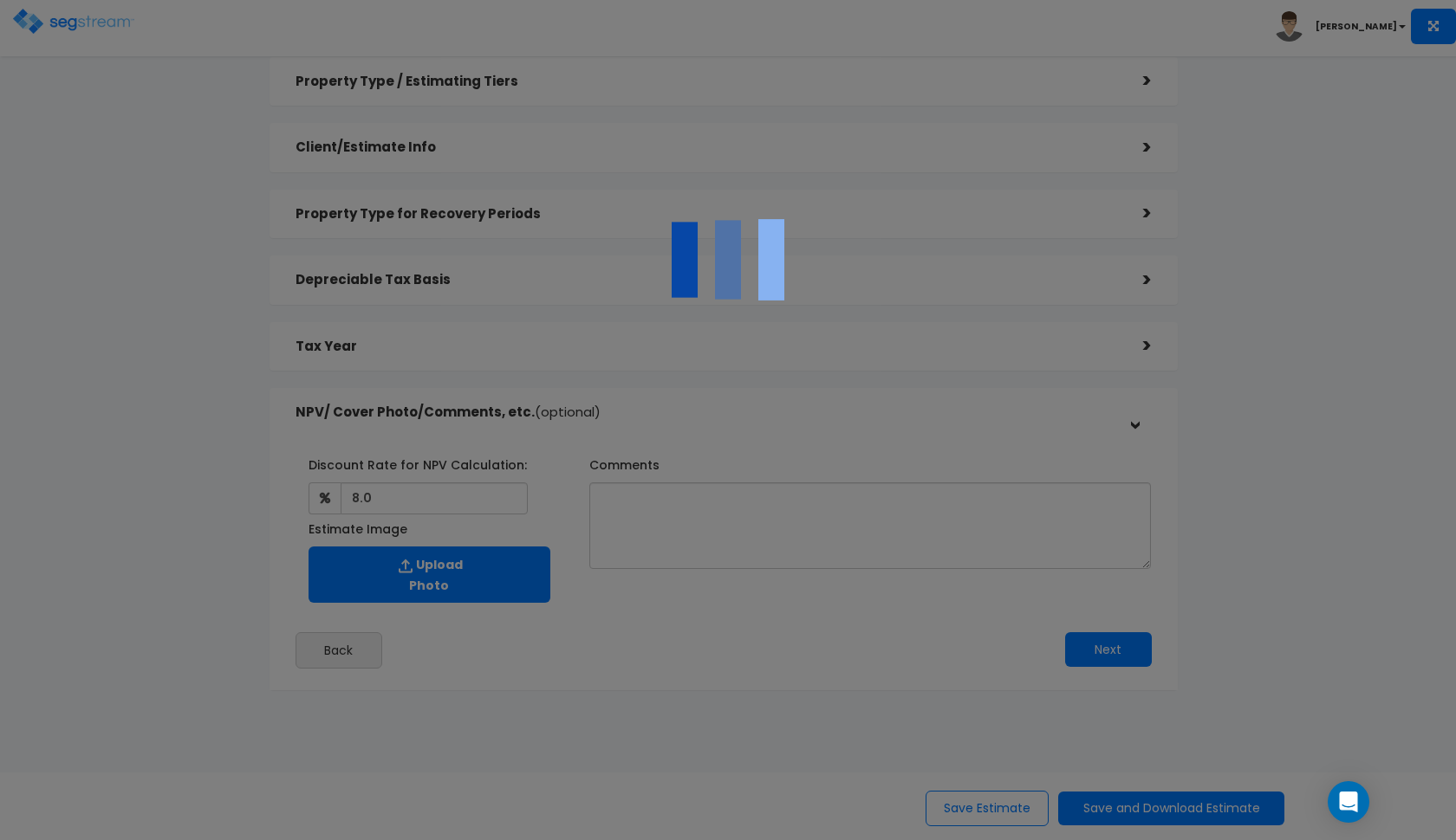
scroll to position [0, 0]
